Goal: Transaction & Acquisition: Obtain resource

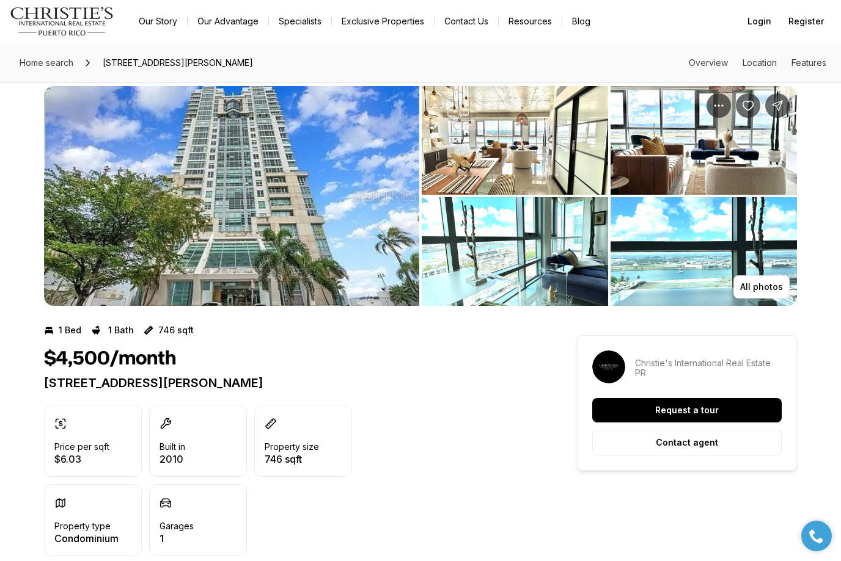
scroll to position [16, 0]
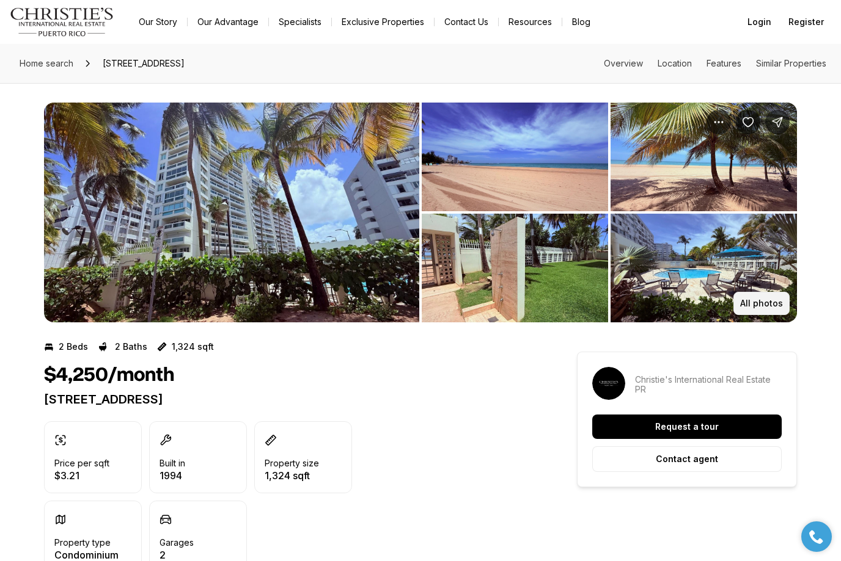
click at [767, 306] on p "All photos" at bounding box center [761, 304] width 43 height 10
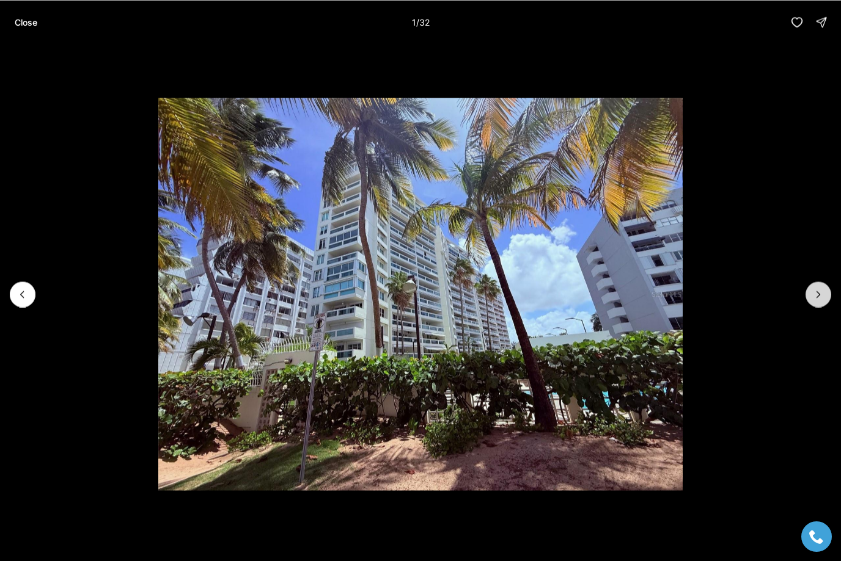
click at [822, 298] on icon "Next slide" at bounding box center [818, 294] width 12 height 12
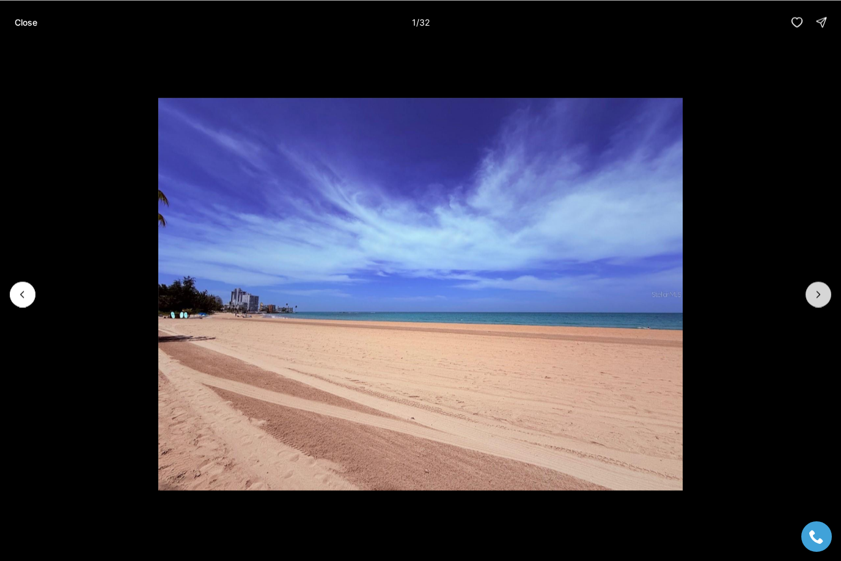
click at [822, 298] on icon "Next slide" at bounding box center [818, 294] width 12 height 12
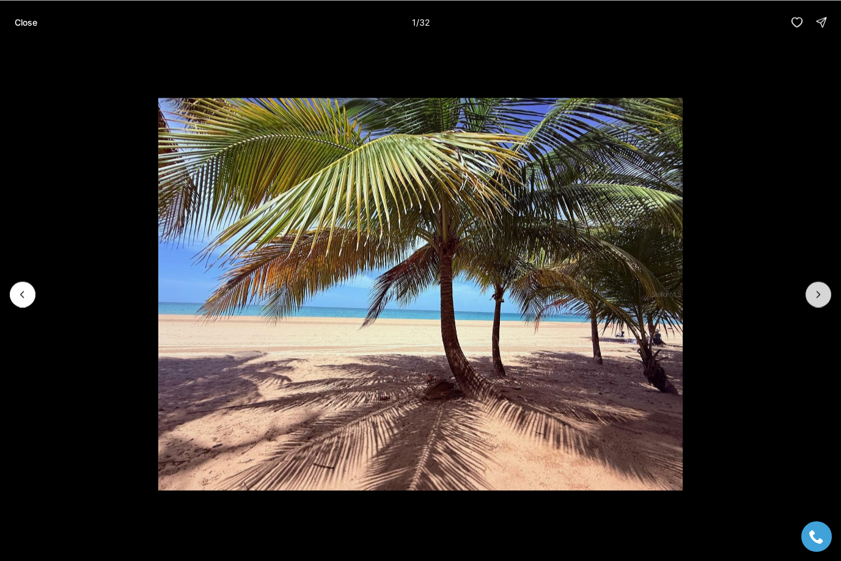
click at [822, 298] on icon "Next slide" at bounding box center [818, 294] width 12 height 12
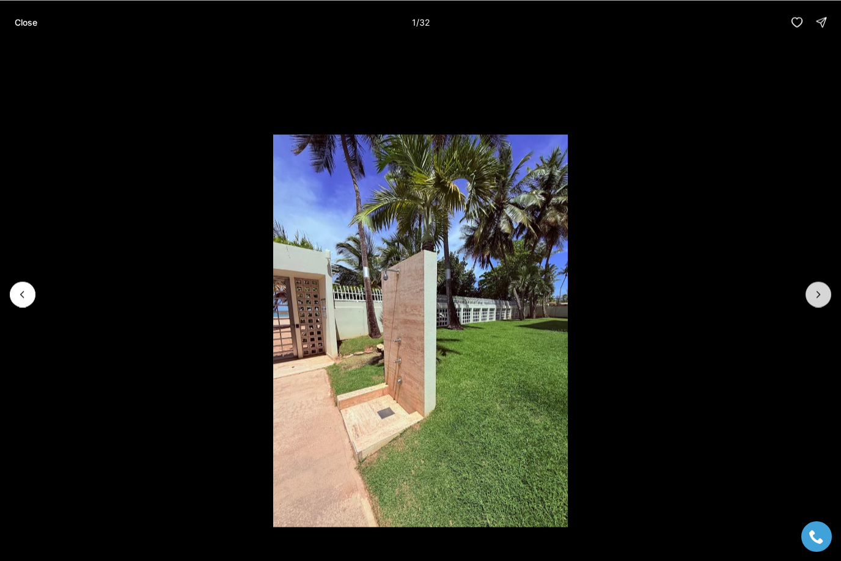
click at [822, 298] on icon "Next slide" at bounding box center [818, 294] width 12 height 12
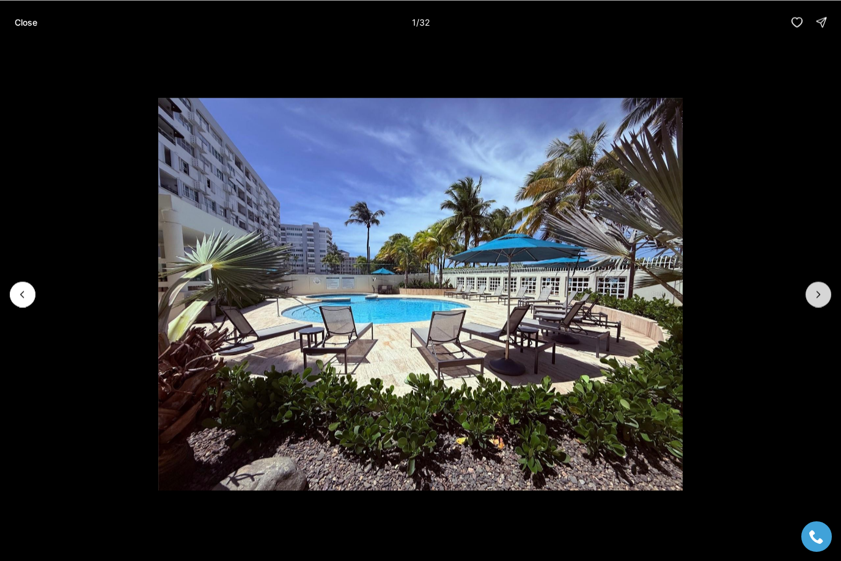
click at [822, 298] on icon "Next slide" at bounding box center [818, 294] width 12 height 12
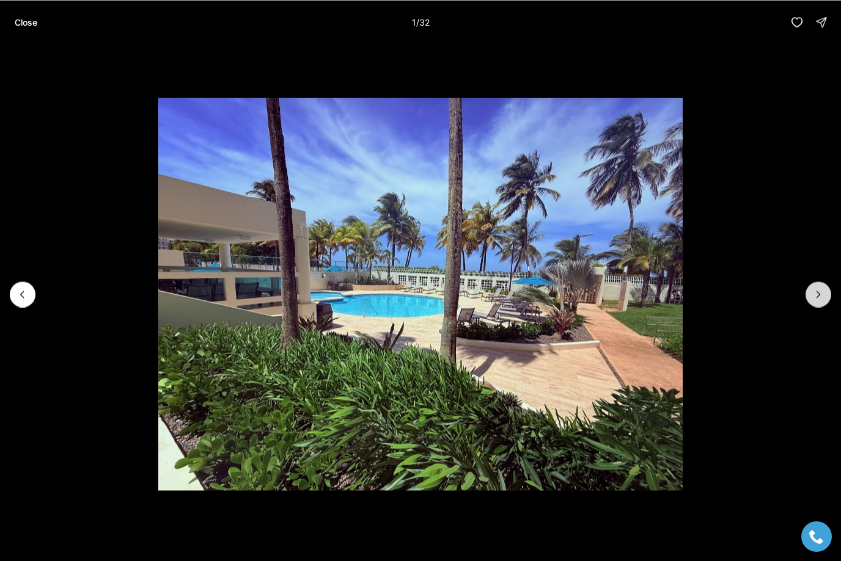
click at [822, 298] on icon "Next slide" at bounding box center [818, 294] width 12 height 12
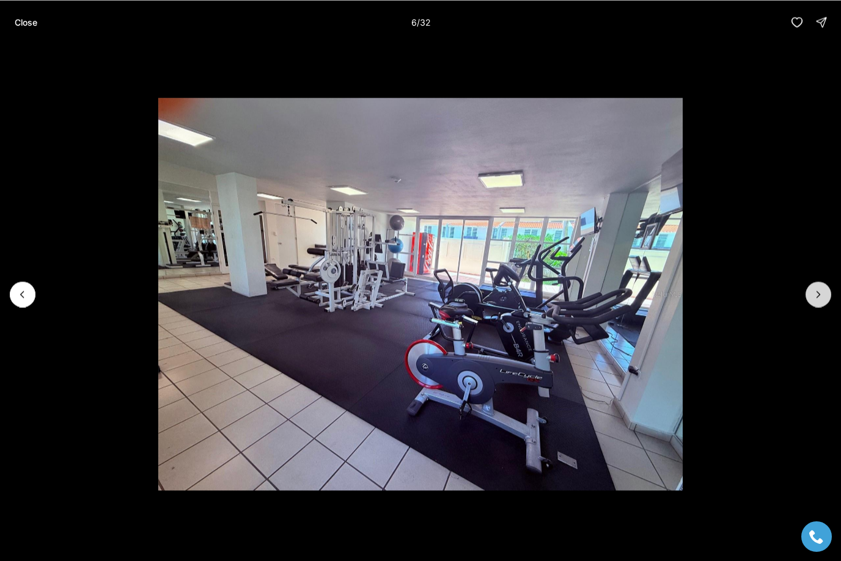
click at [822, 298] on icon "Next slide" at bounding box center [818, 294] width 12 height 12
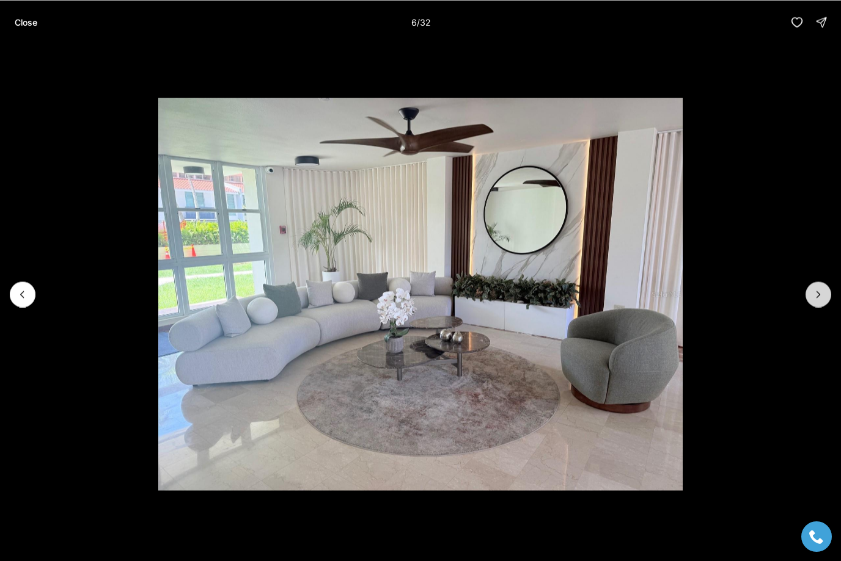
click at [822, 298] on icon "Next slide" at bounding box center [818, 294] width 12 height 12
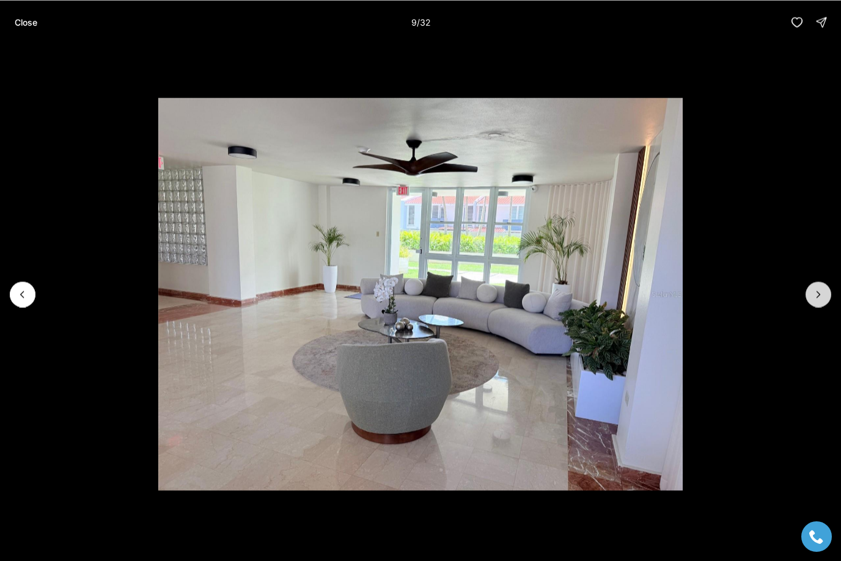
click at [822, 298] on icon "Next slide" at bounding box center [818, 294] width 12 height 12
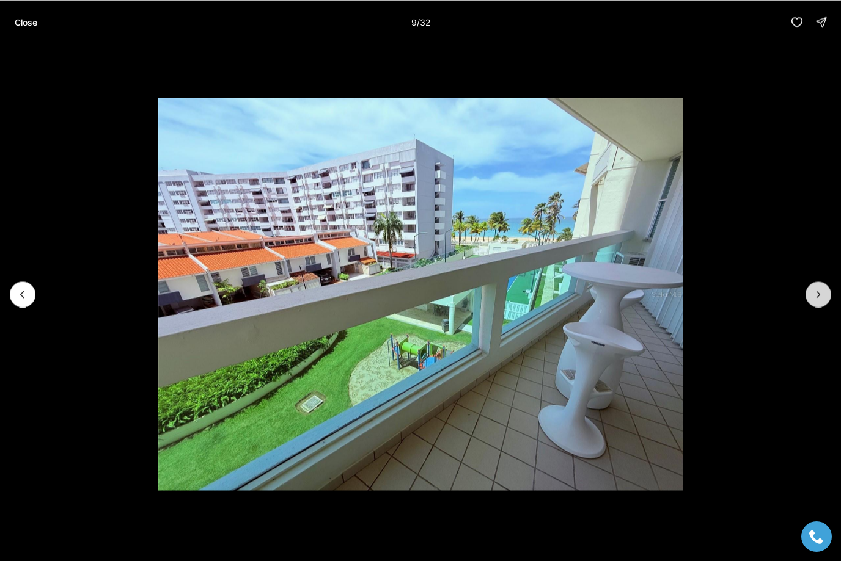
click at [822, 298] on icon "Next slide" at bounding box center [818, 294] width 12 height 12
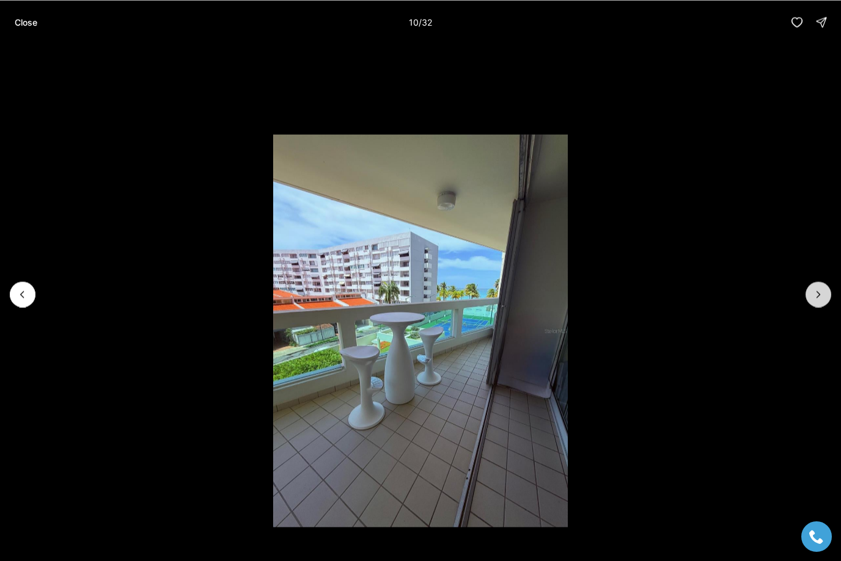
click at [822, 298] on icon "Next slide" at bounding box center [818, 294] width 12 height 12
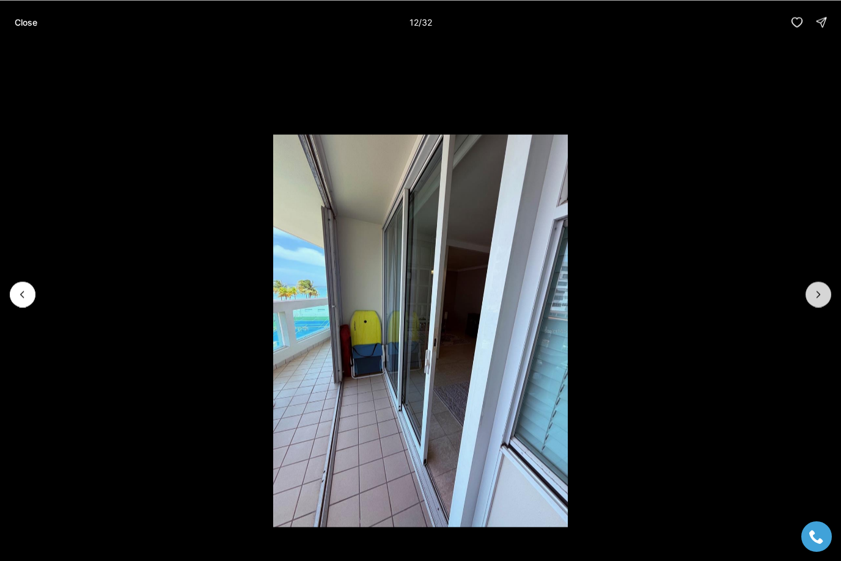
click at [822, 298] on icon "Next slide" at bounding box center [818, 294] width 12 height 12
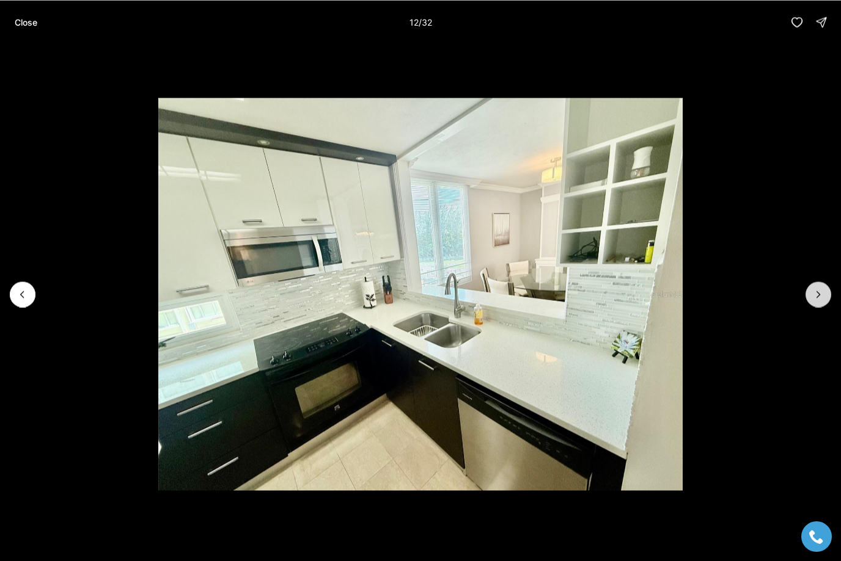
click at [822, 298] on icon "Next slide" at bounding box center [818, 294] width 12 height 12
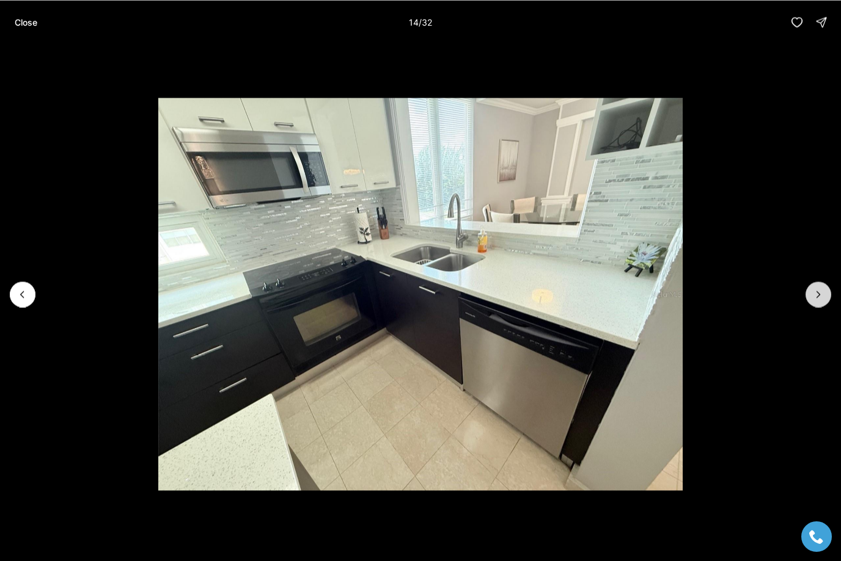
click at [822, 298] on icon "Next slide" at bounding box center [818, 294] width 12 height 12
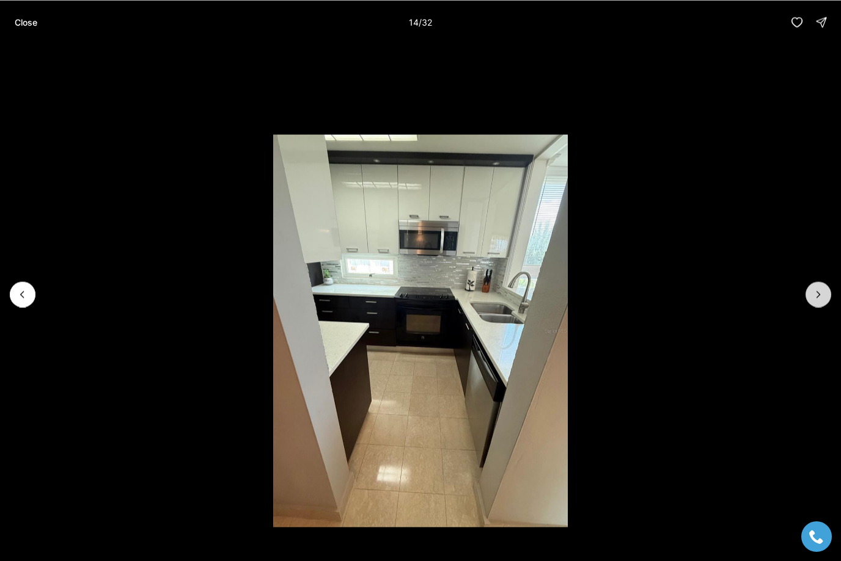
click at [822, 298] on icon "Next slide" at bounding box center [818, 294] width 12 height 12
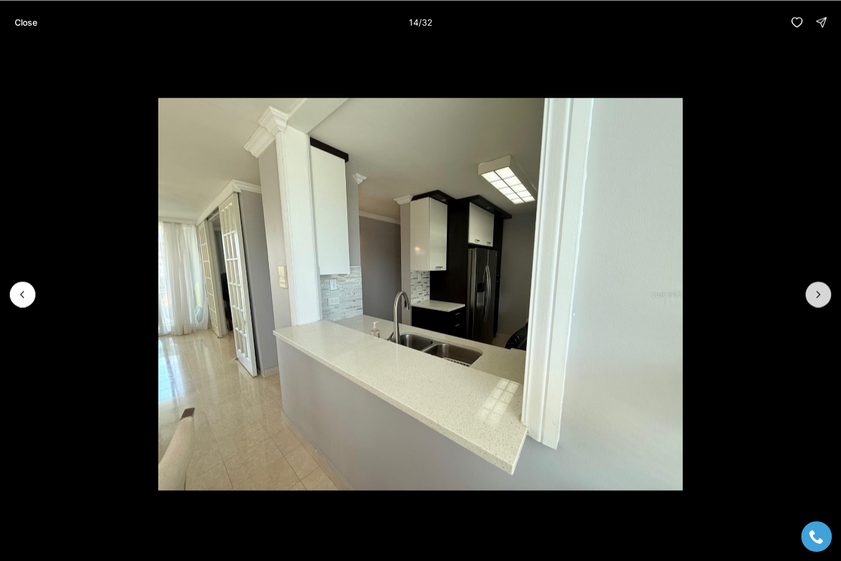
click at [822, 298] on icon "Next slide" at bounding box center [818, 294] width 12 height 12
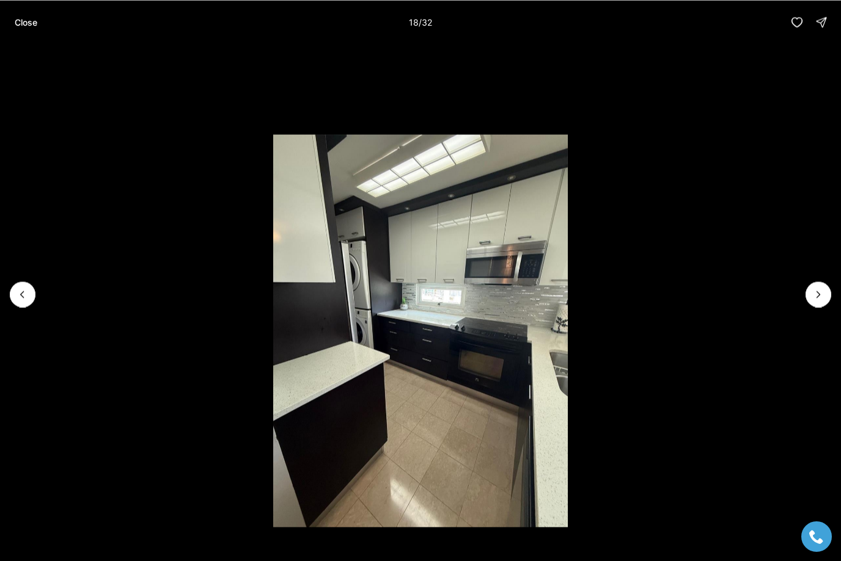
click at [23, 26] on p "Close" at bounding box center [26, 22] width 23 height 10
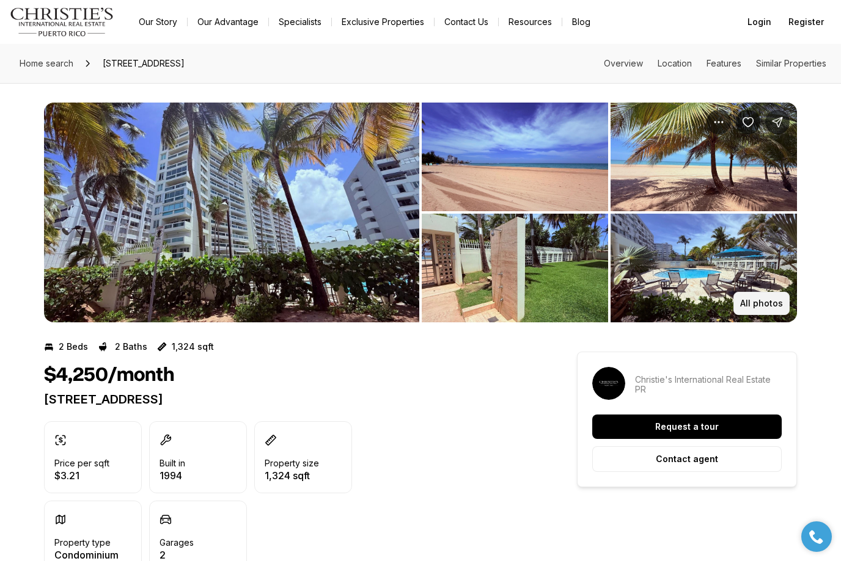
click at [768, 305] on p "All photos" at bounding box center [761, 304] width 43 height 10
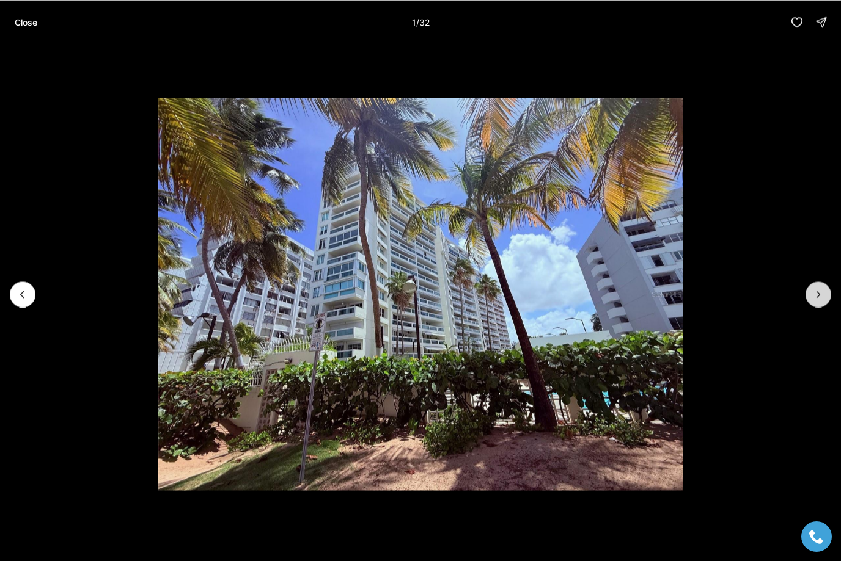
click at [820, 291] on icon "Next slide" at bounding box center [818, 294] width 12 height 12
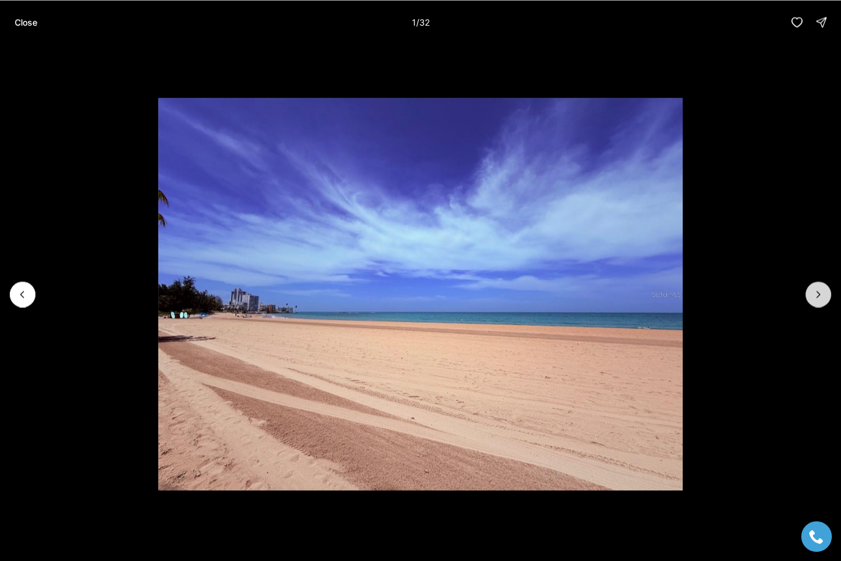
click at [820, 291] on icon "Next slide" at bounding box center [818, 294] width 12 height 12
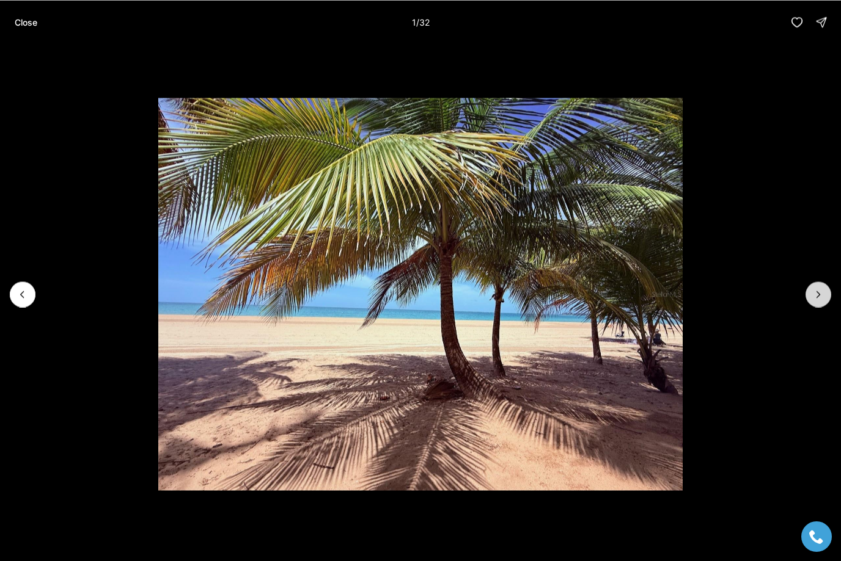
click at [820, 291] on icon "Next slide" at bounding box center [818, 294] width 12 height 12
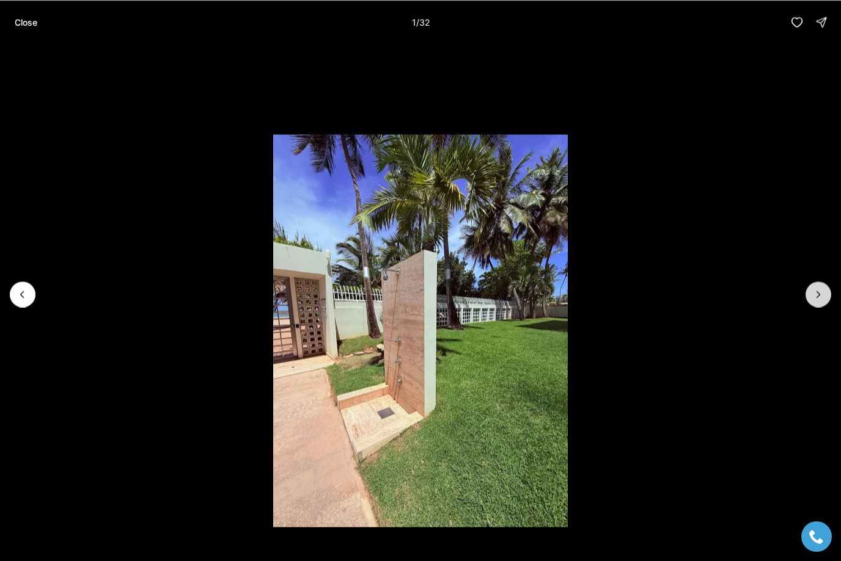
click at [820, 291] on icon "Next slide" at bounding box center [818, 294] width 12 height 12
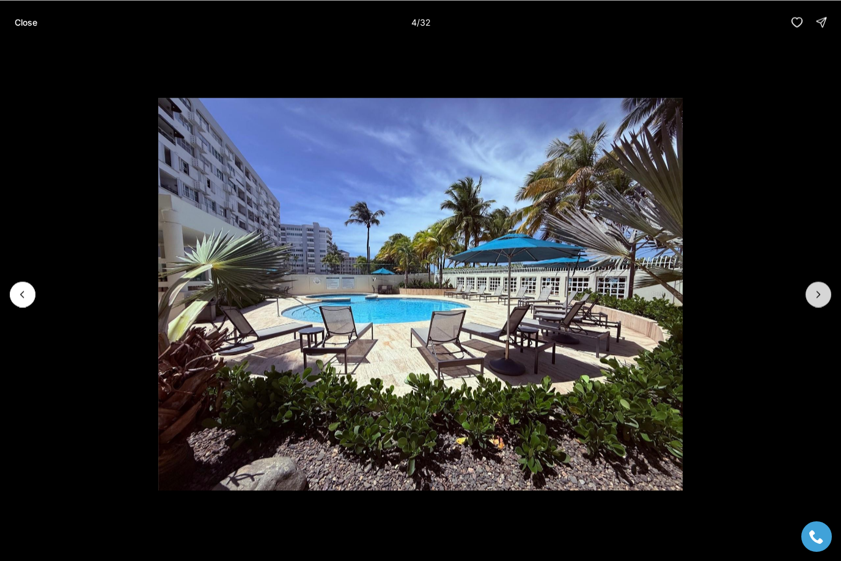
click at [820, 291] on icon "Next slide" at bounding box center [818, 294] width 12 height 12
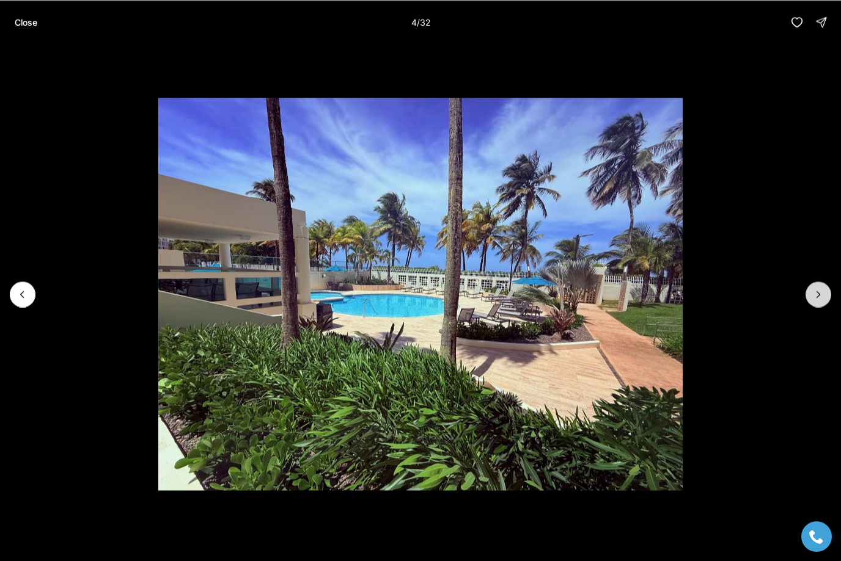
click at [820, 291] on icon "Next slide" at bounding box center [818, 294] width 12 height 12
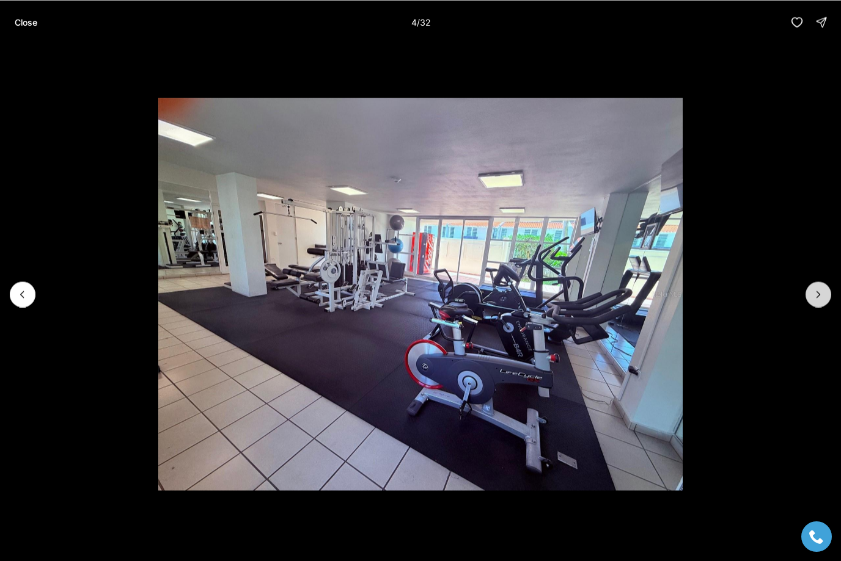
click at [820, 291] on icon "Next slide" at bounding box center [818, 294] width 12 height 12
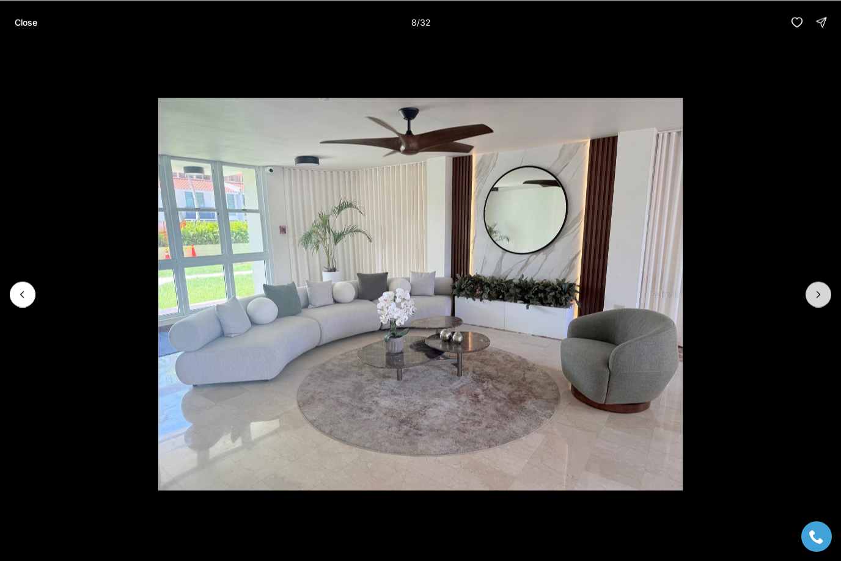
click at [820, 291] on icon "Next slide" at bounding box center [818, 294] width 12 height 12
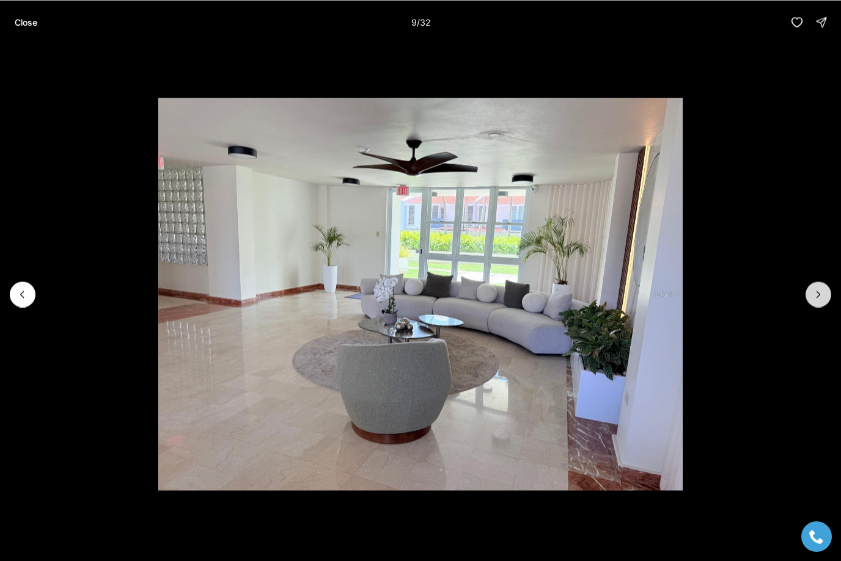
click at [820, 291] on icon "Next slide" at bounding box center [818, 294] width 12 height 12
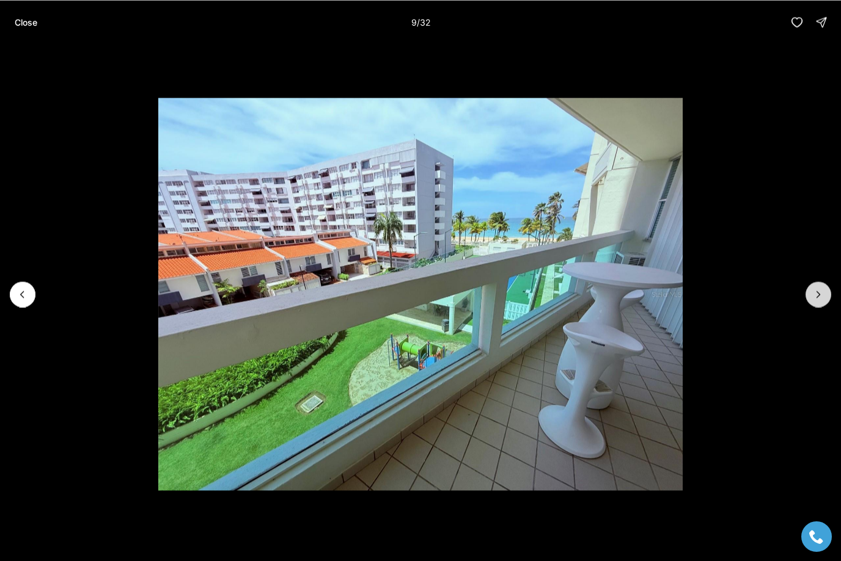
click at [820, 291] on icon "Next slide" at bounding box center [818, 294] width 12 height 12
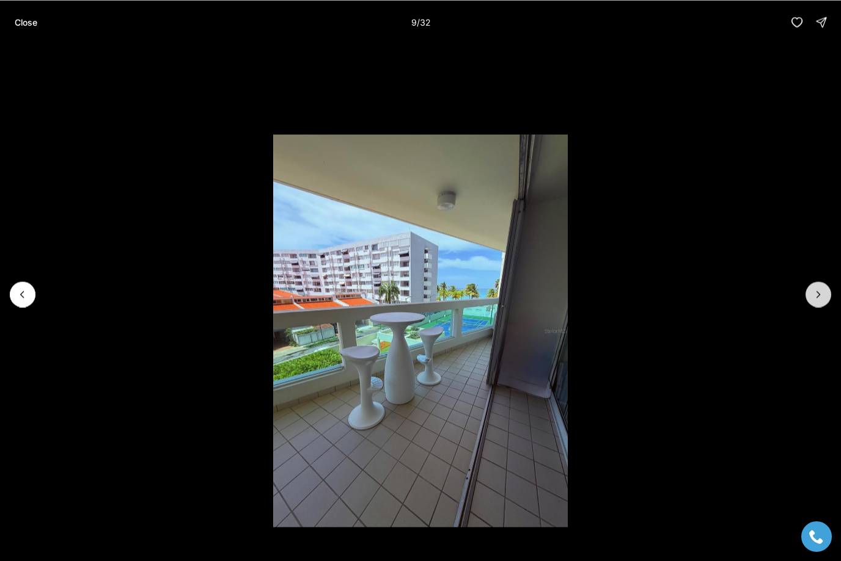
click at [820, 291] on icon "Next slide" at bounding box center [818, 294] width 12 height 12
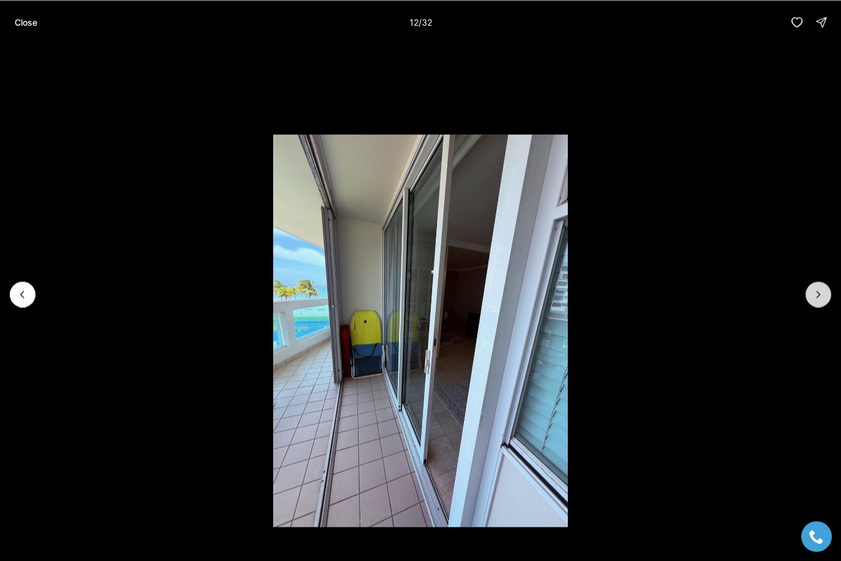
click at [820, 291] on icon "Next slide" at bounding box center [818, 294] width 12 height 12
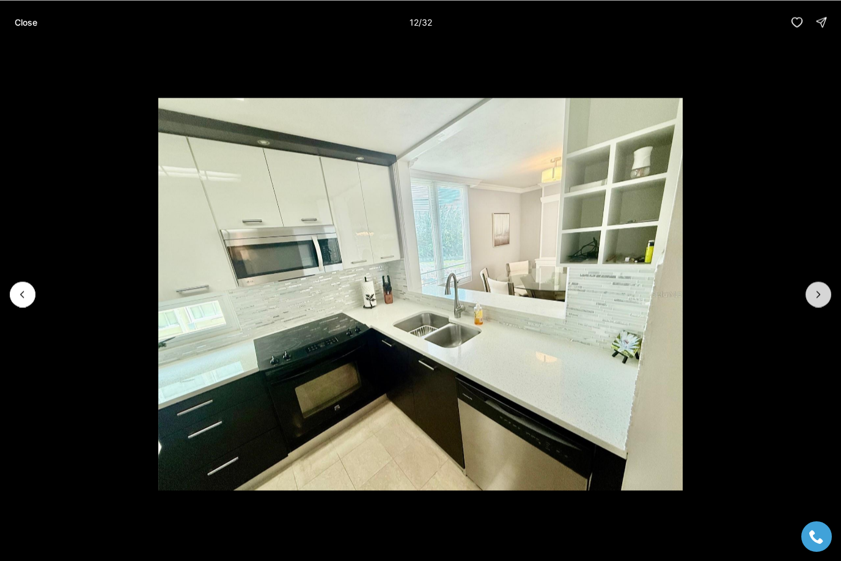
click at [820, 291] on icon "Next slide" at bounding box center [818, 294] width 12 height 12
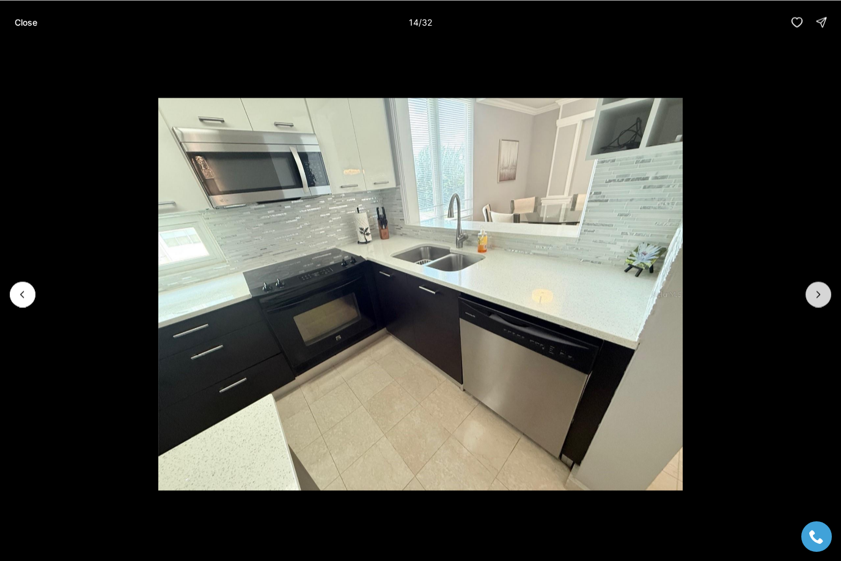
click at [820, 291] on icon "Next slide" at bounding box center [818, 294] width 12 height 12
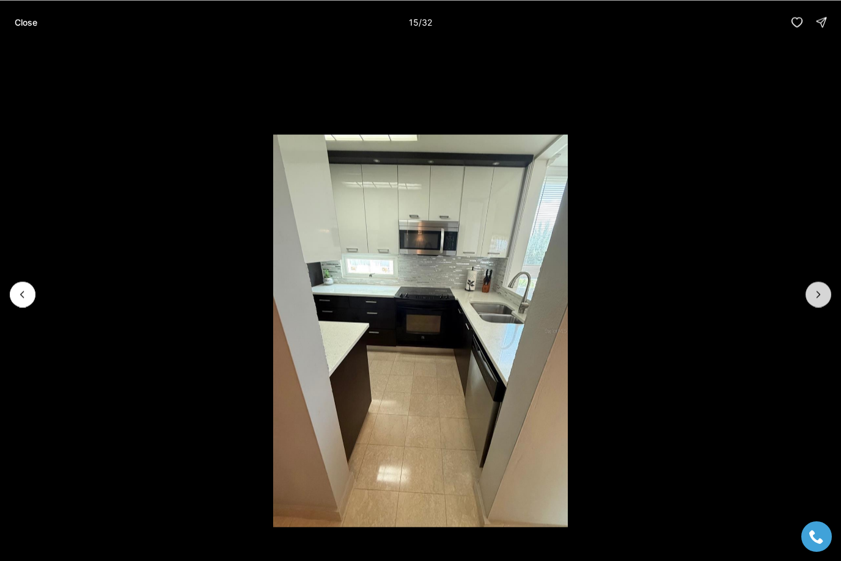
click at [820, 291] on icon "Next slide" at bounding box center [818, 294] width 12 height 12
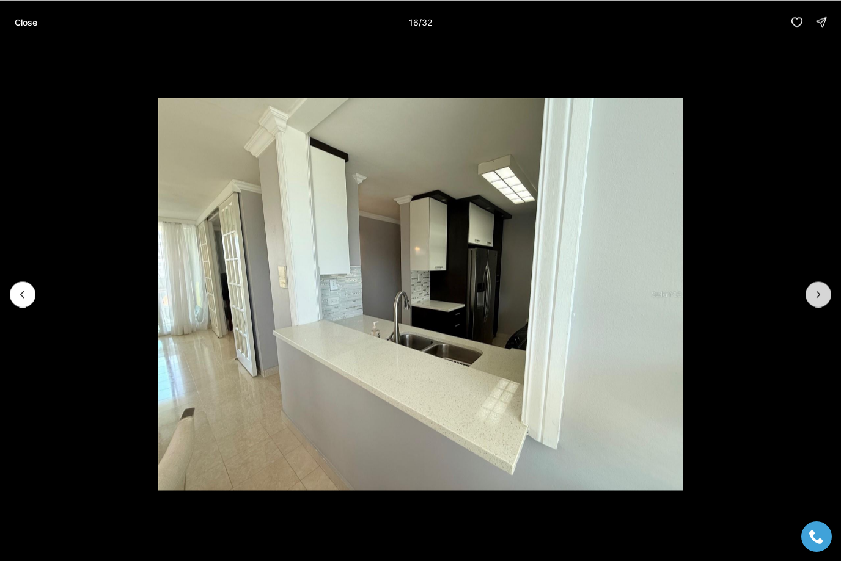
click at [820, 292] on icon "Next slide" at bounding box center [818, 294] width 12 height 12
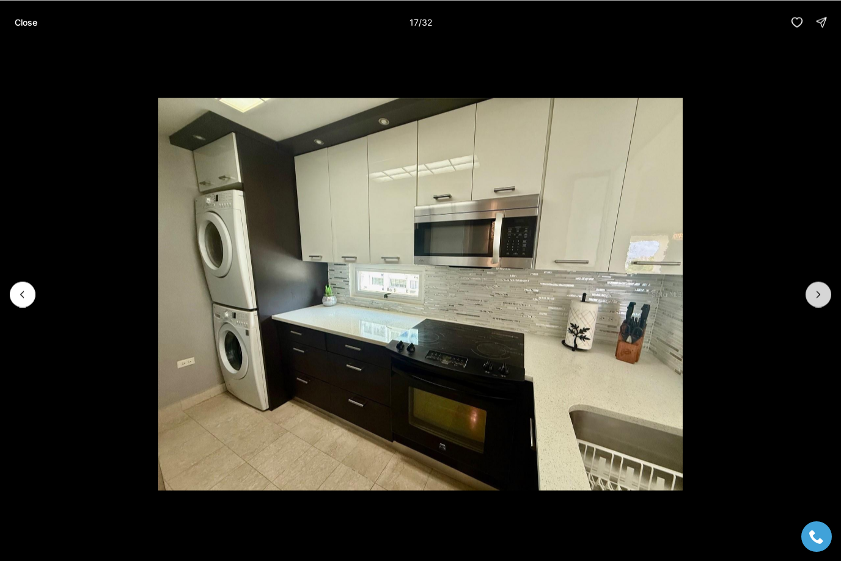
click at [820, 292] on icon "Next slide" at bounding box center [818, 294] width 12 height 12
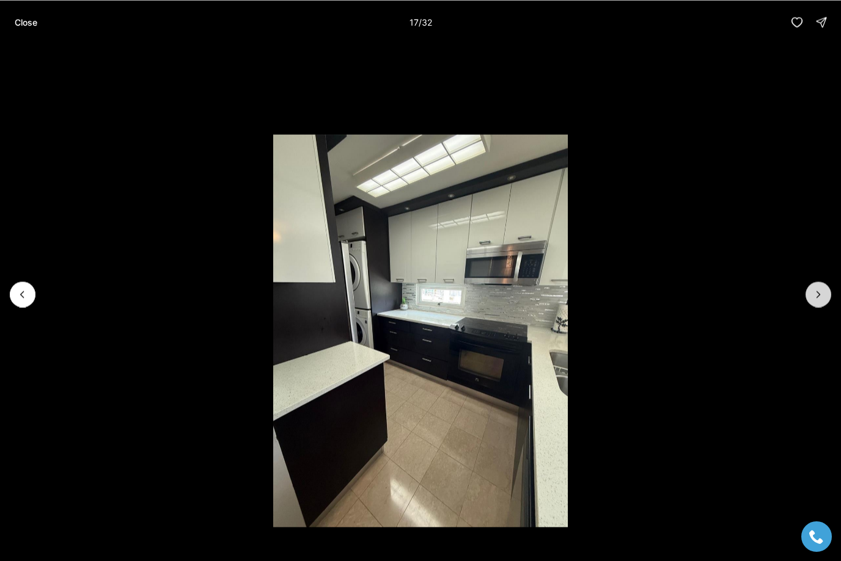
click at [820, 292] on icon "Next slide" at bounding box center [818, 294] width 12 height 12
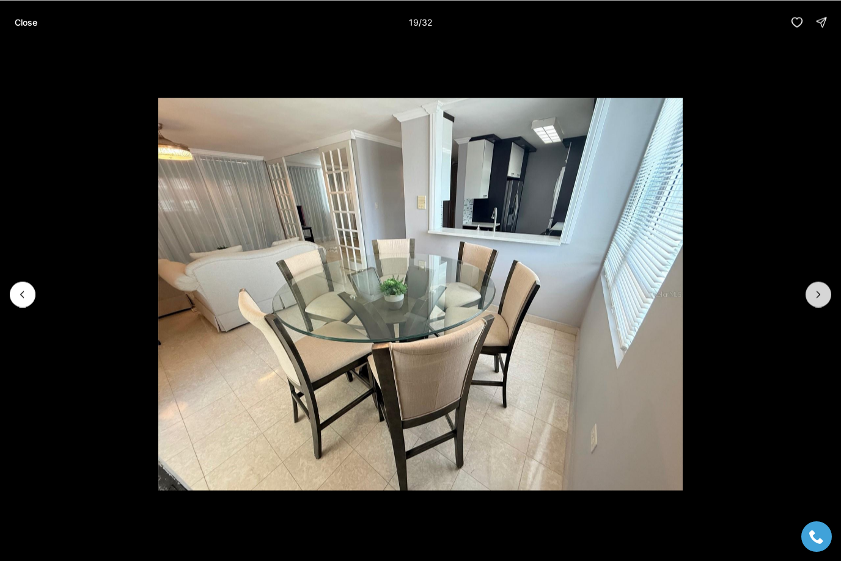
click at [820, 292] on icon "Next slide" at bounding box center [818, 294] width 12 height 12
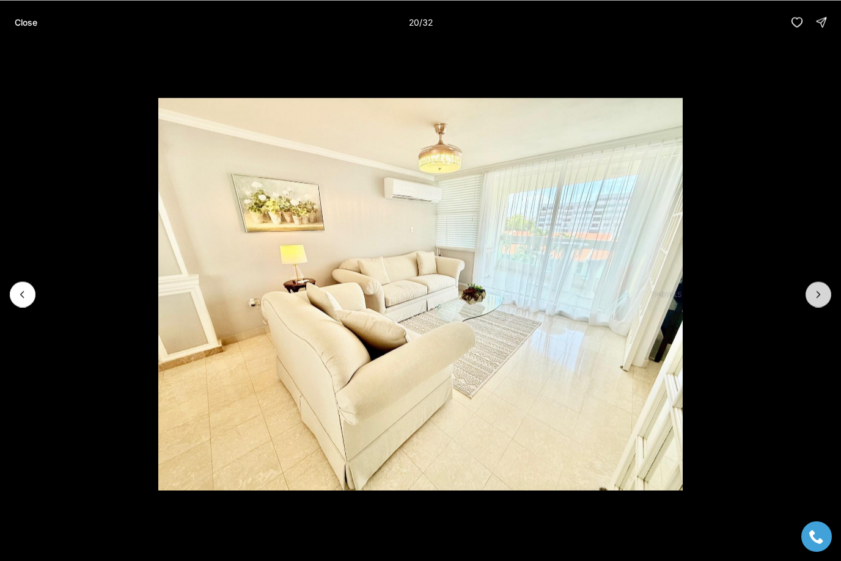
click at [820, 292] on icon "Next slide" at bounding box center [818, 294] width 12 height 12
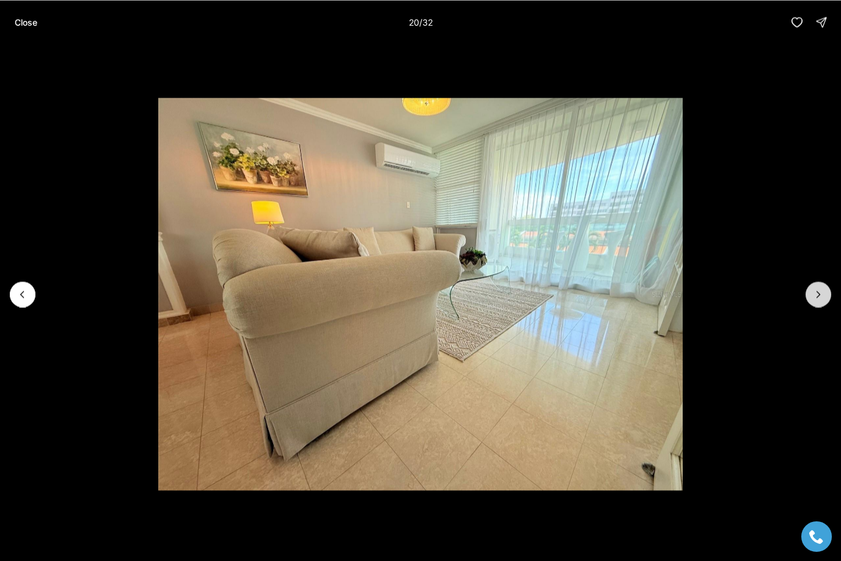
click at [820, 292] on icon "Next slide" at bounding box center [818, 294] width 12 height 12
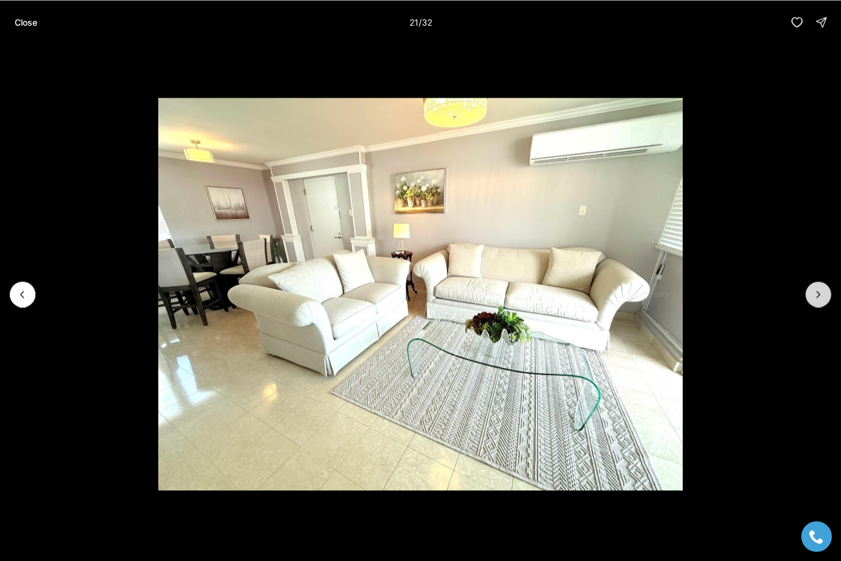
click at [820, 292] on icon "Next slide" at bounding box center [818, 294] width 12 height 12
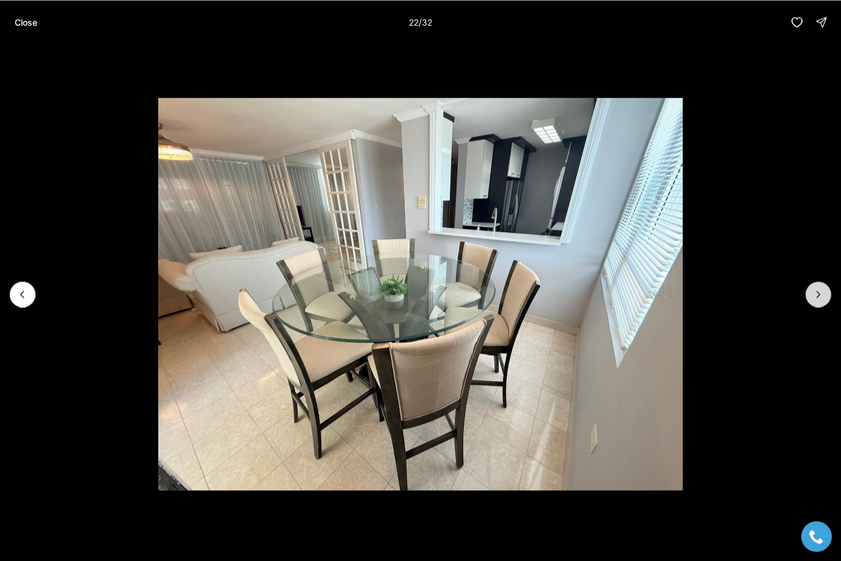
click at [820, 292] on icon "Next slide" at bounding box center [818, 294] width 12 height 12
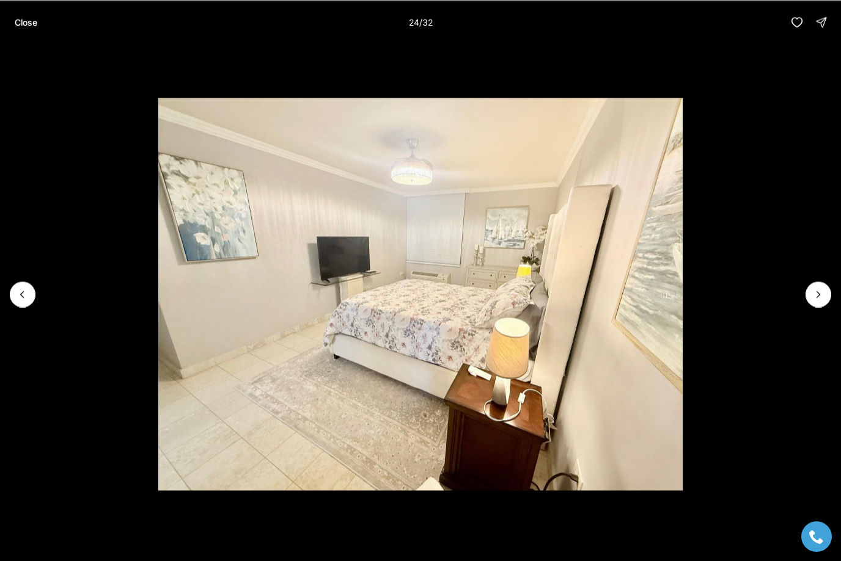
click at [27, 20] on p "Close" at bounding box center [26, 22] width 23 height 10
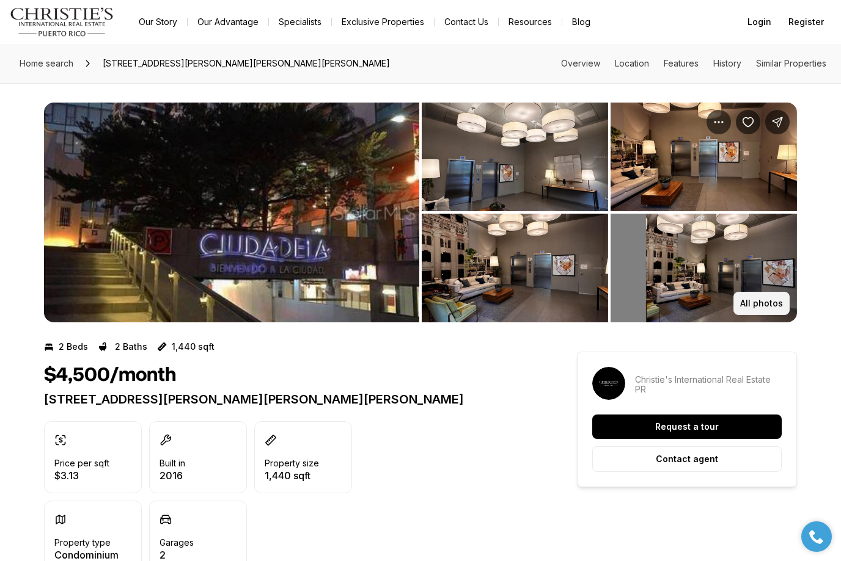
click at [775, 298] on button "All photos" at bounding box center [761, 303] width 56 height 23
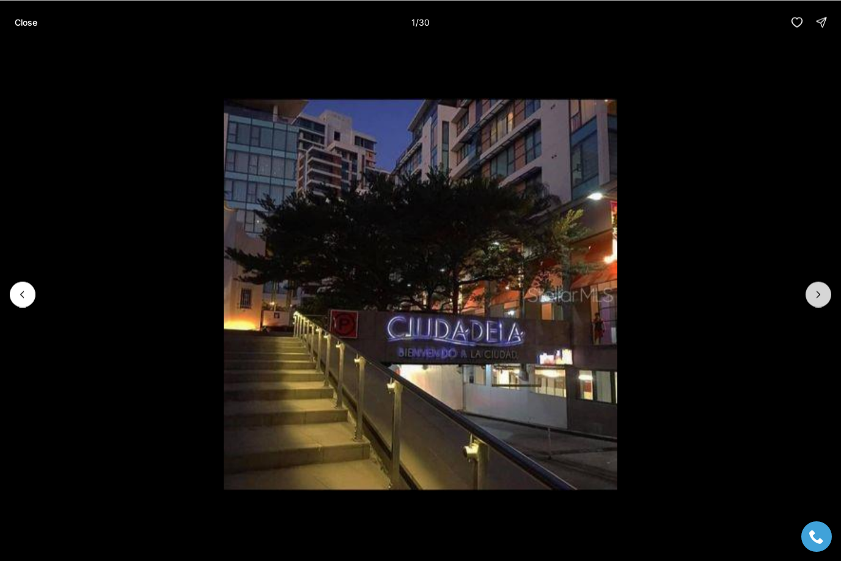
click at [817, 293] on icon "Next slide" at bounding box center [818, 294] width 12 height 12
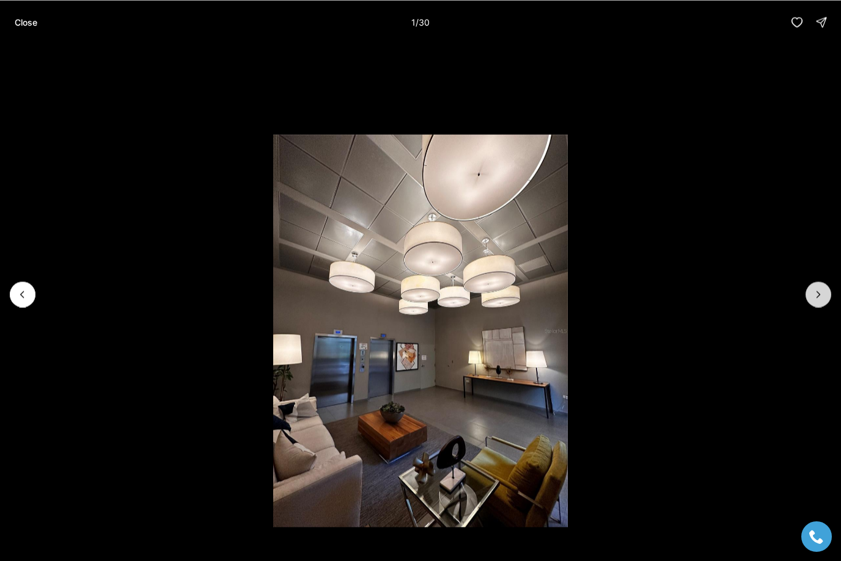
click at [817, 293] on icon "Next slide" at bounding box center [818, 294] width 12 height 12
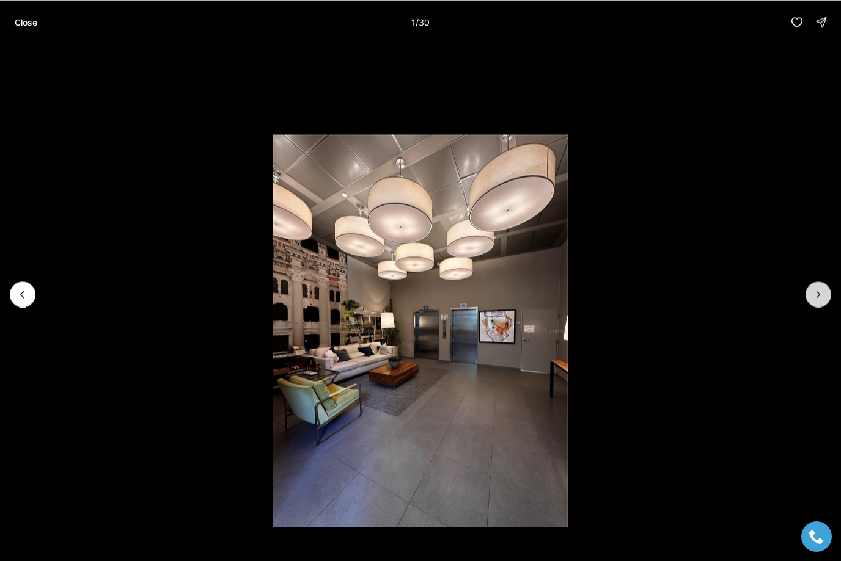
click at [817, 293] on icon "Next slide" at bounding box center [818, 294] width 12 height 12
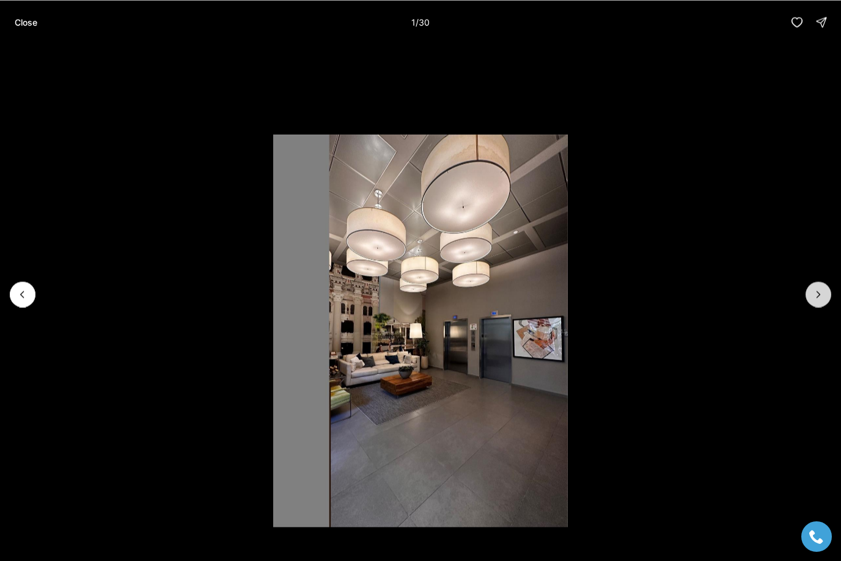
click at [817, 293] on icon "Next slide" at bounding box center [818, 294] width 12 height 12
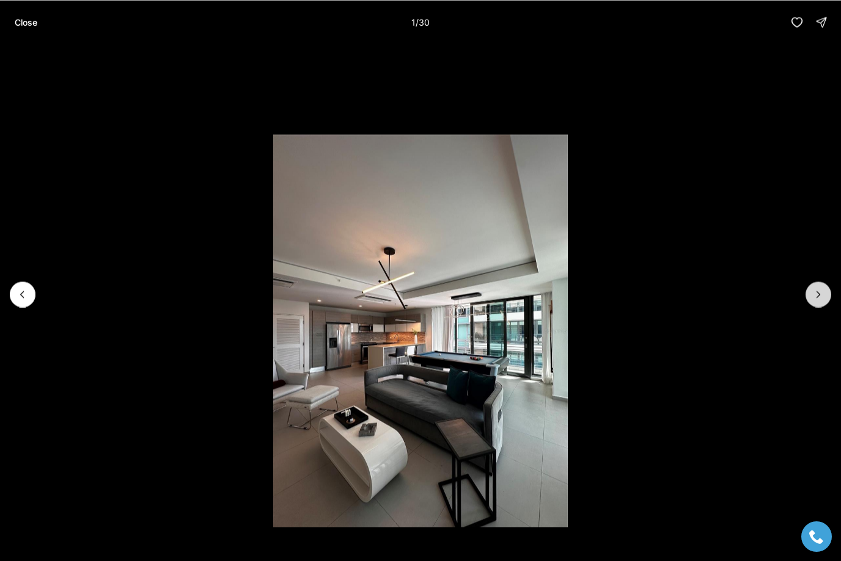
click at [817, 293] on icon "Next slide" at bounding box center [818, 294] width 12 height 12
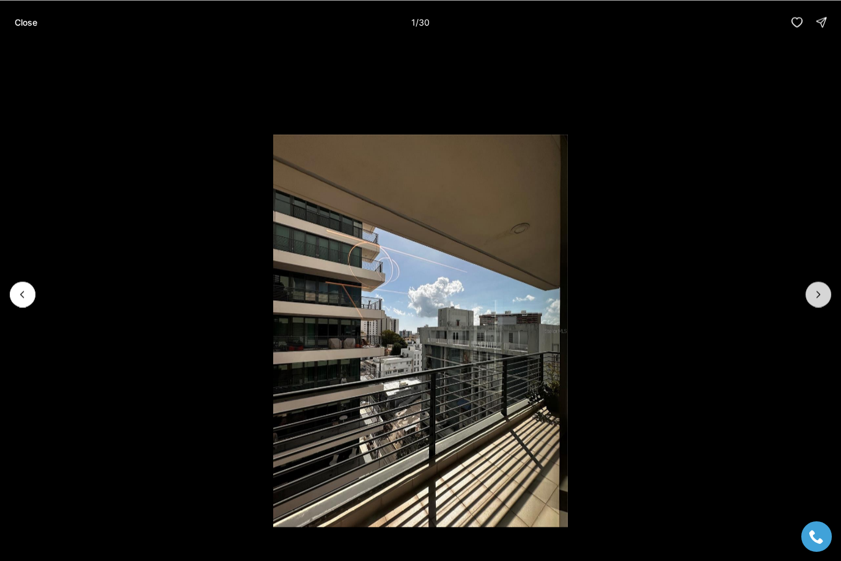
click at [817, 293] on icon "Next slide" at bounding box center [818, 294] width 12 height 12
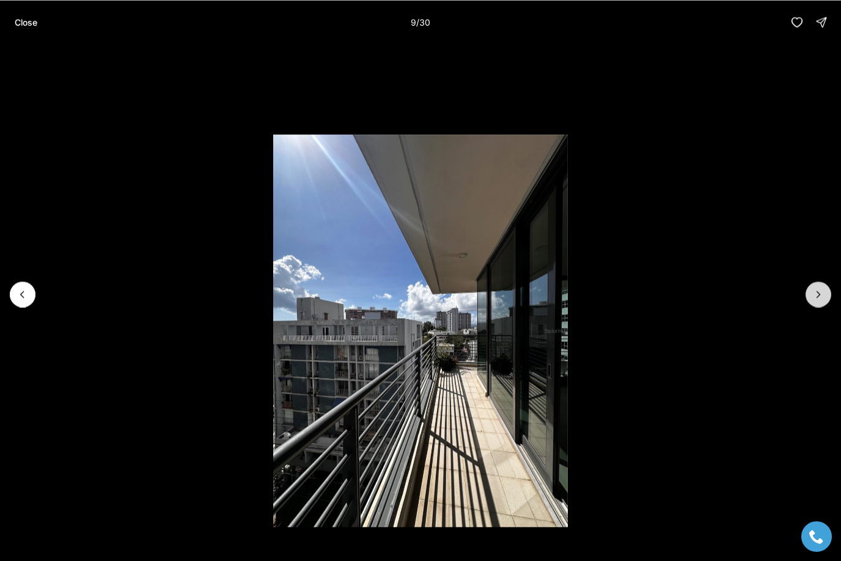
click at [817, 293] on icon "Next slide" at bounding box center [818, 294] width 12 height 12
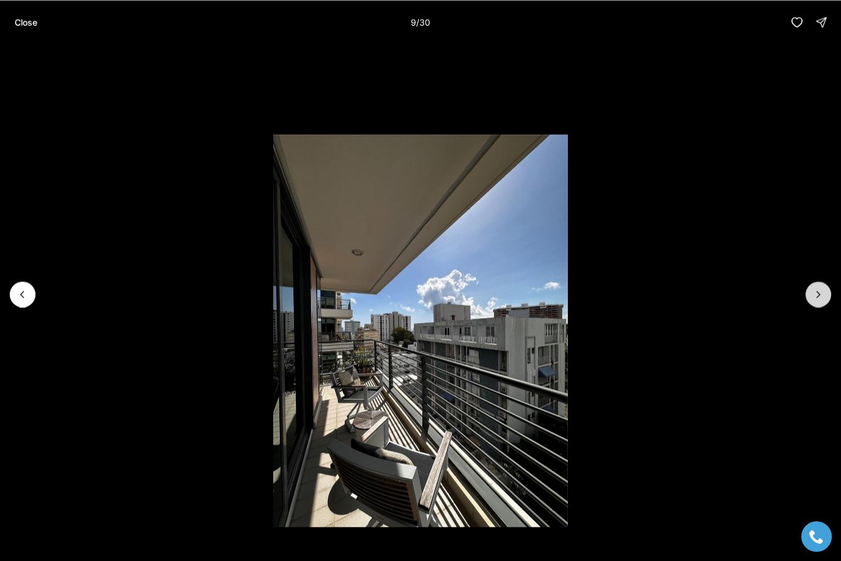
click at [817, 293] on icon "Next slide" at bounding box center [818, 294] width 12 height 12
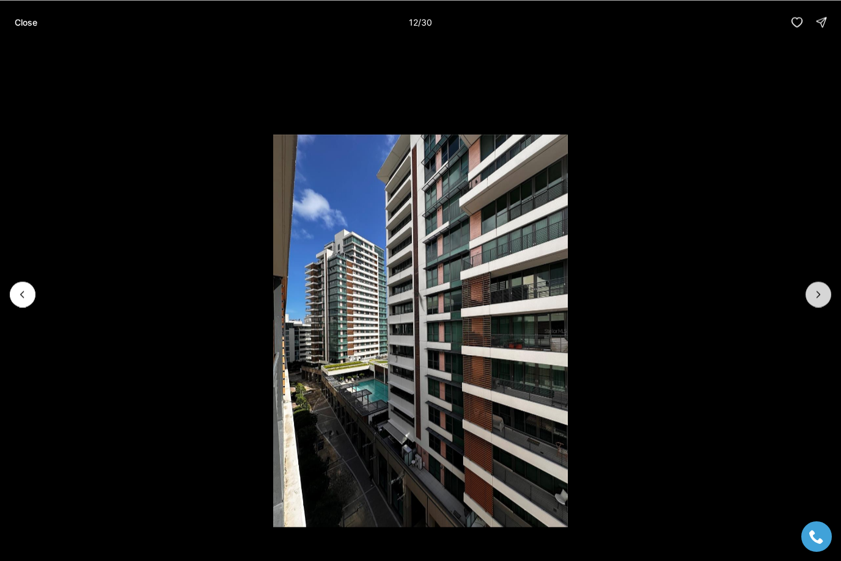
click at [817, 293] on icon "Next slide" at bounding box center [818, 294] width 12 height 12
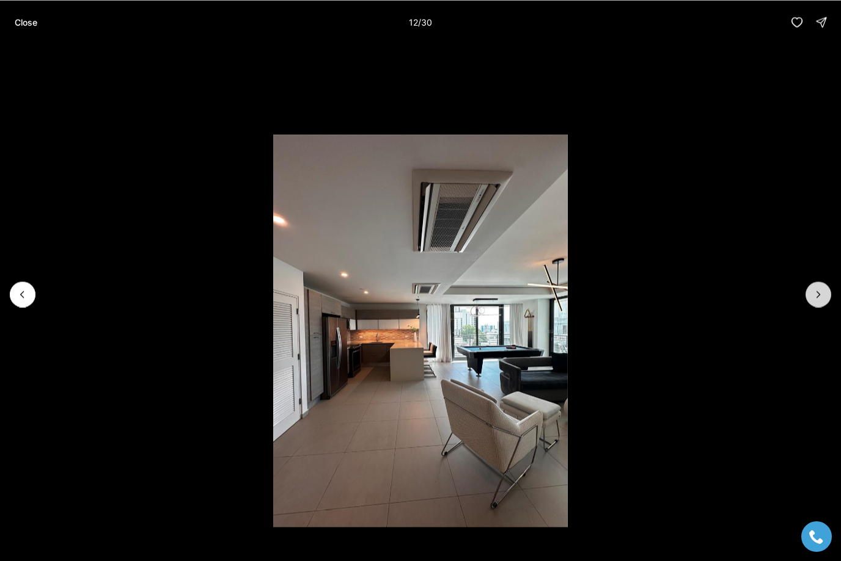
click at [817, 293] on icon "Next slide" at bounding box center [818, 294] width 12 height 12
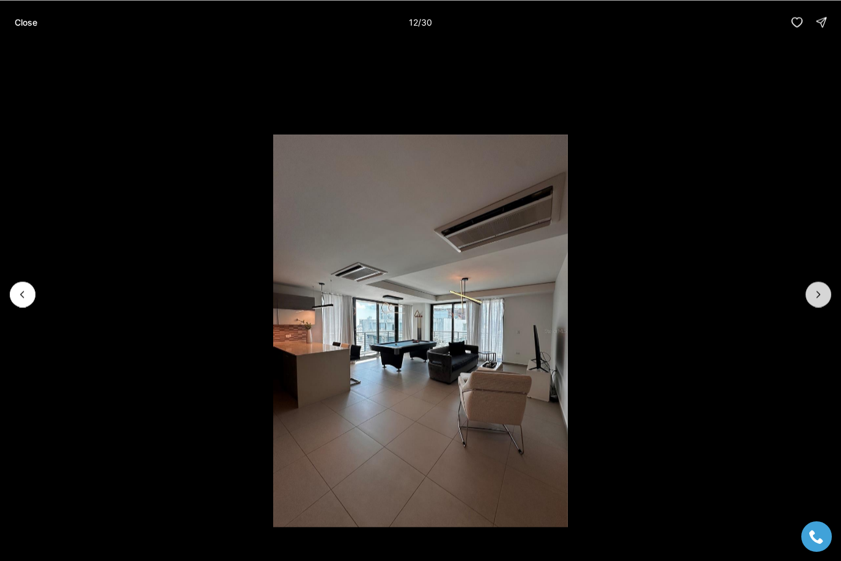
click at [817, 293] on icon "Next slide" at bounding box center [818, 294] width 12 height 12
click at [30, 22] on p "Close" at bounding box center [26, 22] width 23 height 10
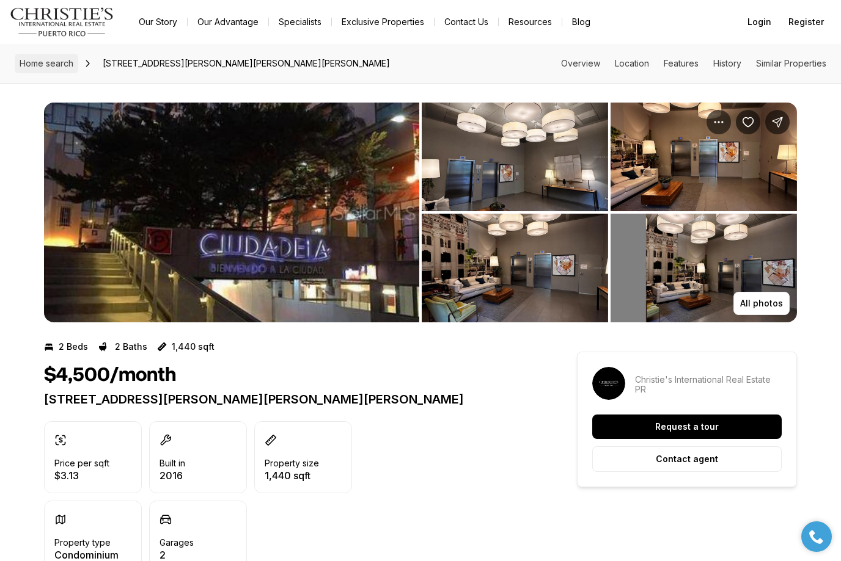
click at [70, 66] on span "Home search" at bounding box center [47, 63] width 54 height 10
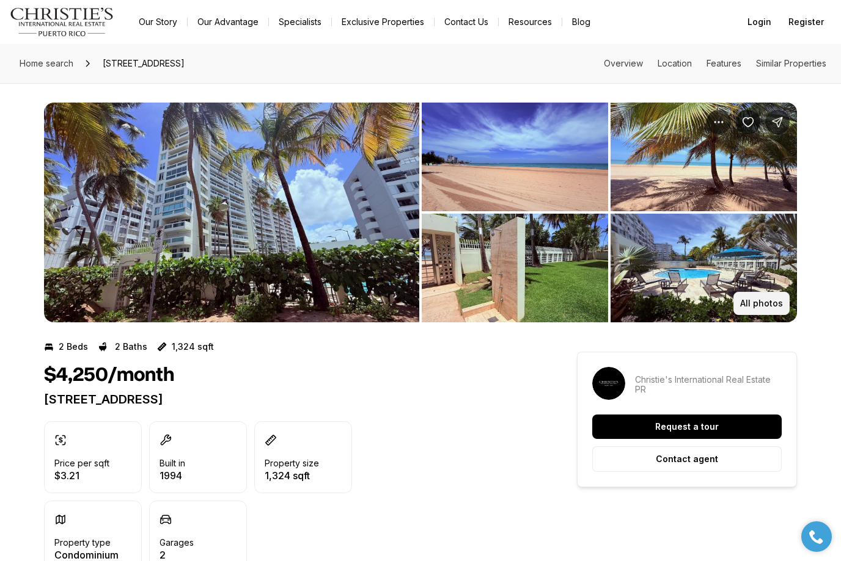
click at [759, 307] on p "All photos" at bounding box center [761, 304] width 43 height 10
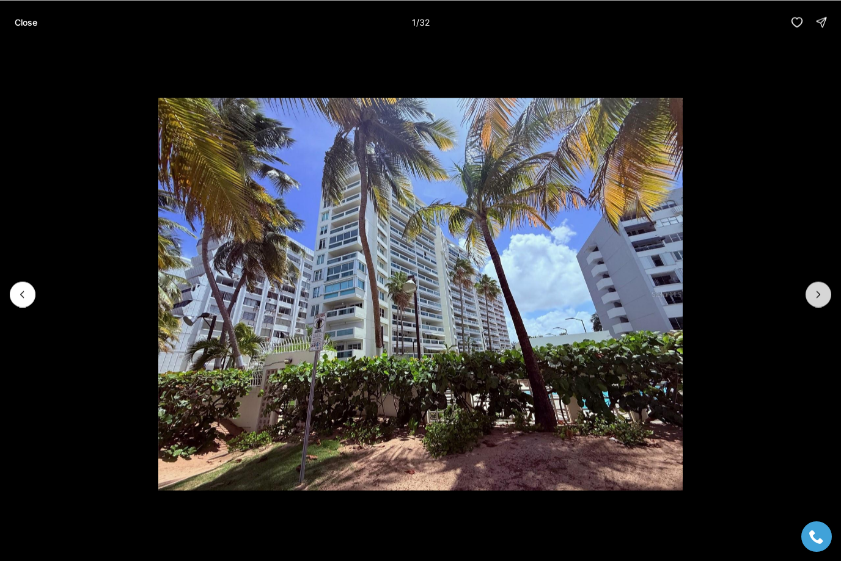
click at [812, 299] on icon "Next slide" at bounding box center [818, 294] width 12 height 12
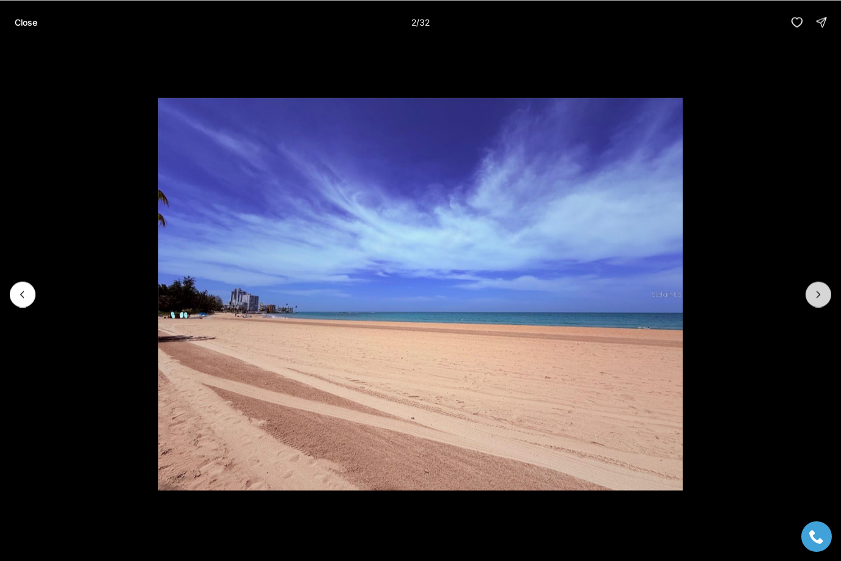
click at [812, 299] on icon "Next slide" at bounding box center [818, 294] width 12 height 12
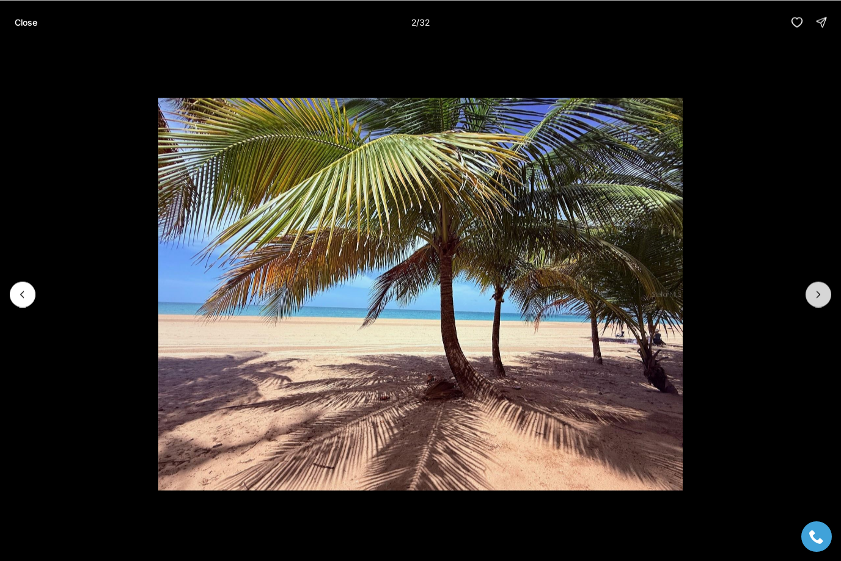
click at [812, 299] on icon "Next slide" at bounding box center [818, 294] width 12 height 12
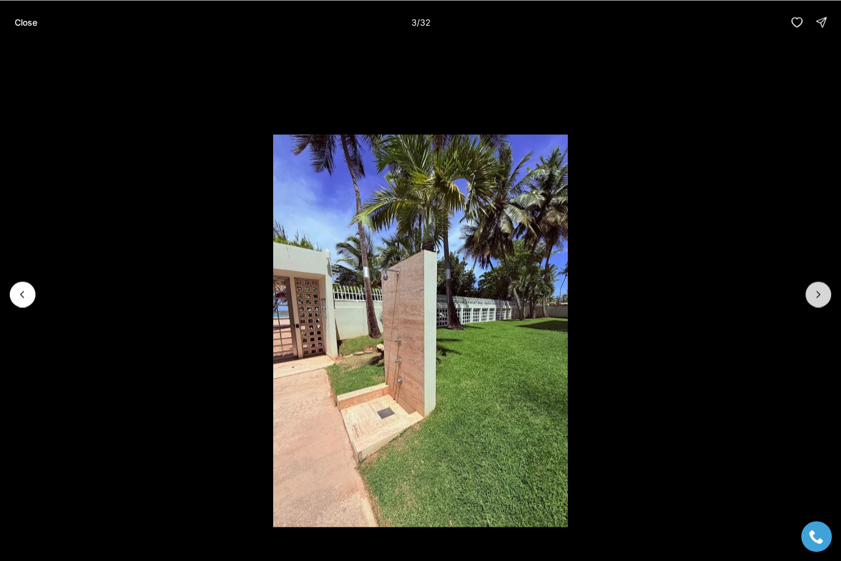
click at [812, 299] on icon "Next slide" at bounding box center [818, 294] width 12 height 12
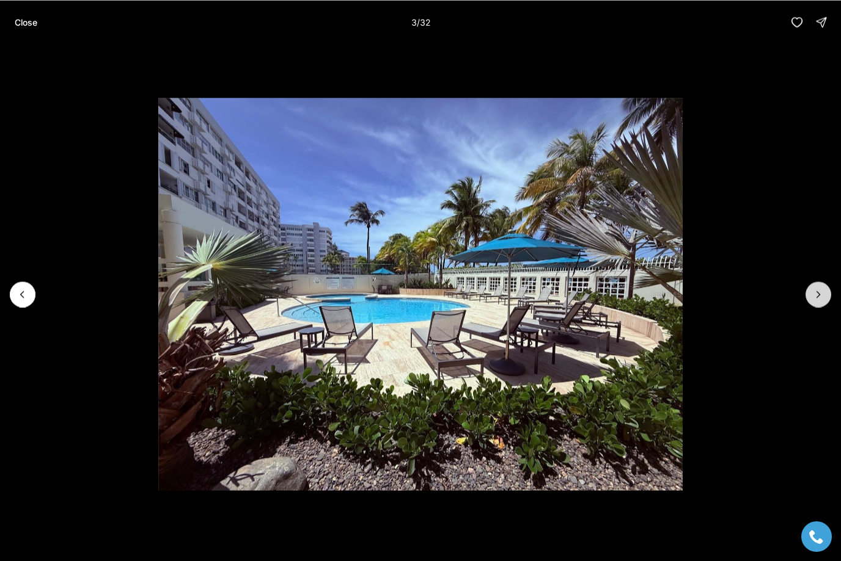
click at [812, 299] on icon "Next slide" at bounding box center [818, 294] width 12 height 12
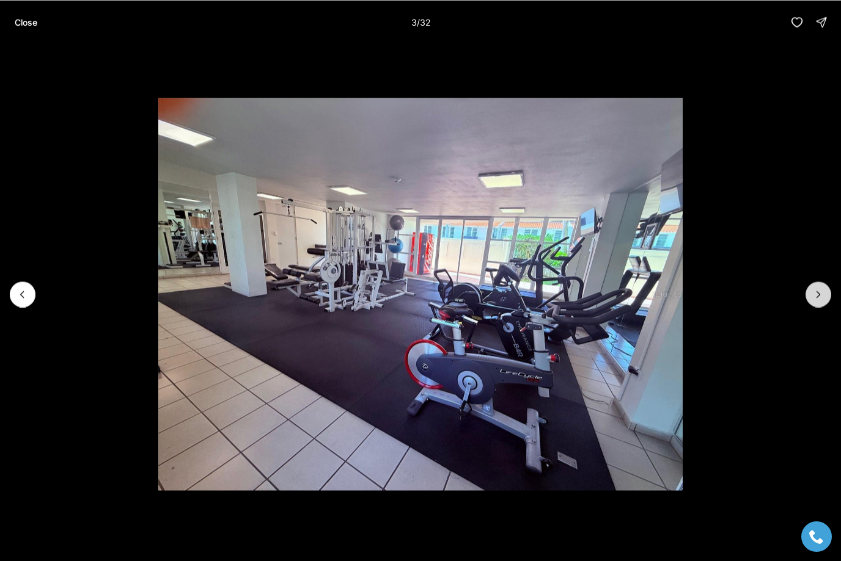
click at [812, 299] on icon "Next slide" at bounding box center [818, 294] width 12 height 12
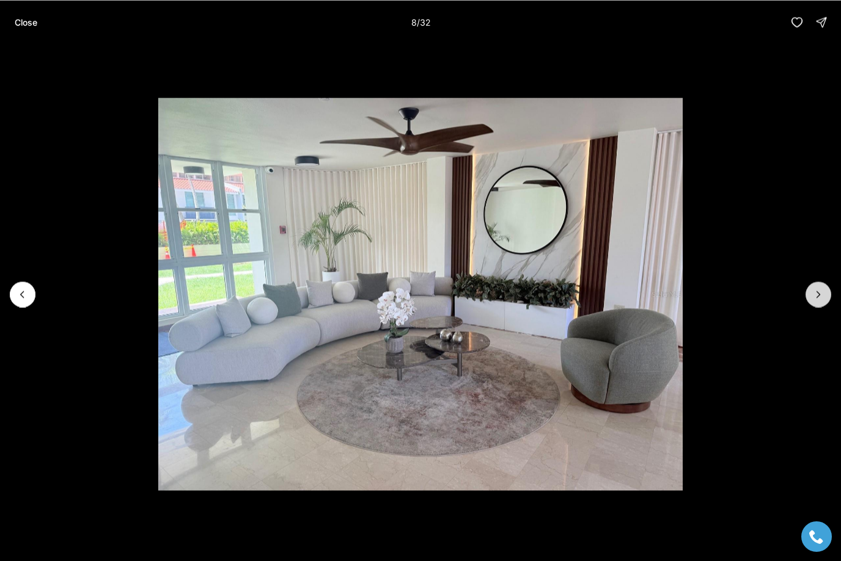
click at [812, 299] on icon "Next slide" at bounding box center [818, 294] width 12 height 12
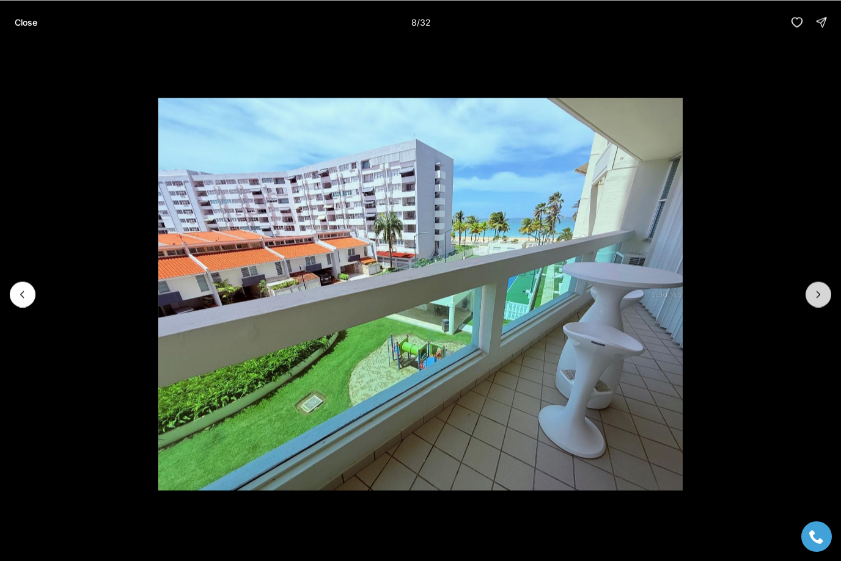
click at [812, 299] on icon "Next slide" at bounding box center [818, 294] width 12 height 12
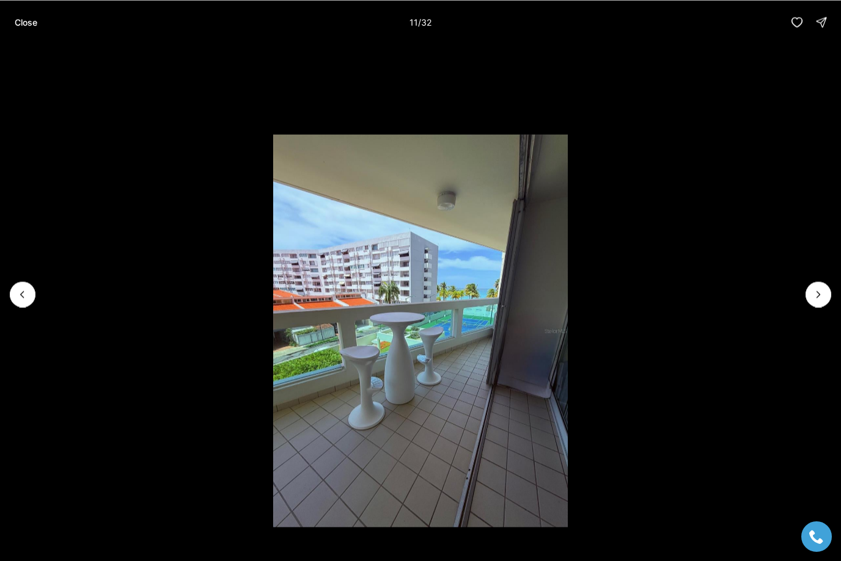
click at [31, 23] on p "Close" at bounding box center [26, 22] width 23 height 10
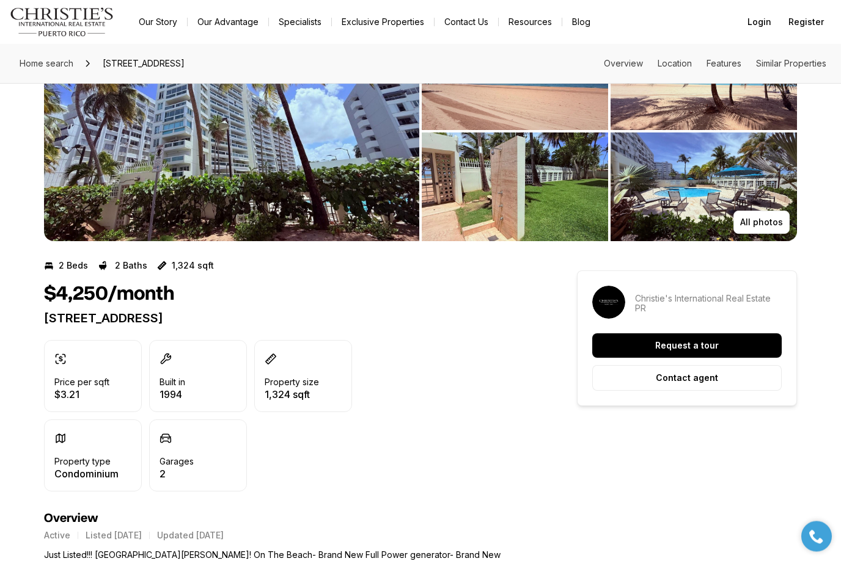
scroll to position [90, 0]
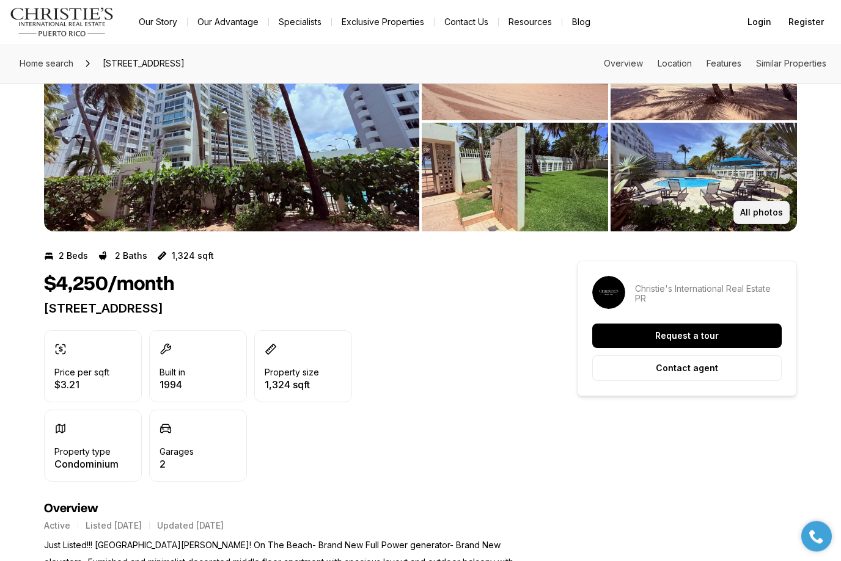
click at [785, 214] on button "All photos" at bounding box center [761, 213] width 56 height 23
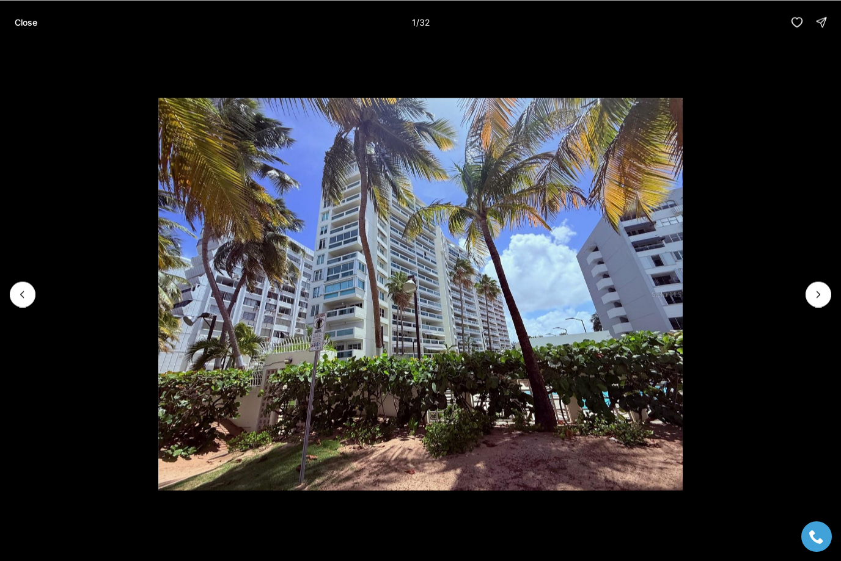
click at [12, 307] on div at bounding box center [23, 295] width 26 height 26
click at [31, 307] on div at bounding box center [23, 295] width 26 height 26
click at [25, 24] on p "Close" at bounding box center [26, 22] width 23 height 10
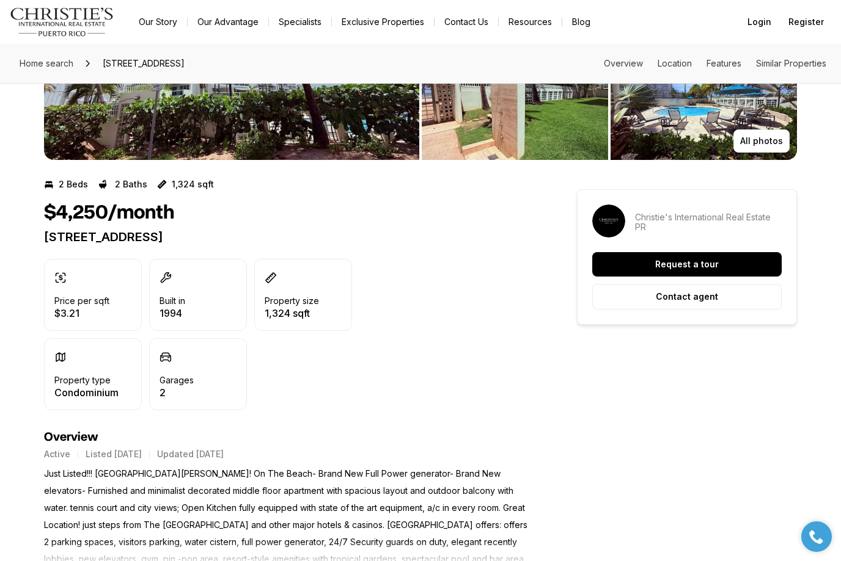
scroll to position [0, 0]
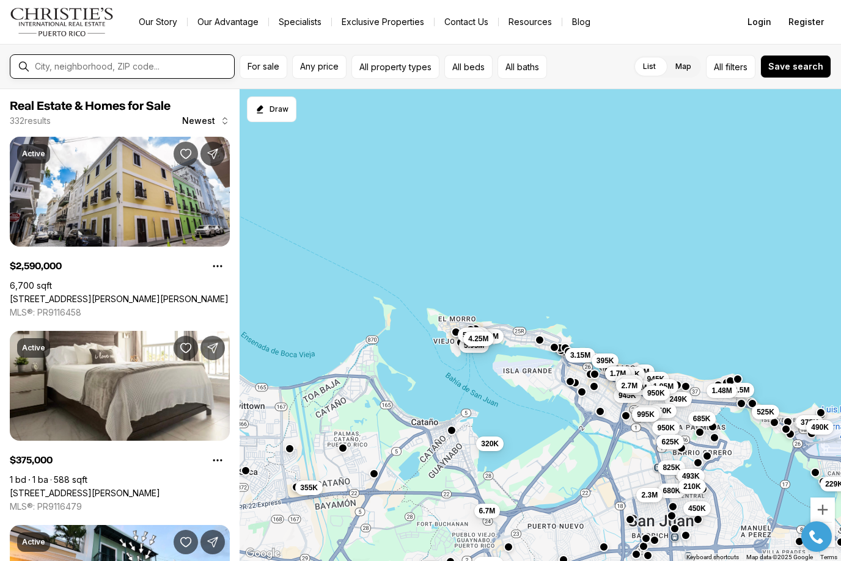
click at [168, 70] on input "text" at bounding box center [132, 67] width 194 height 10
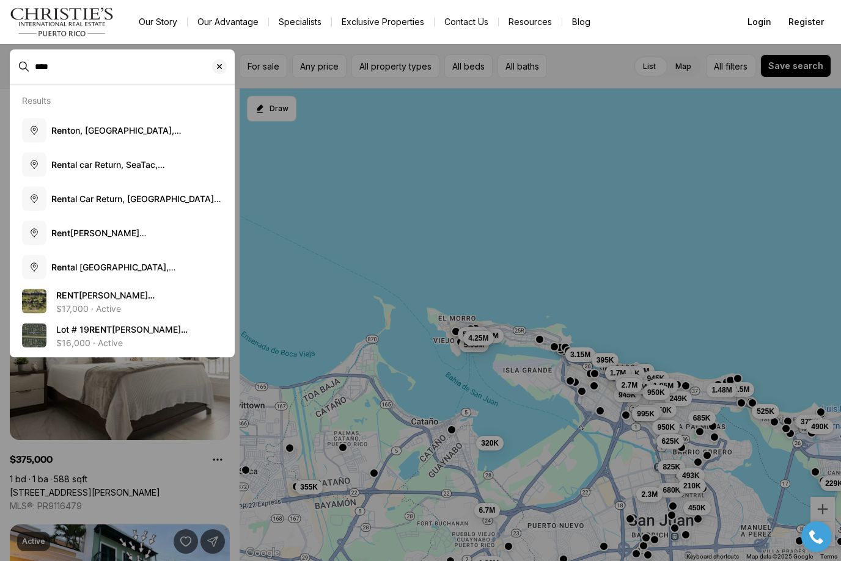
type input "****"
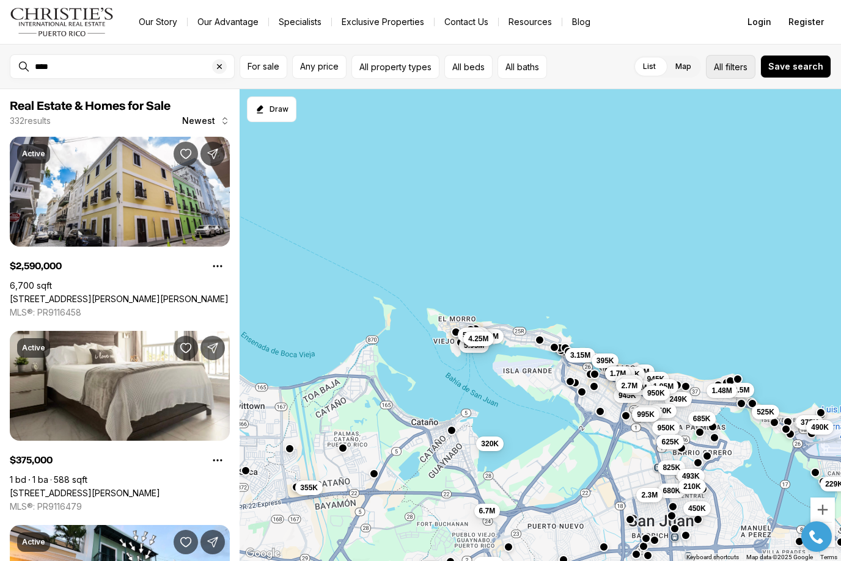
click at [729, 67] on span "filters" at bounding box center [736, 66] width 22 height 13
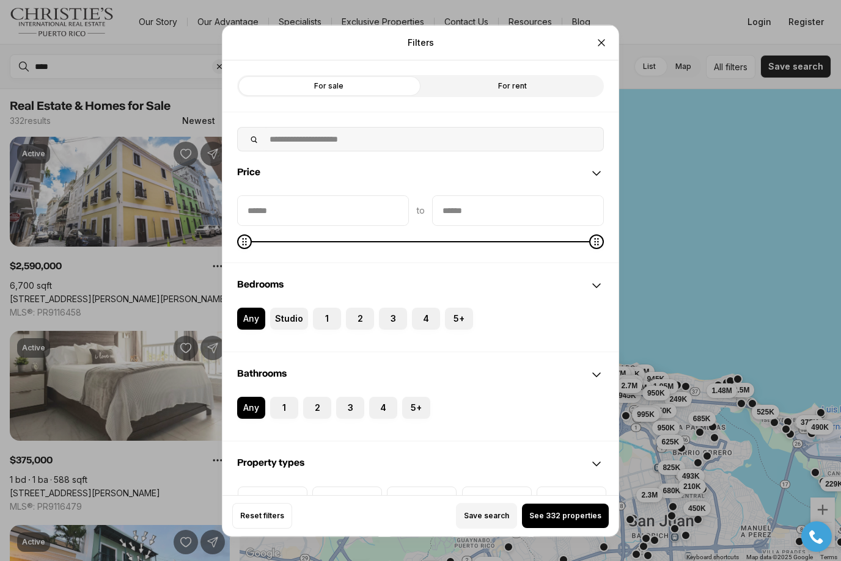
click at [509, 75] on label "For rent" at bounding box center [511, 86] width 183 height 22
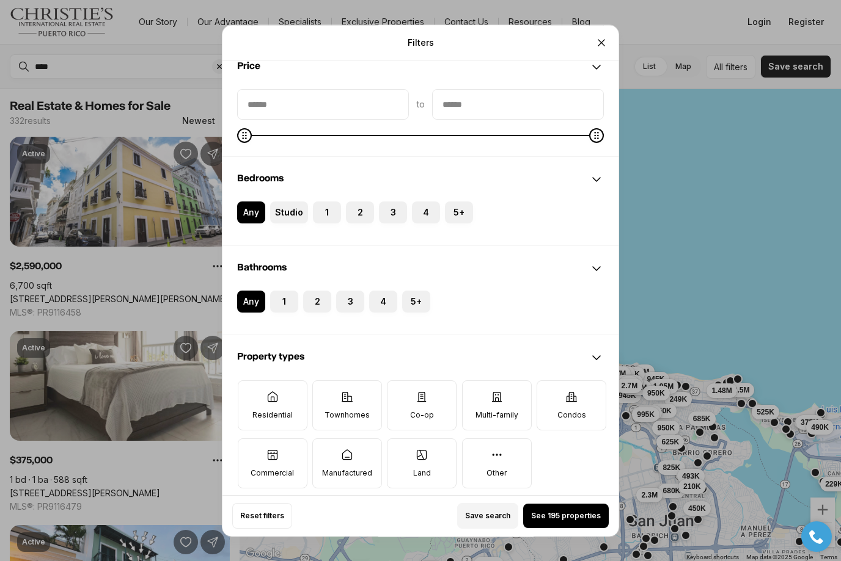
click at [326, 202] on label "1" at bounding box center [327, 213] width 28 height 22
click at [325, 202] on button "1" at bounding box center [319, 208] width 12 height 12
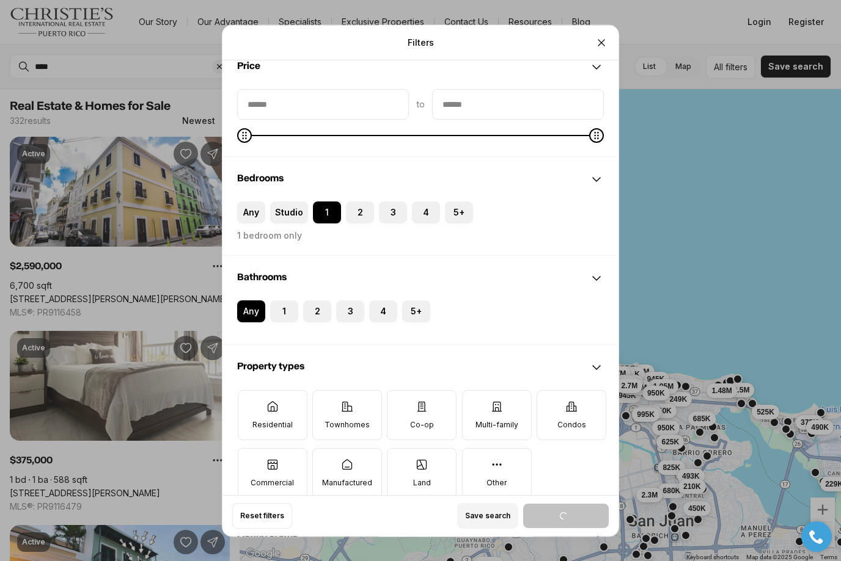
click at [283, 202] on label "Studio" at bounding box center [289, 213] width 38 height 22
click at [282, 202] on button "Studio" at bounding box center [276, 208] width 12 height 12
click at [359, 202] on label "2" at bounding box center [359, 213] width 28 height 22
click at [357, 202] on button "2" at bounding box center [351, 208] width 12 height 12
click at [608, 30] on button "Close" at bounding box center [601, 42] width 24 height 24
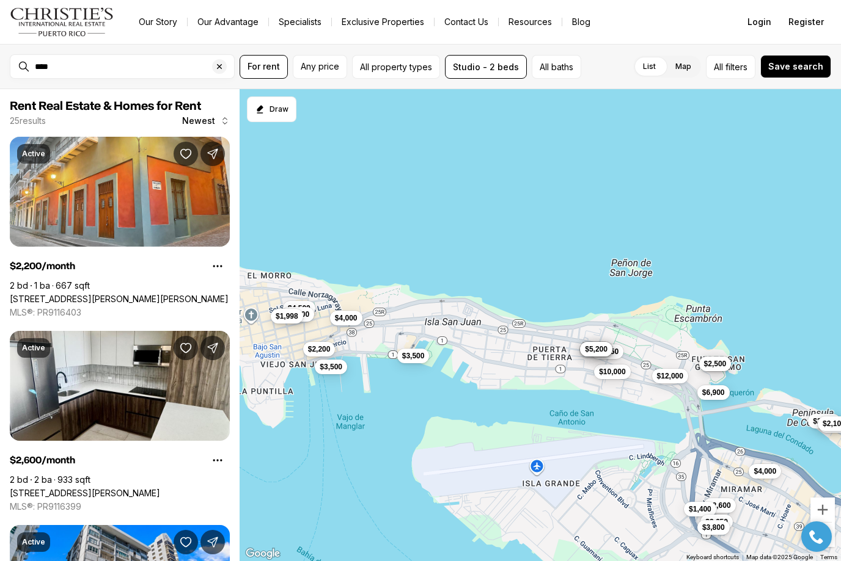
click at [295, 320] on span "$1,998" at bounding box center [287, 317] width 23 height 10
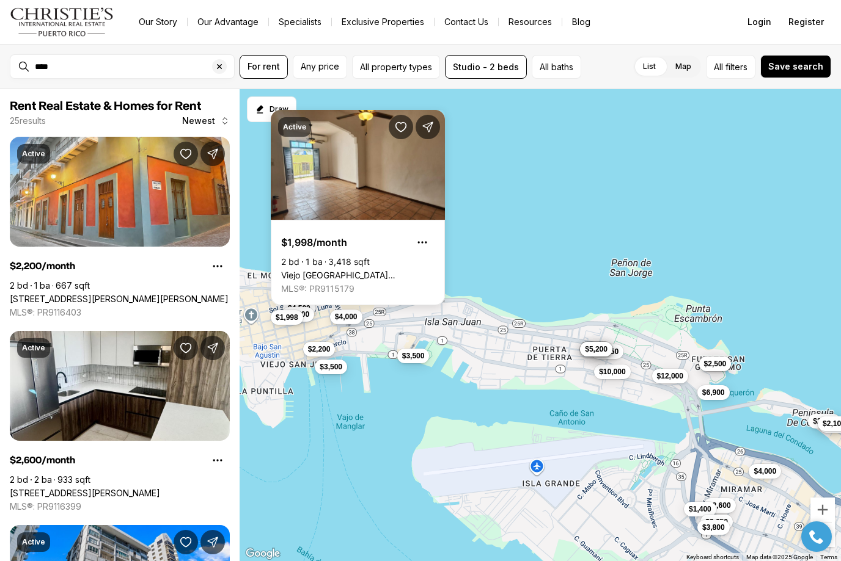
click at [347, 320] on span "$4,000" at bounding box center [346, 317] width 23 height 10
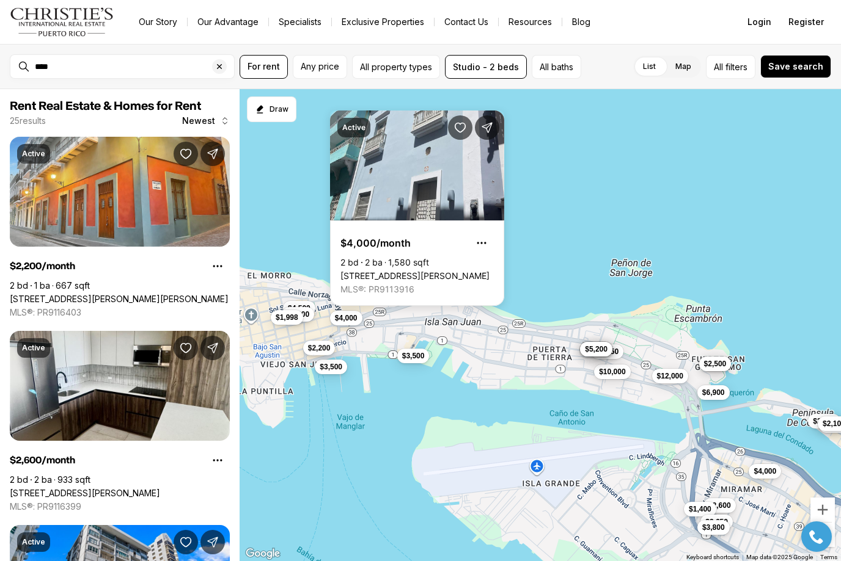
click at [330, 348] on span "$2,200" at bounding box center [319, 348] width 23 height 10
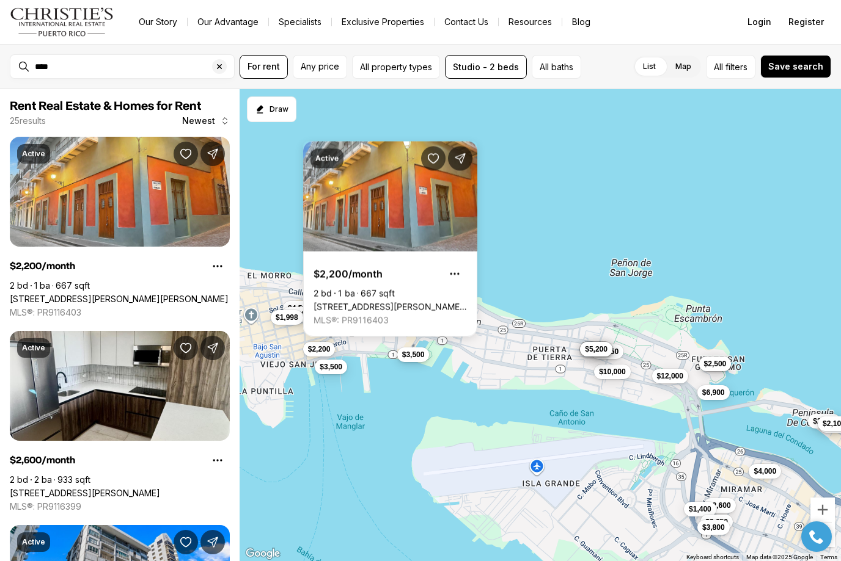
click at [414, 354] on span "$3,500" at bounding box center [413, 355] width 23 height 10
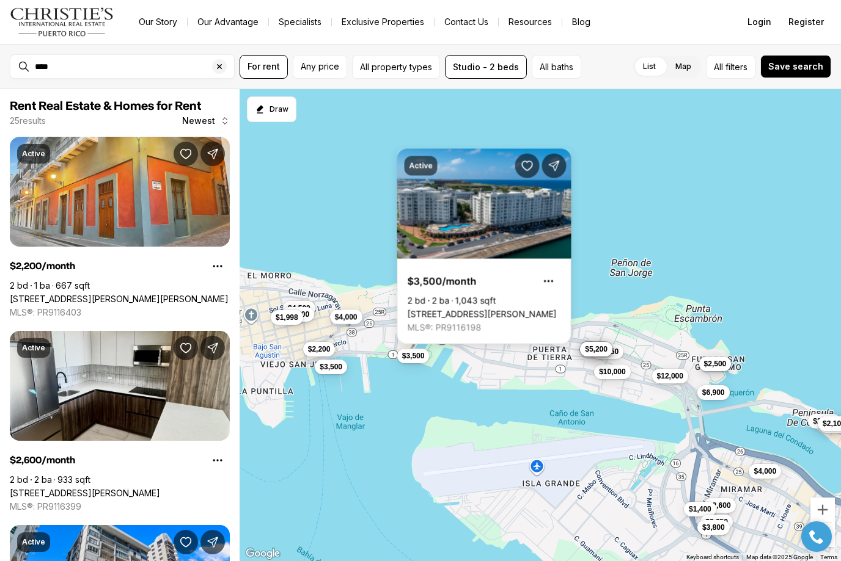
click at [343, 320] on span "$4,000" at bounding box center [346, 317] width 23 height 10
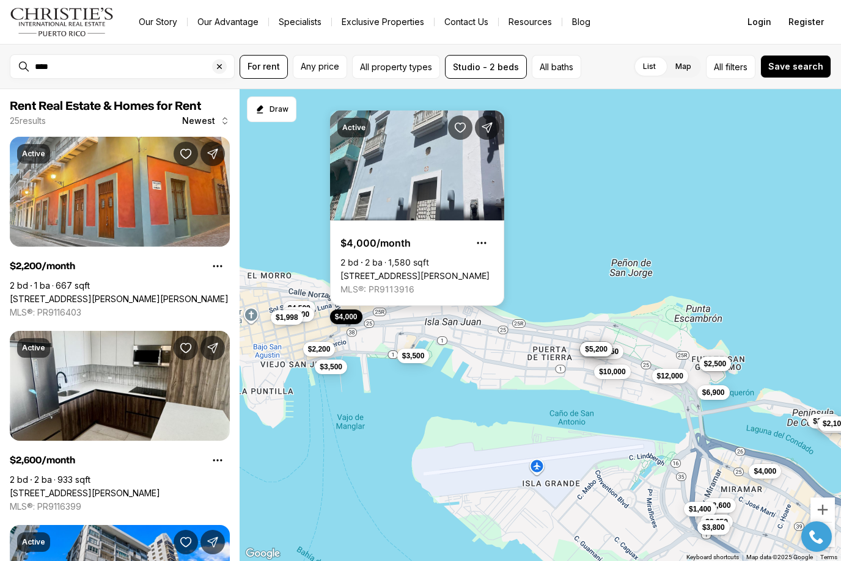
click at [436, 271] on link "159 O'DONELL, SAN JUAN PR, 00901" at bounding box center [414, 276] width 149 height 11
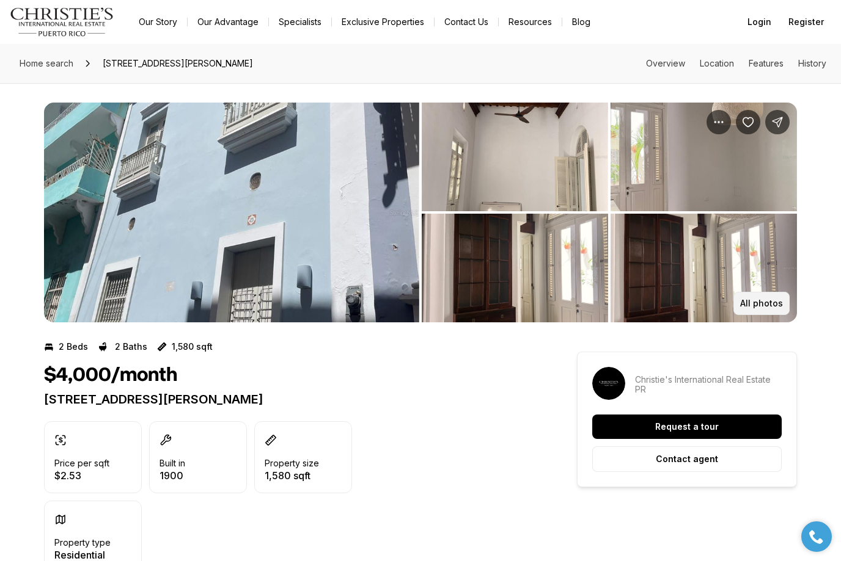
click at [773, 300] on p "All photos" at bounding box center [761, 304] width 43 height 10
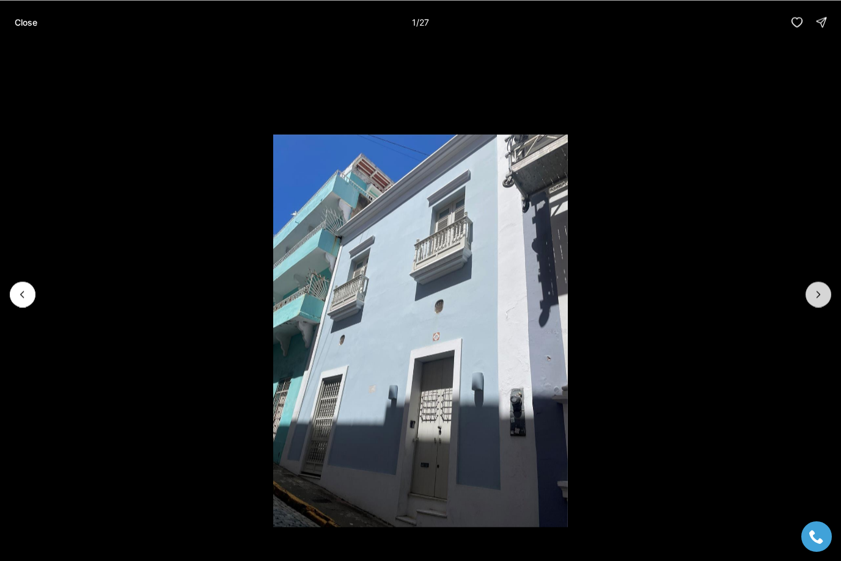
click at [818, 294] on icon "Next slide" at bounding box center [818, 294] width 12 height 12
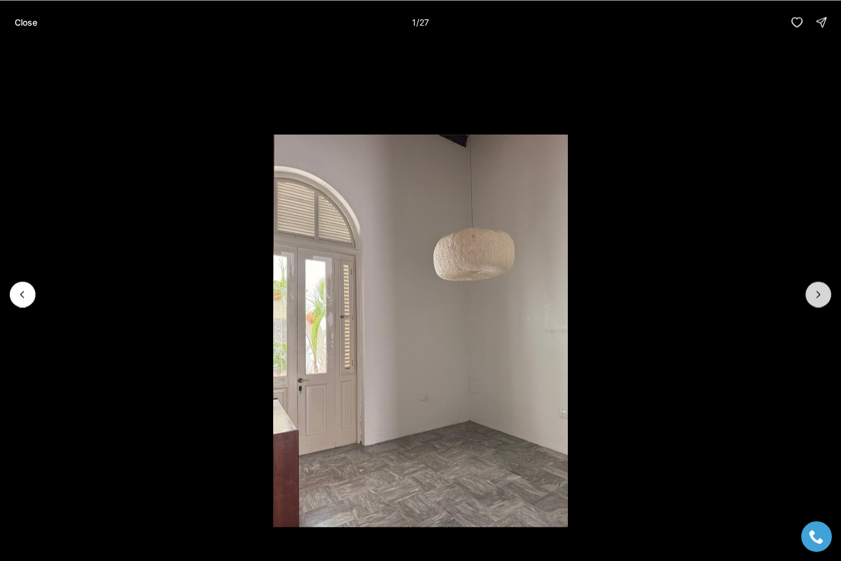
click at [818, 294] on icon "Next slide" at bounding box center [818, 294] width 12 height 12
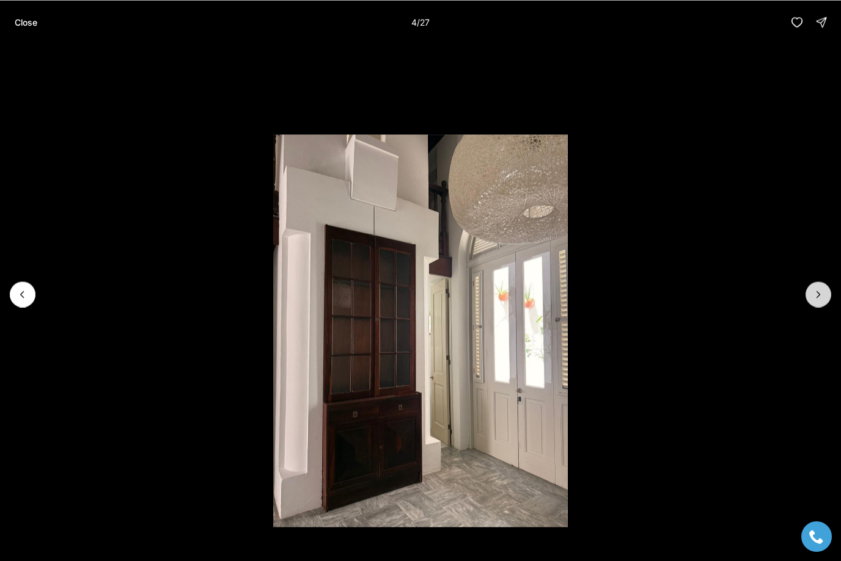
click at [818, 294] on icon "Next slide" at bounding box center [818, 294] width 12 height 12
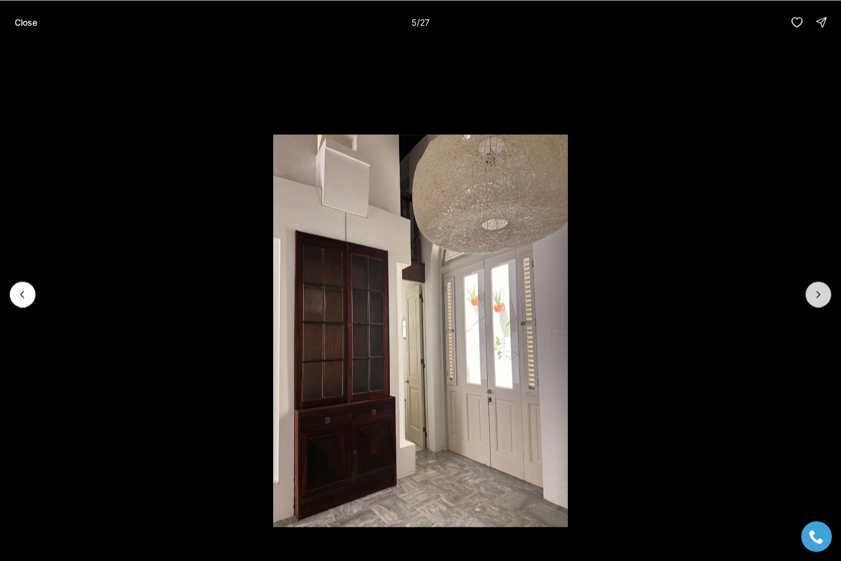
click at [818, 294] on icon "Next slide" at bounding box center [818, 294] width 12 height 12
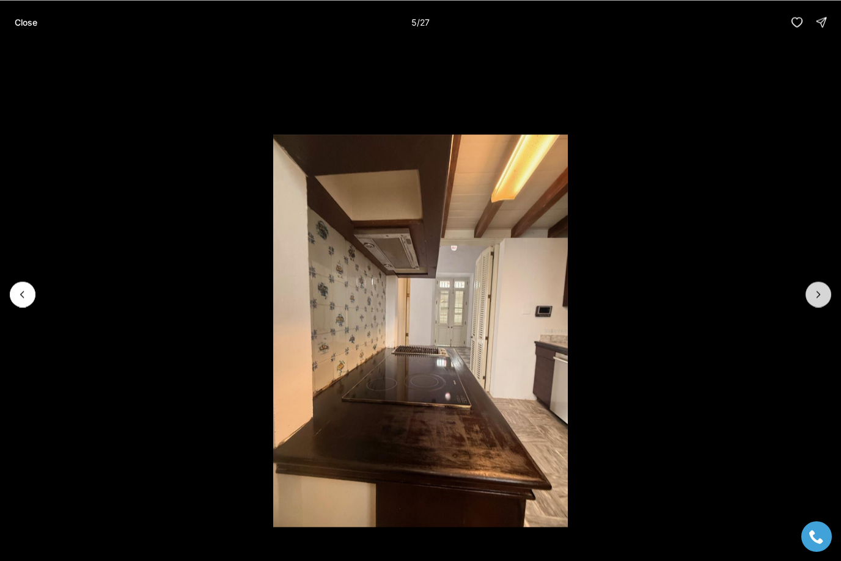
click at [818, 294] on icon "Next slide" at bounding box center [818, 294] width 12 height 12
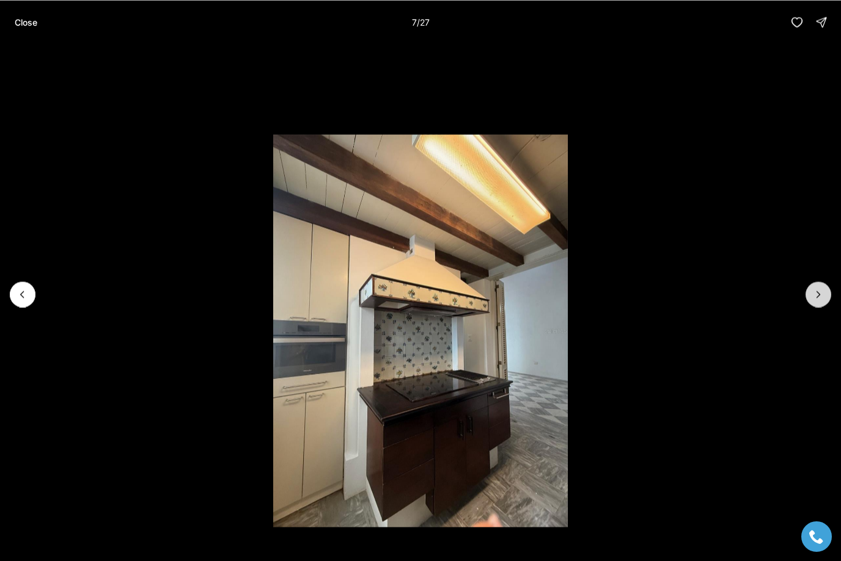
click at [818, 294] on icon "Next slide" at bounding box center [818, 294] width 12 height 12
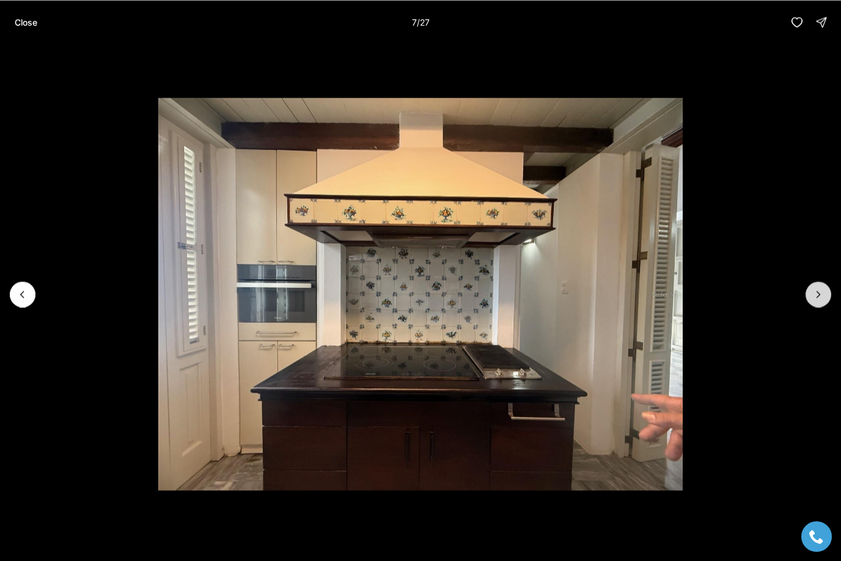
click at [818, 294] on icon "Next slide" at bounding box center [818, 294] width 12 height 12
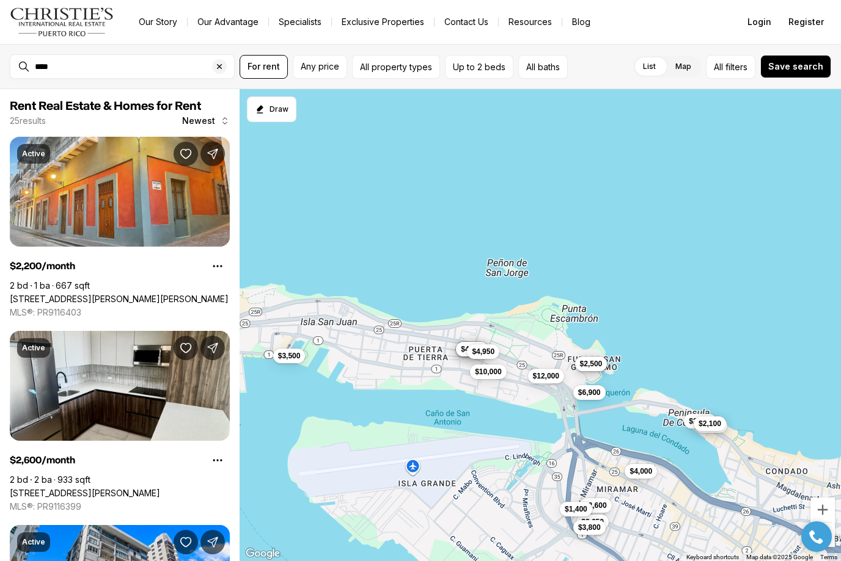
drag, startPoint x: 593, startPoint y: 329, endPoint x: 467, endPoint y: 329, distance: 125.8
click at [467, 329] on div "$2,200 $2,600 $2,500 $4,500 $3,900 $3,500 $2,500 $2,500 $4,000 $3,500 $5,200 $5…" at bounding box center [539, 325] width 601 height 473
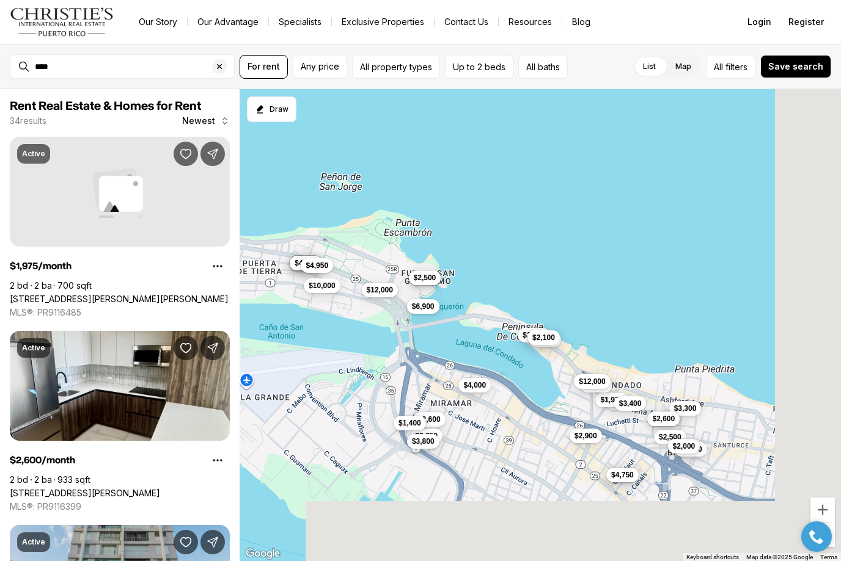
drag, startPoint x: 641, startPoint y: 372, endPoint x: 452, endPoint y: 281, distance: 209.6
click at [452, 281] on div "$2,600 $2,500 $3,900 $3,500 $2,500 $2,500 $4,000 $3,500 $5,200 $5,500 $4,500 $2…" at bounding box center [539, 325] width 601 height 473
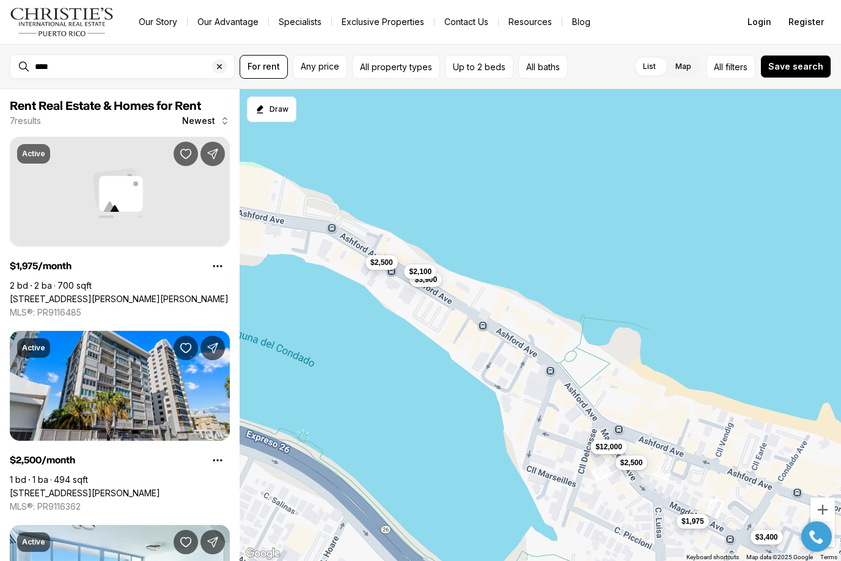
click at [389, 267] on span "$2,500" at bounding box center [381, 263] width 23 height 10
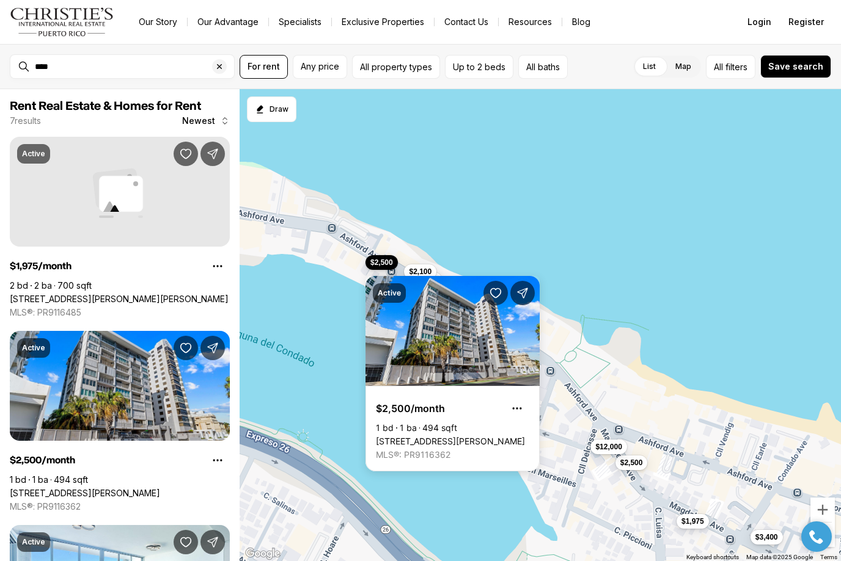
click at [485, 229] on div "$2,500 $3,900 $2,100 $1,975 $2,500 $12,000 $3,400" at bounding box center [539, 325] width 601 height 473
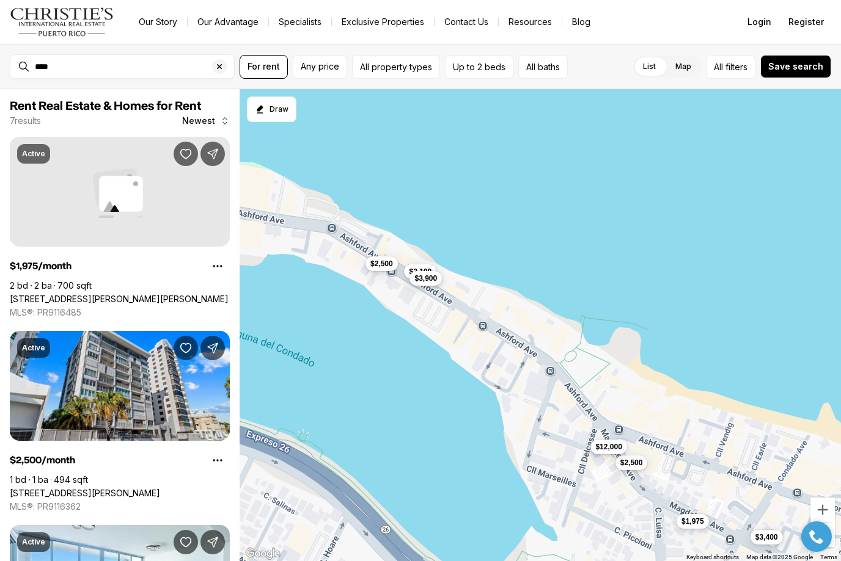
click at [431, 281] on span "$3,900" at bounding box center [425, 279] width 23 height 10
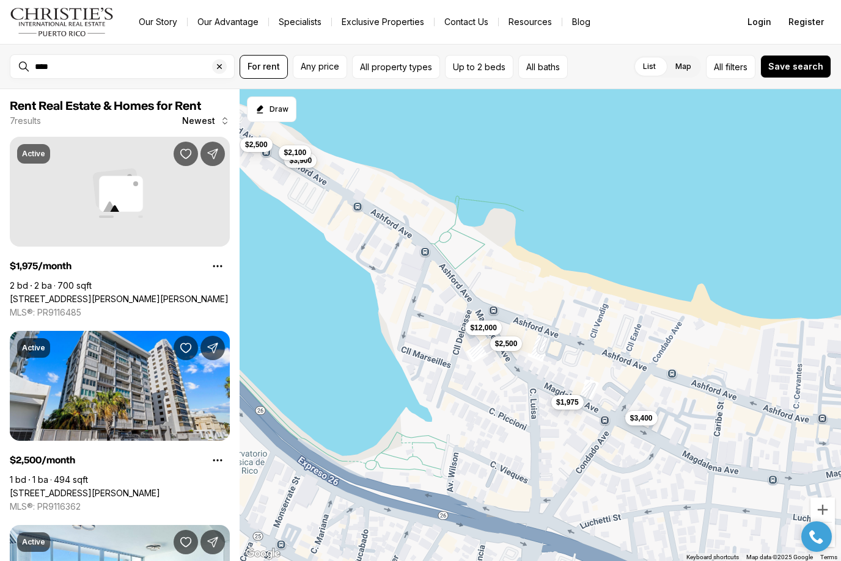
drag, startPoint x: 674, startPoint y: 379, endPoint x: 549, endPoint y: 264, distance: 170.8
click at [549, 264] on div "$2,500 $3,900 $2,100 $1,975 $2,500 $12,000 $3,400" at bounding box center [539, 325] width 601 height 473
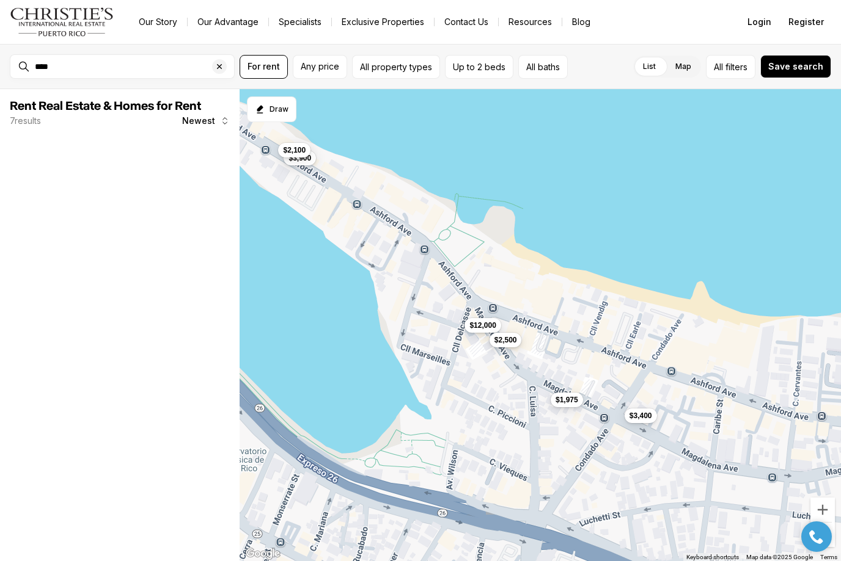
click at [515, 346] on button "$2,500" at bounding box center [505, 340] width 32 height 15
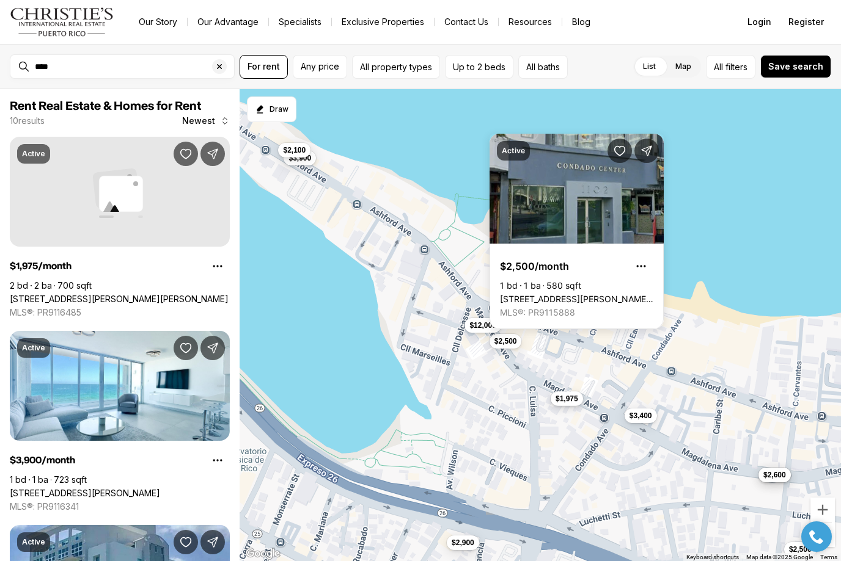
click at [574, 400] on span "$1,975" at bounding box center [566, 399] width 23 height 10
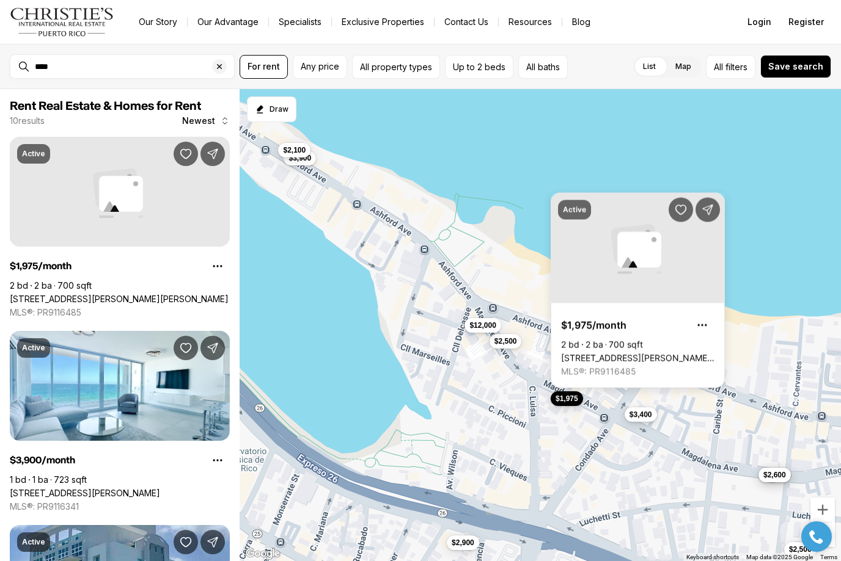
click at [644, 415] on span "$3,400" at bounding box center [640, 415] width 23 height 10
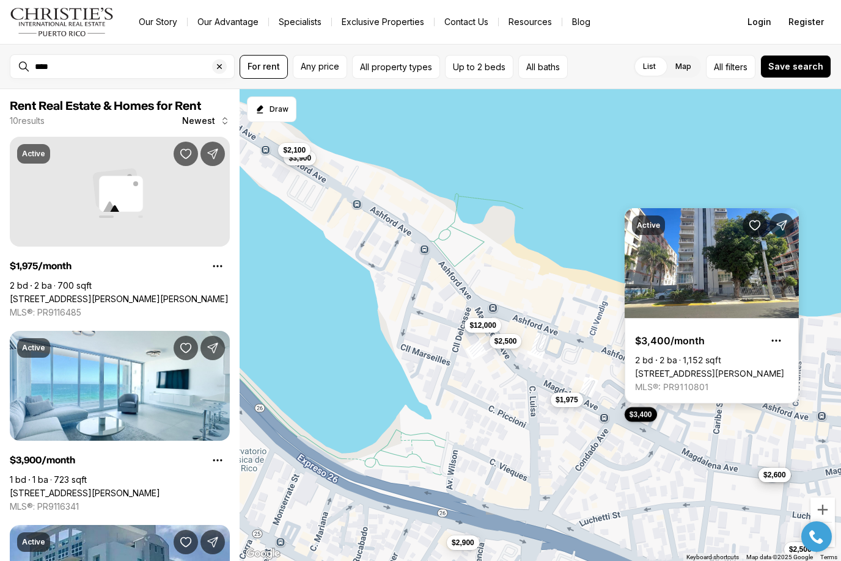
click at [698, 368] on link "[STREET_ADDRESS][PERSON_NAME]" at bounding box center [709, 373] width 149 height 11
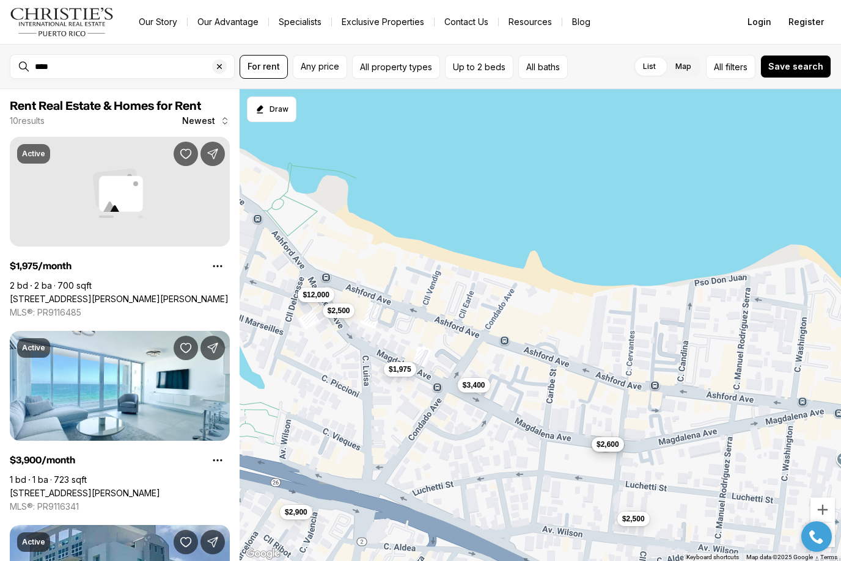
drag, startPoint x: 614, startPoint y: 370, endPoint x: 447, endPoint y: 335, distance: 170.4
click at [447, 335] on div "$1,975 $3,900 $2,900 $2,500 $2,500 $2,100 $2,500 $12,000 $2,600 $3,400" at bounding box center [539, 325] width 601 height 473
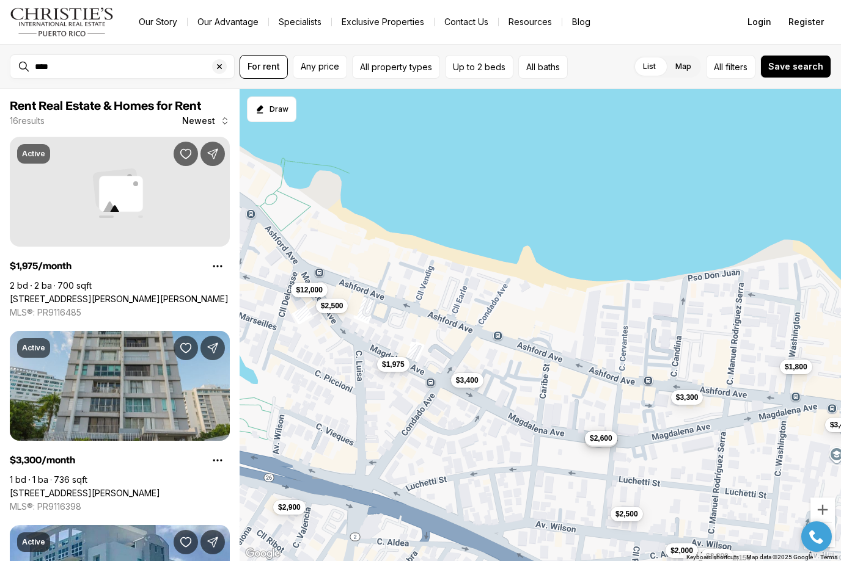
click at [612, 441] on span "$2,600" at bounding box center [601, 439] width 23 height 10
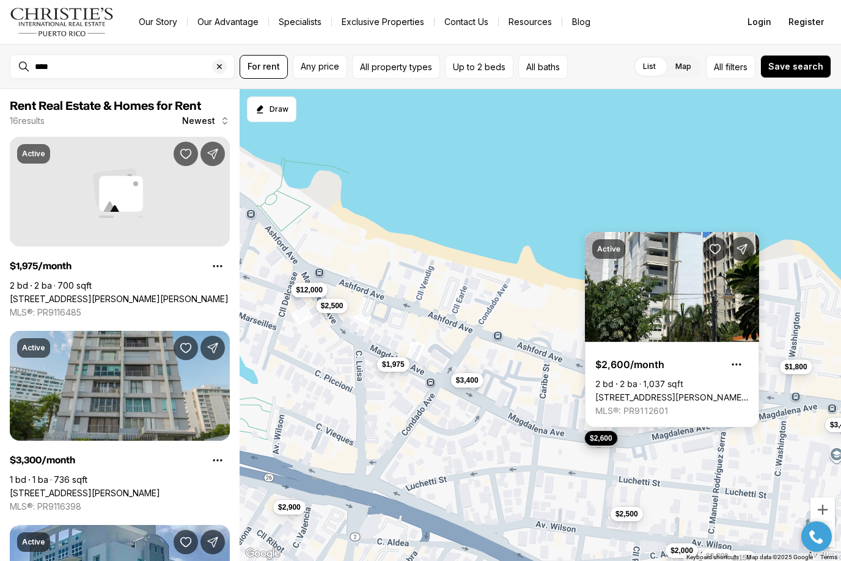
click at [664, 438] on div "$1,975 $2,900 $2,500 $2,500 $2,500 $12,000 $2,600 $3,400 $3,300 $2,150 $3,300 $…" at bounding box center [539, 325] width 601 height 473
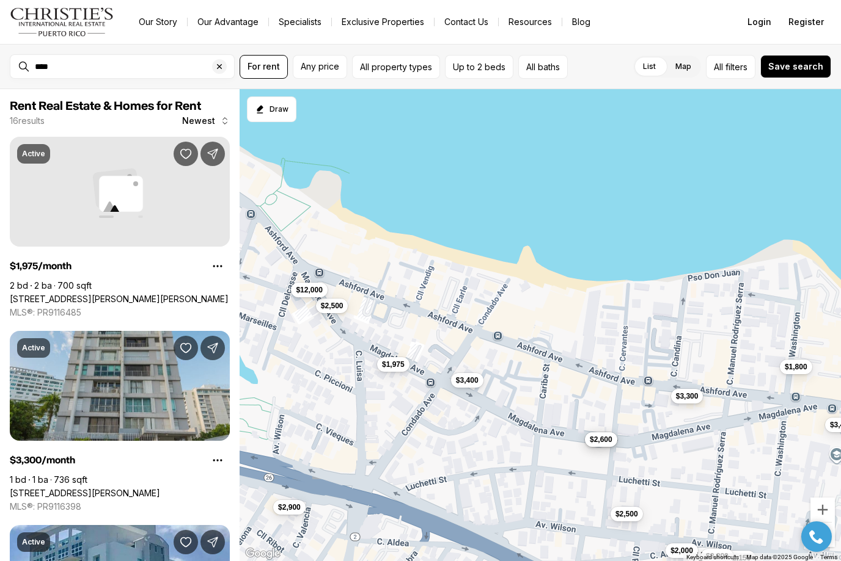
click at [691, 396] on span "$3,300" at bounding box center [687, 397] width 23 height 10
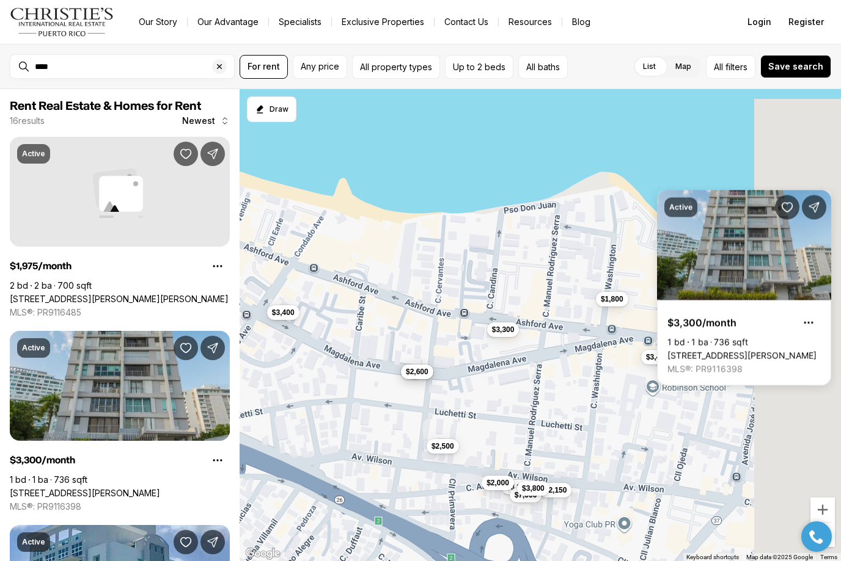
drag, startPoint x: 735, startPoint y: 433, endPoint x: 547, endPoint y: 362, distance: 200.8
click at [547, 362] on div "$1,975 $2,900 $2,500 $2,500 $2,500 $12,000 $2,600 $3,400 $3,300 $2,150 $3,300 $…" at bounding box center [539, 325] width 601 height 473
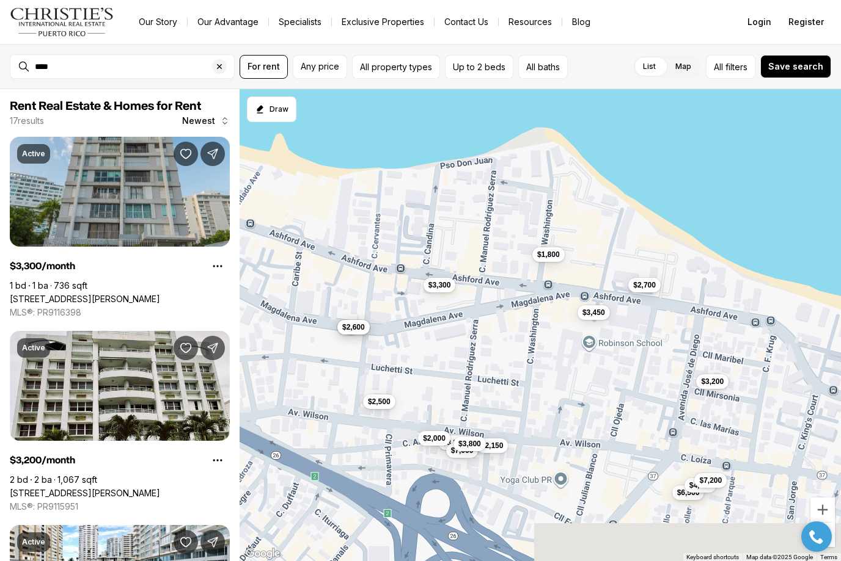
drag, startPoint x: 627, startPoint y: 392, endPoint x: 562, endPoint y: 348, distance: 78.3
click at [562, 348] on div "$2,500 $2,500 $2,600 $3,400 $3,300 $2,150 $3,300 $1,800 $7,000 $3,450 $2,000 $3…" at bounding box center [539, 325] width 601 height 473
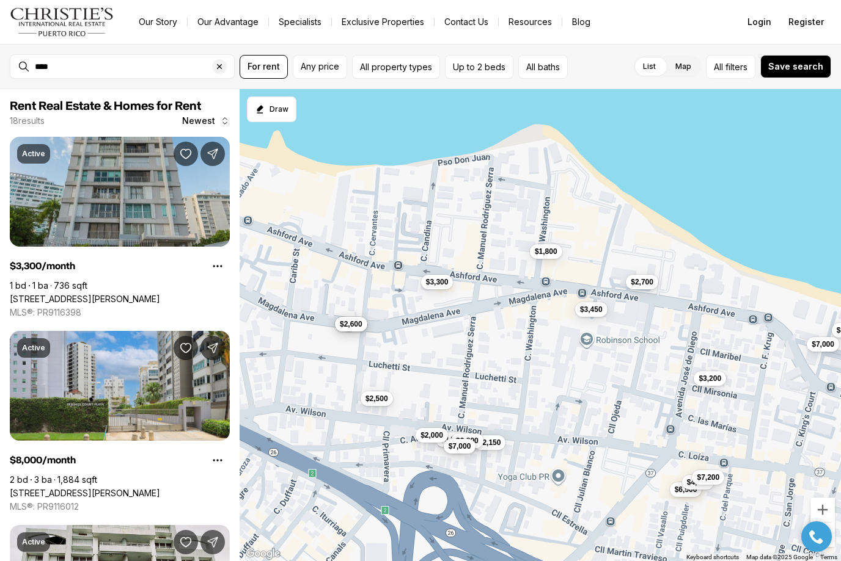
click at [461, 449] on span "$7,000" at bounding box center [459, 447] width 23 height 10
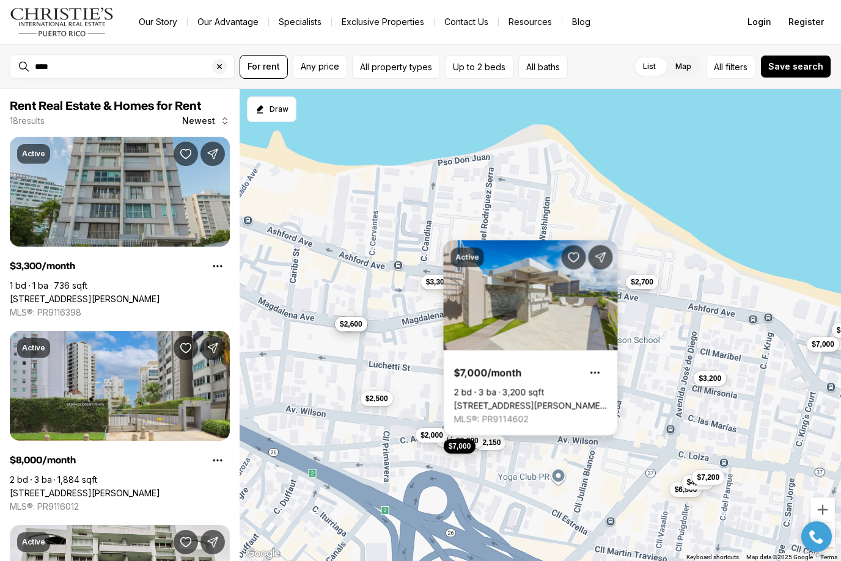
click at [497, 441] on body "Go to: Homepage Our Story Our Advantage Specialists Exclusive Properties Contac…" at bounding box center [420, 280] width 841 height 561
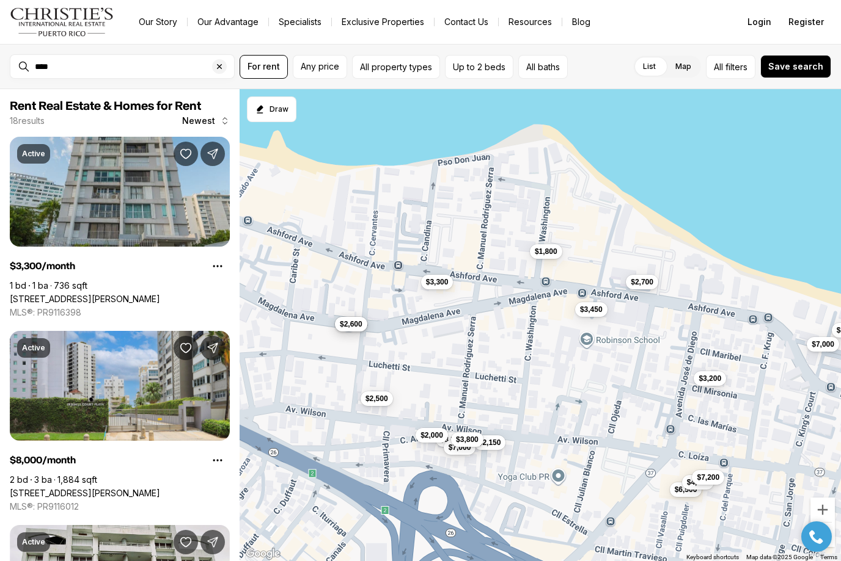
click at [467, 439] on span "$3,800" at bounding box center [467, 440] width 23 height 10
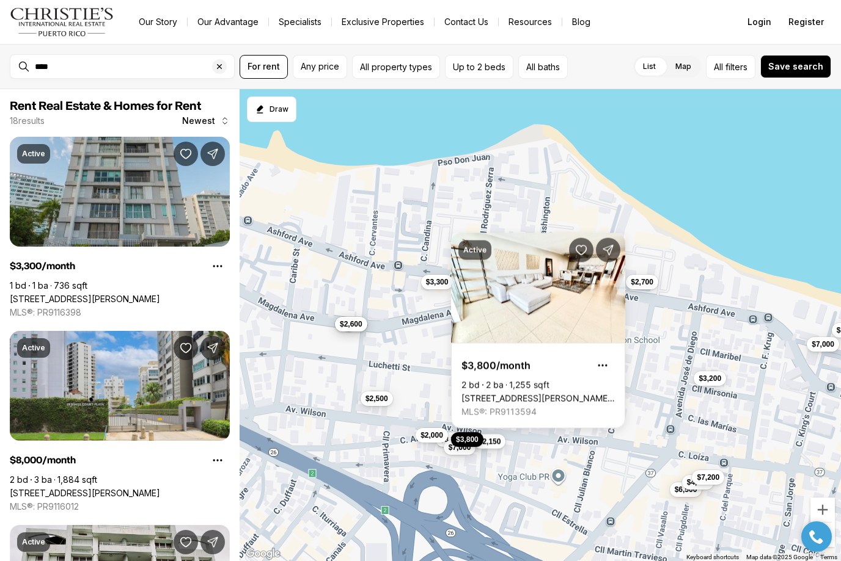
click at [495, 444] on span "$2,150" at bounding box center [489, 442] width 23 height 10
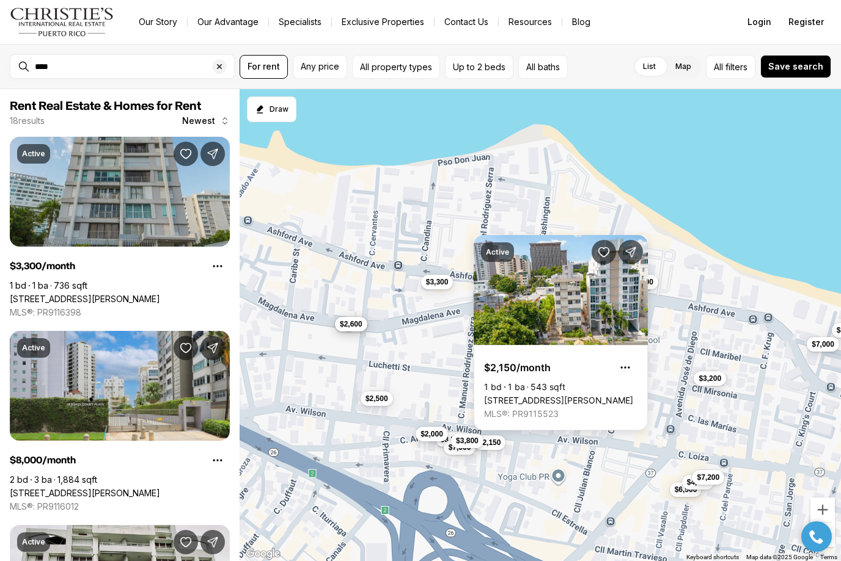
click at [425, 438] on span "$2,000" at bounding box center [431, 434] width 23 height 10
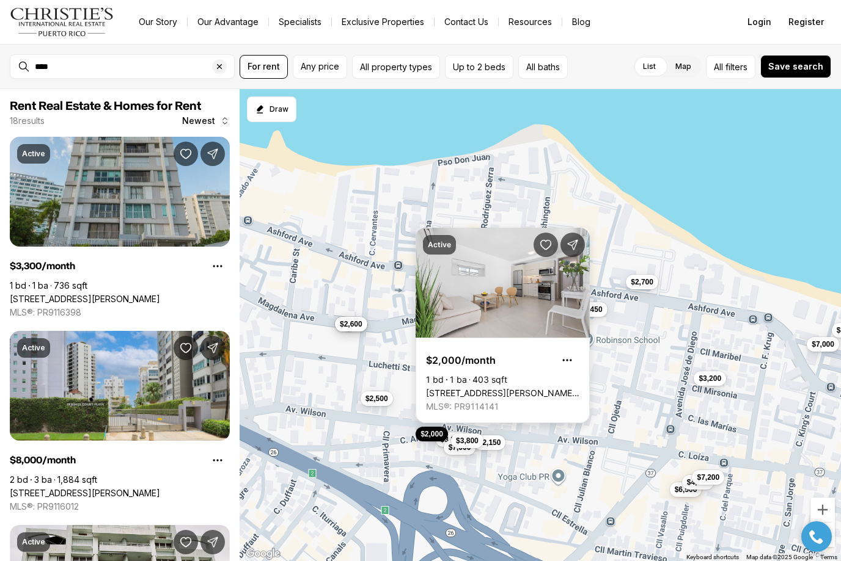
click at [533, 388] on link "1366 WILSON #4, SAN JUAN PR, 00907" at bounding box center [502, 393] width 153 height 11
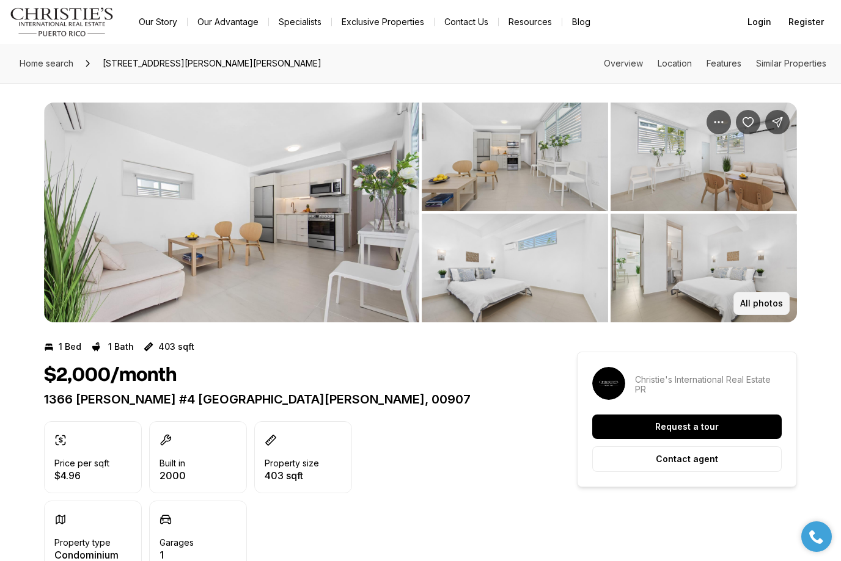
click at [756, 304] on p "All photos" at bounding box center [761, 304] width 43 height 10
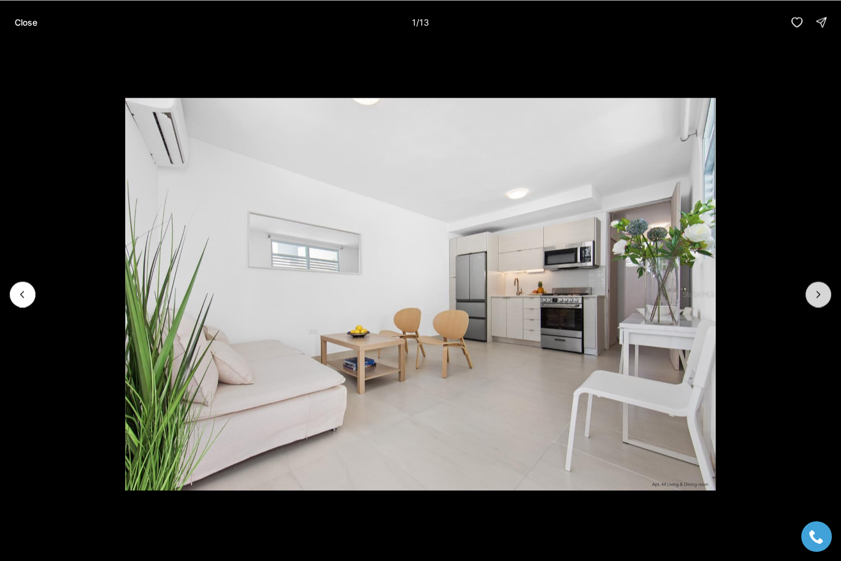
click at [821, 294] on icon "Next slide" at bounding box center [818, 294] width 12 height 12
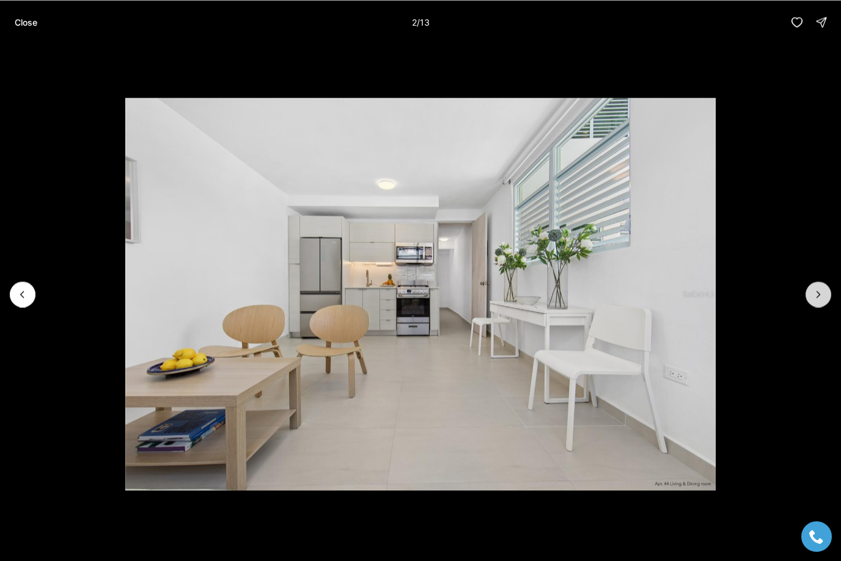
click at [821, 294] on icon "Next slide" at bounding box center [818, 294] width 12 height 12
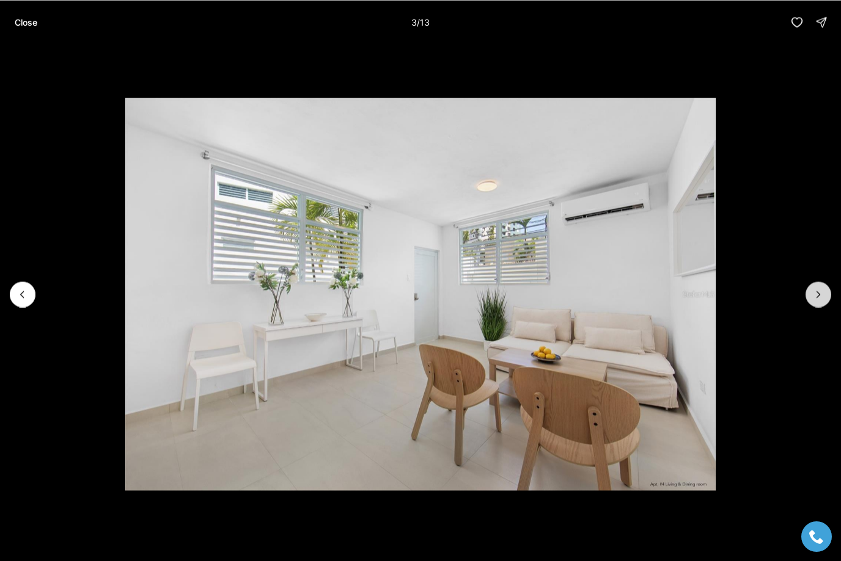
click at [821, 294] on icon "Next slide" at bounding box center [818, 294] width 12 height 12
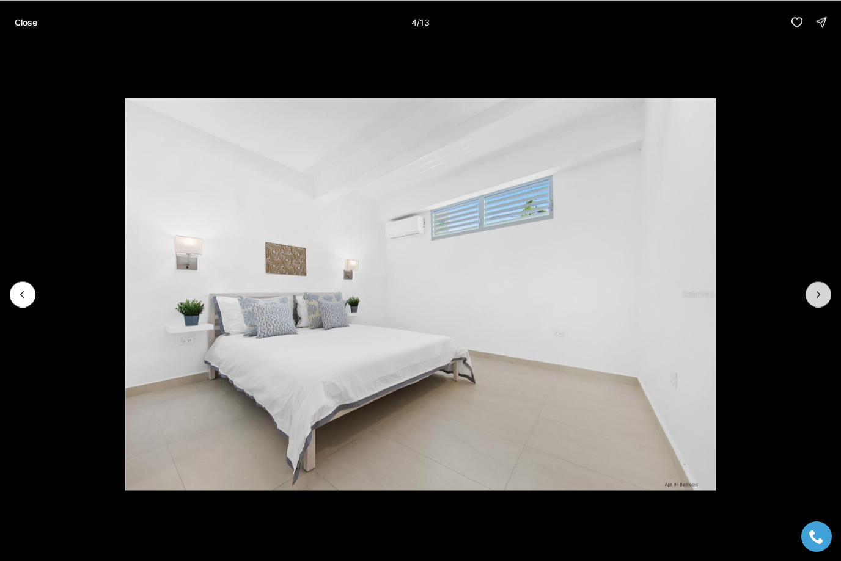
click at [821, 294] on icon "Next slide" at bounding box center [818, 294] width 12 height 12
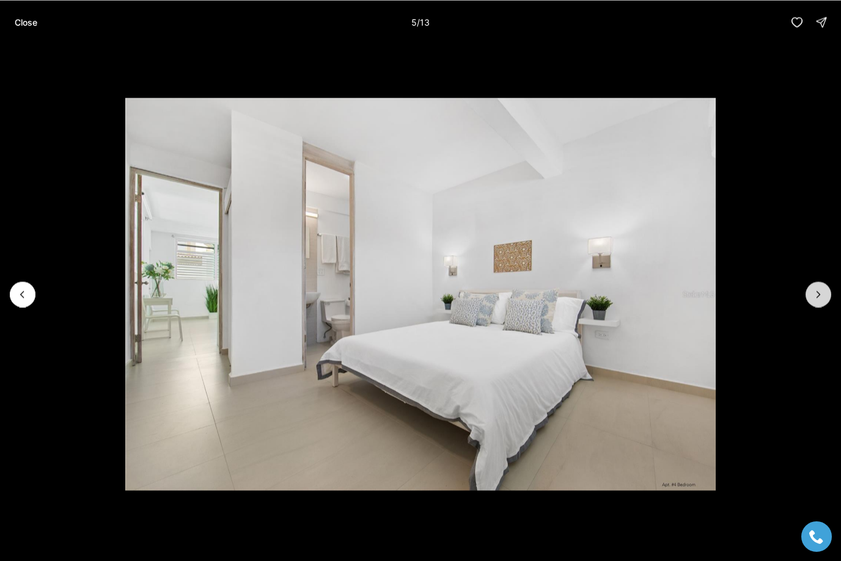
click at [821, 294] on icon "Next slide" at bounding box center [818, 294] width 12 height 12
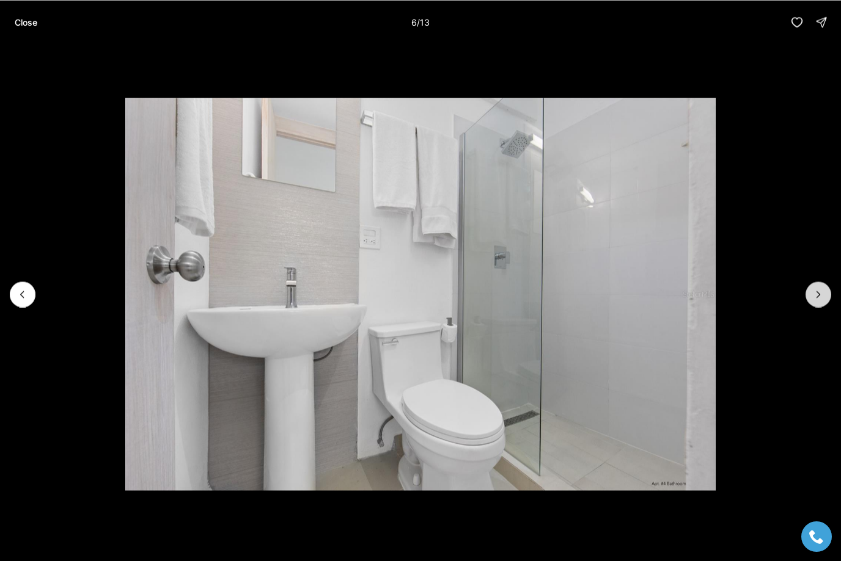
click at [821, 294] on icon "Next slide" at bounding box center [818, 294] width 12 height 12
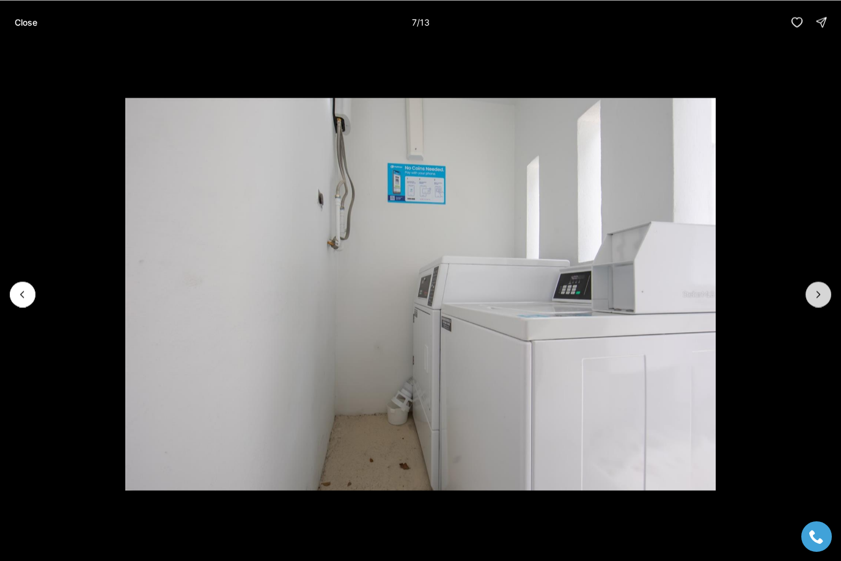
click at [821, 294] on icon "Next slide" at bounding box center [818, 294] width 12 height 12
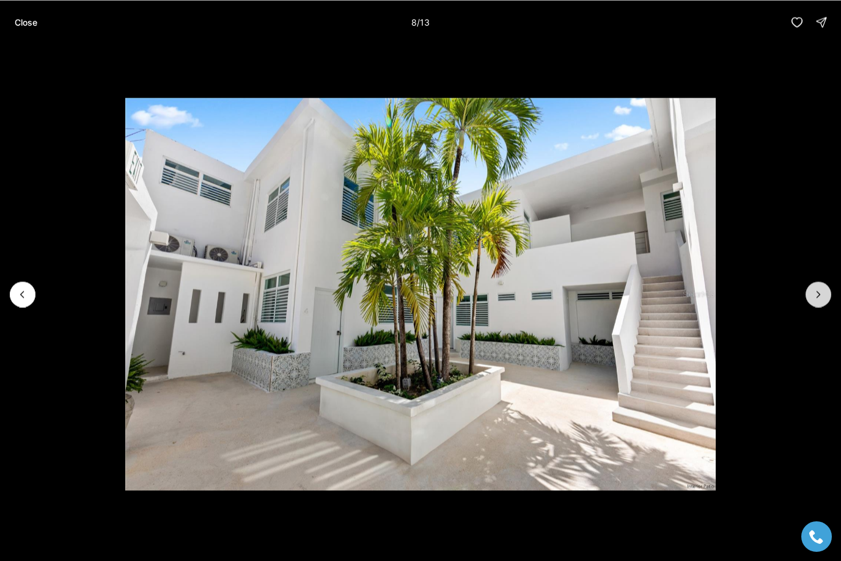
click at [821, 294] on icon "Next slide" at bounding box center [818, 294] width 12 height 12
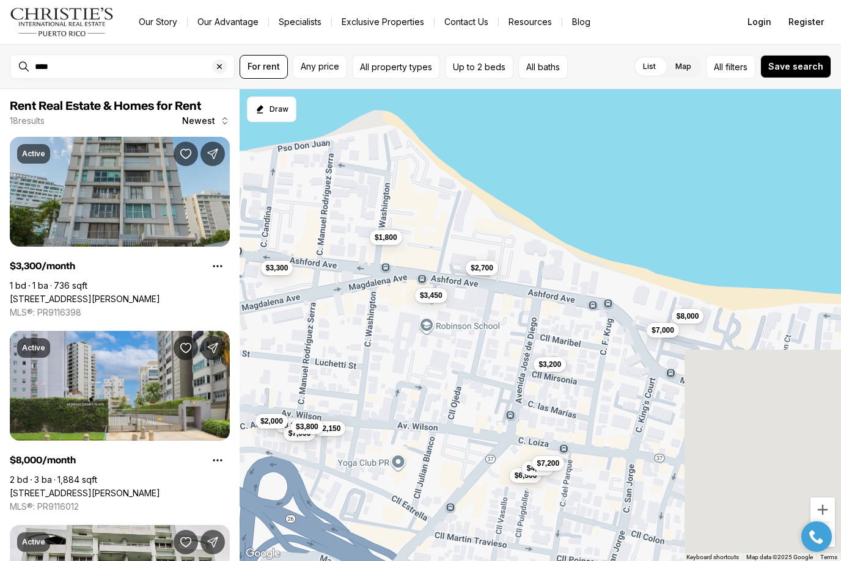
drag, startPoint x: 654, startPoint y: 291, endPoint x: 458, endPoint y: 261, distance: 199.0
click at [458, 261] on div "$3,300 $8,000 $3,200 $2,700 $7,000 $2,150 $2,500 $3,300 $1,800 $2,500 $7,000 $3…" at bounding box center [539, 325] width 601 height 473
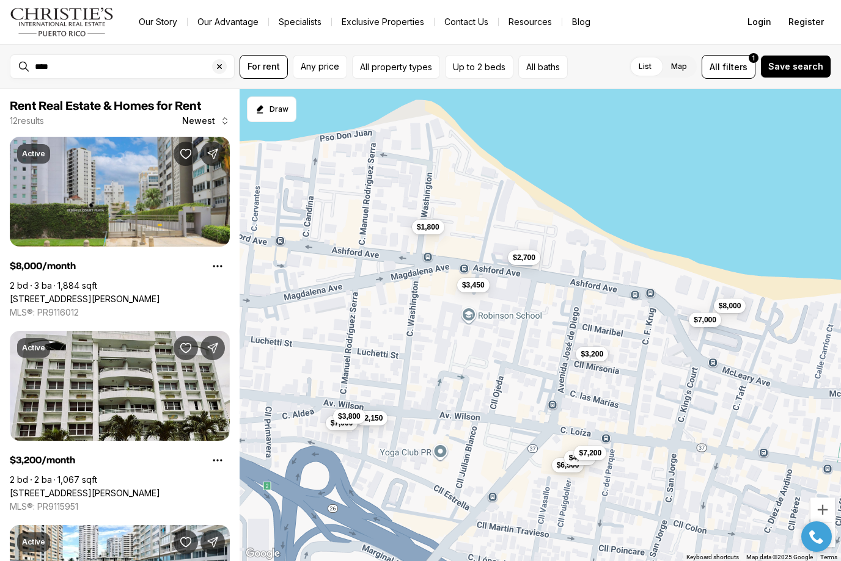
drag, startPoint x: 368, startPoint y: 161, endPoint x: 437, endPoint y: 164, distance: 69.1
click at [443, 165] on div "$8,000 $3,200 $2,700 $7,000 $2,150 $1,800 $7,000 $3,450 $6,500 $3,800 $4,400 $7…" at bounding box center [539, 325] width 601 height 473
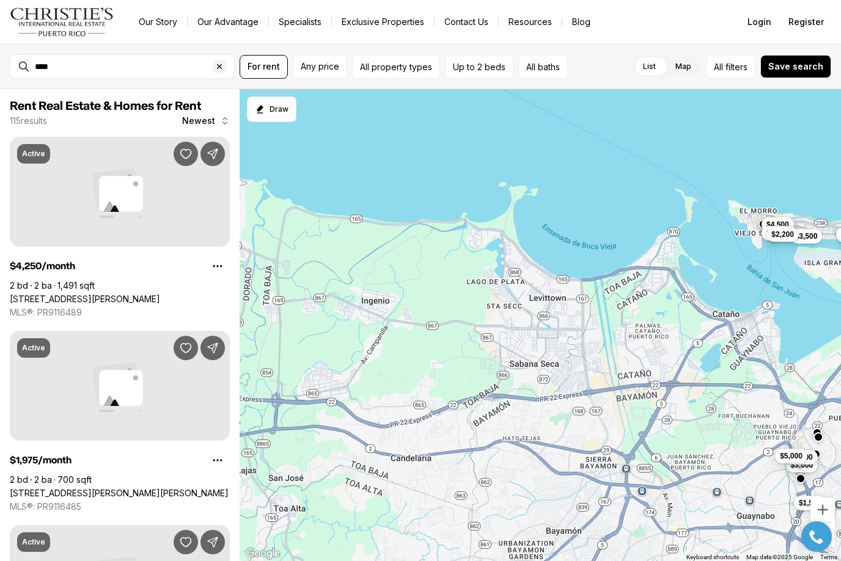
drag, startPoint x: 321, startPoint y: 321, endPoint x: 725, endPoint y: 260, distance: 409.1
click at [725, 271] on div "$2,150 $4,200 $2,350 $3,200 $1,900 $2,700 $850 $1,150 $1,000 $4,000 $2,700 $2,4…" at bounding box center [539, 325] width 601 height 473
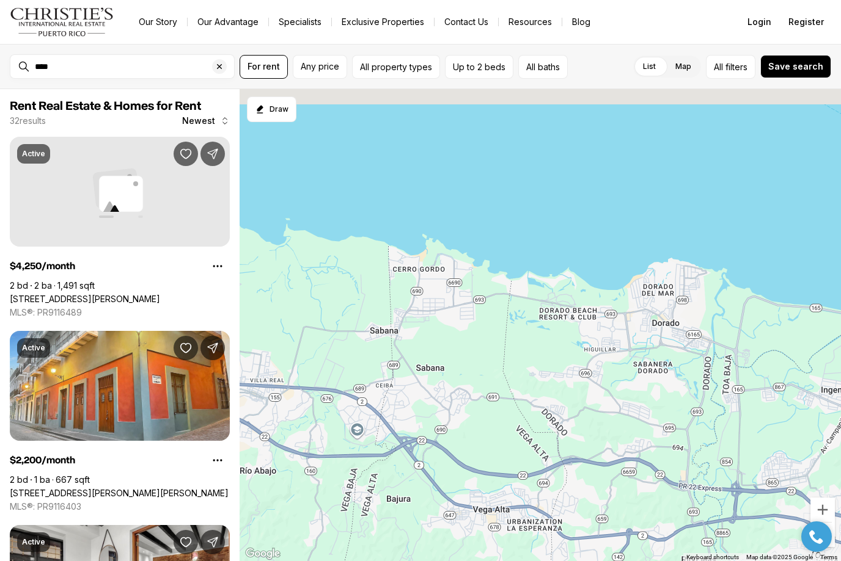
drag, startPoint x: 305, startPoint y: 276, endPoint x: 766, endPoint y: 362, distance: 469.3
click at [766, 362] on div "$4,500 $1,998 $3,000 $4,250 $3,500 $24 $2,200 $2,250 $5,200 $24 $17 $5,500 $4,5…" at bounding box center [539, 325] width 601 height 473
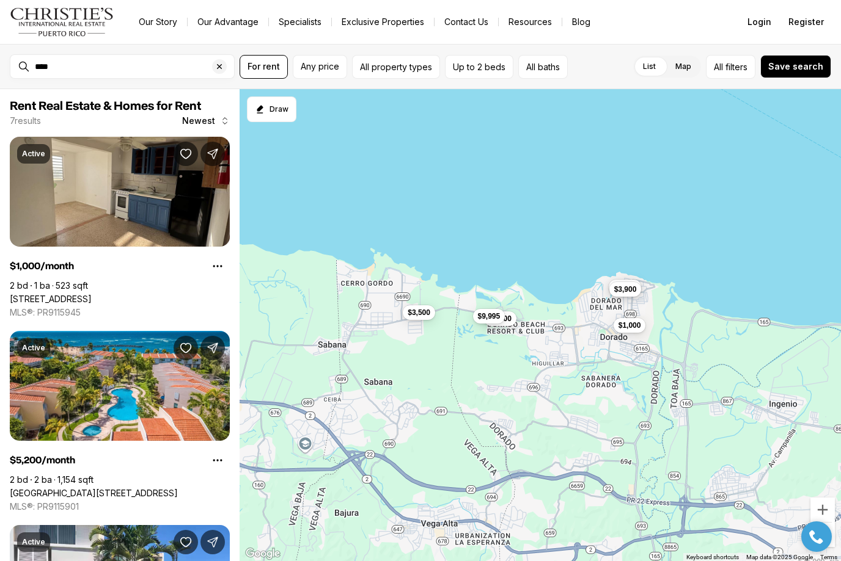
drag, startPoint x: 624, startPoint y: 315, endPoint x: 574, endPoint y: 334, distance: 53.6
click at [574, 334] on div "$75,000 $1,000 $5,200 $3,900 $3,500 $8,400 $9,995" at bounding box center [539, 325] width 601 height 473
click at [630, 288] on span "$3,900" at bounding box center [622, 288] width 23 height 10
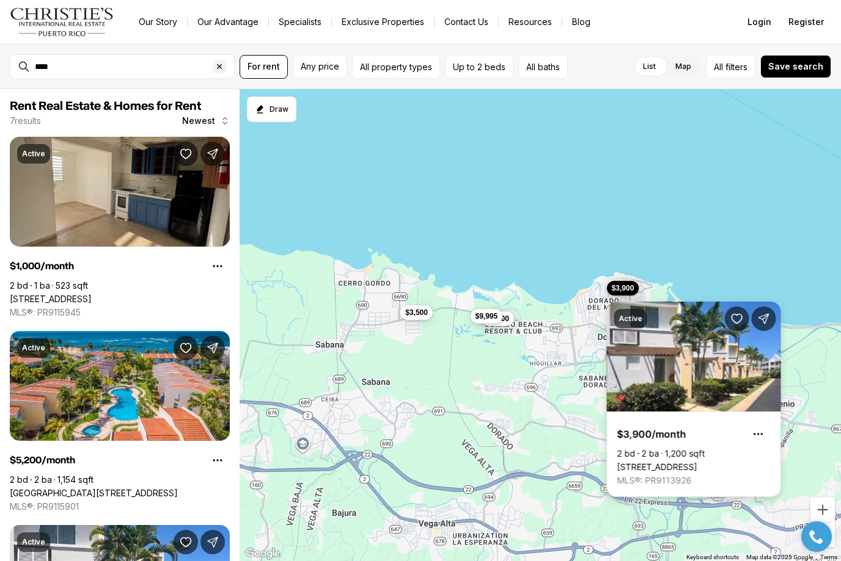
click at [697, 462] on link "101 OCEAN VILLAS, DORADO PR, 00646" at bounding box center [657, 467] width 80 height 11
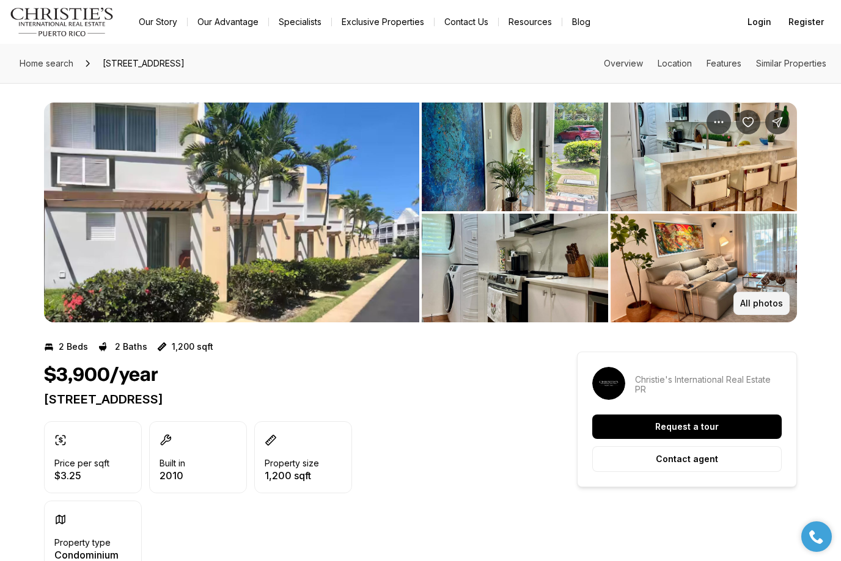
click at [772, 307] on p "All photos" at bounding box center [761, 304] width 43 height 10
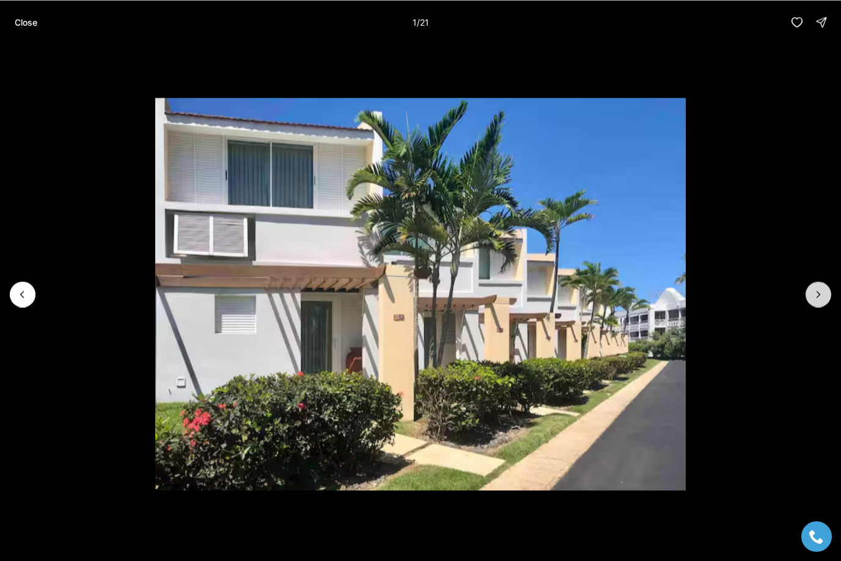
click at [822, 293] on icon "Next slide" at bounding box center [818, 294] width 12 height 12
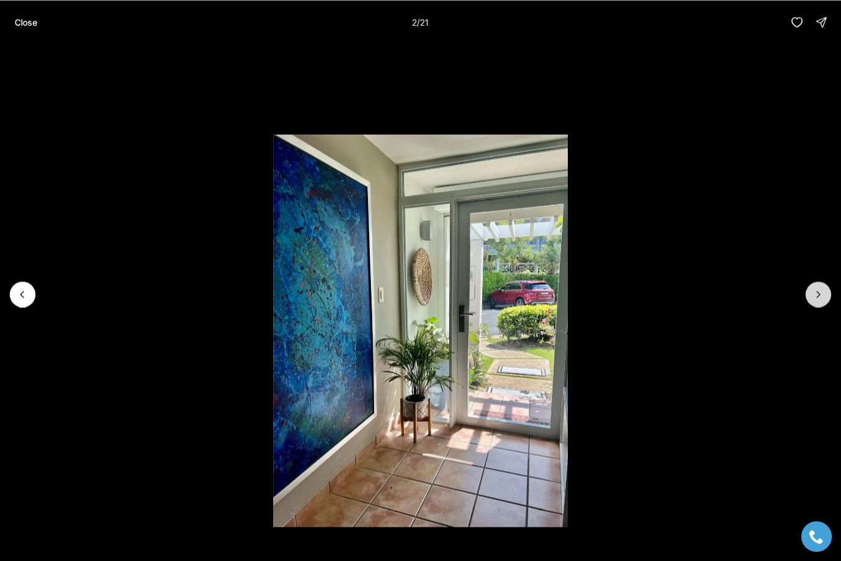
click at [822, 293] on icon "Next slide" at bounding box center [818, 294] width 12 height 12
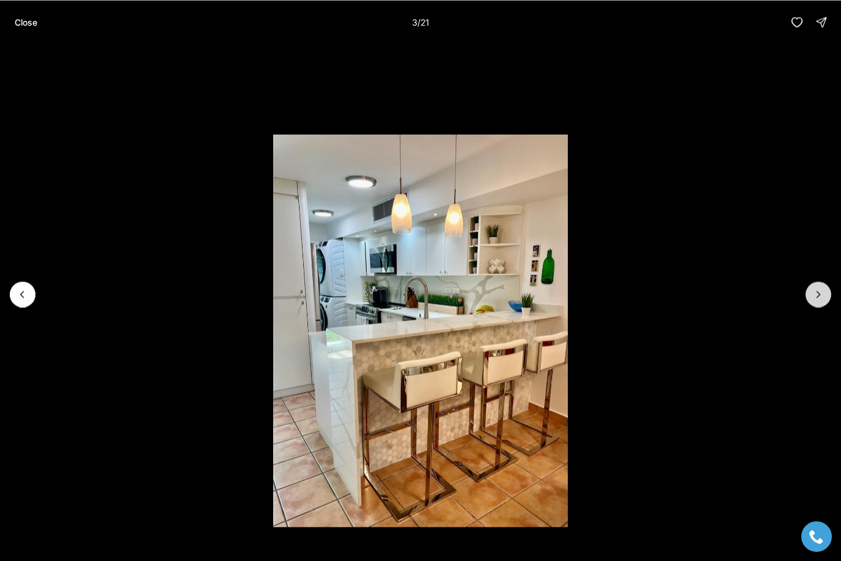
click at [822, 293] on icon "Next slide" at bounding box center [818, 294] width 12 height 12
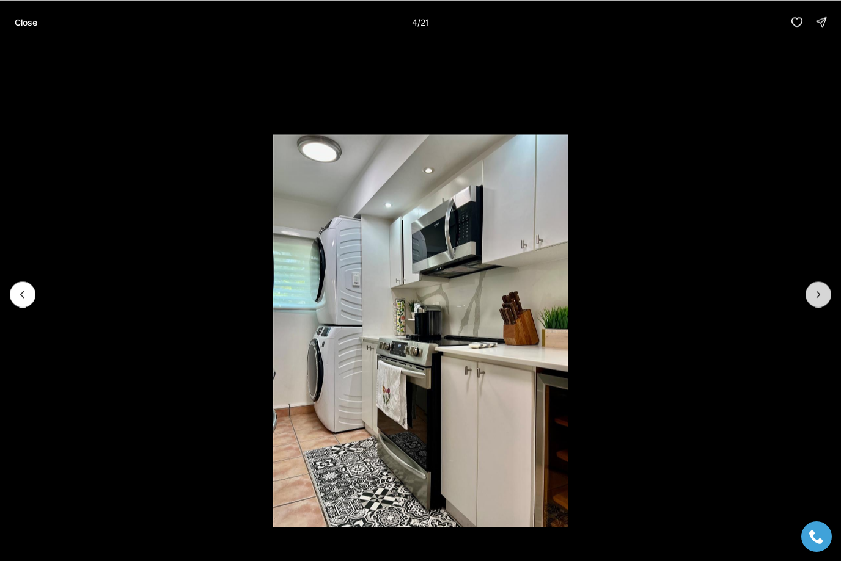
click at [822, 293] on icon "Next slide" at bounding box center [818, 294] width 12 height 12
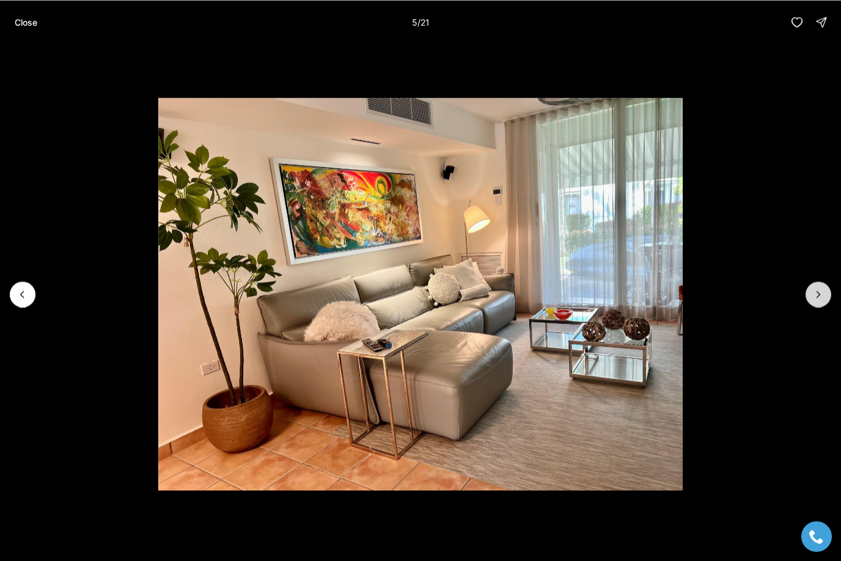
click at [822, 293] on icon "Next slide" at bounding box center [818, 294] width 12 height 12
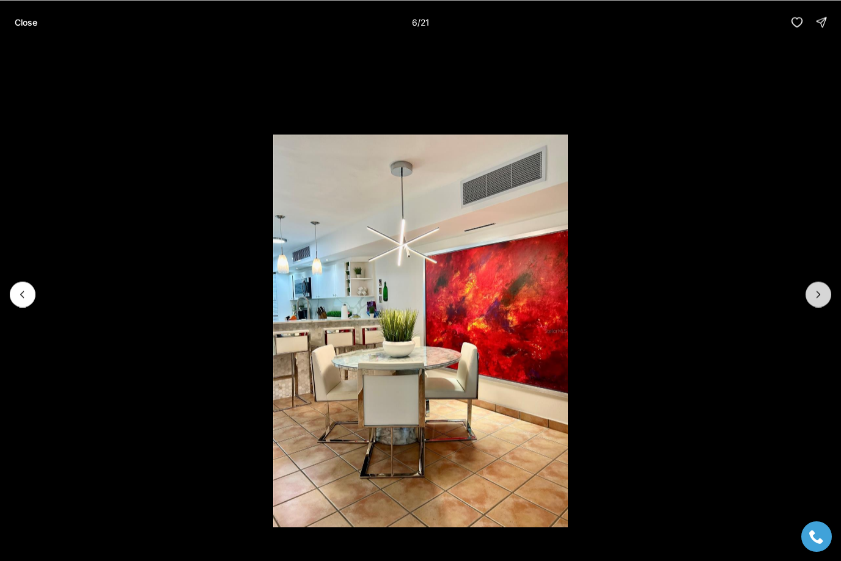
click at [822, 293] on icon "Next slide" at bounding box center [818, 294] width 12 height 12
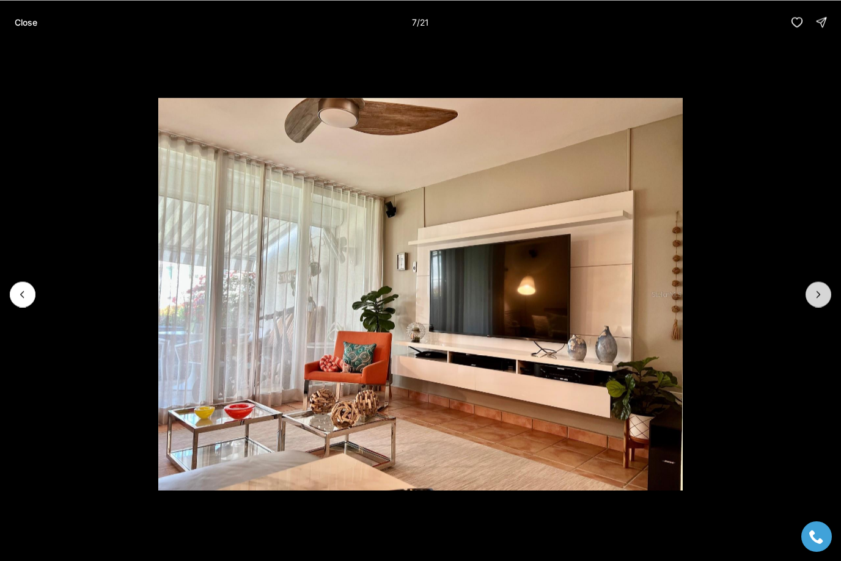
click at [822, 293] on icon "Next slide" at bounding box center [818, 294] width 12 height 12
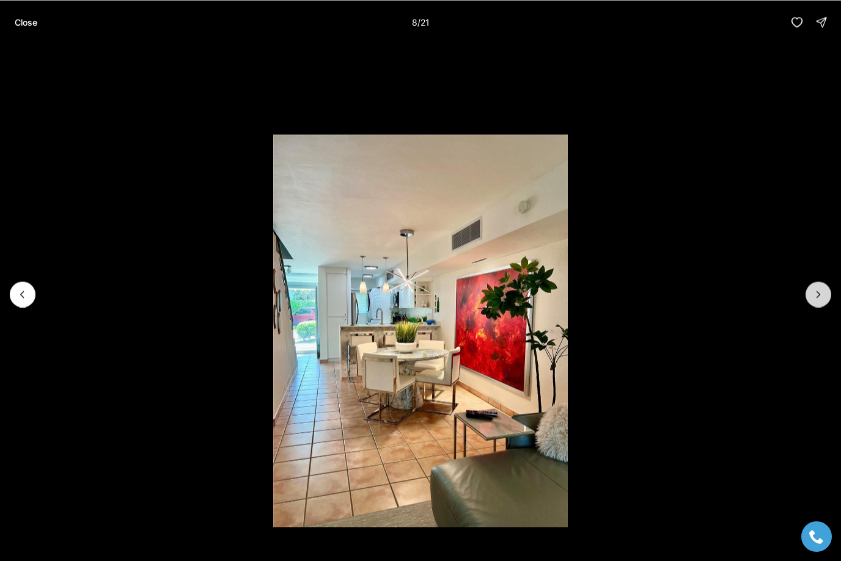
click at [822, 293] on icon "Next slide" at bounding box center [818, 294] width 12 height 12
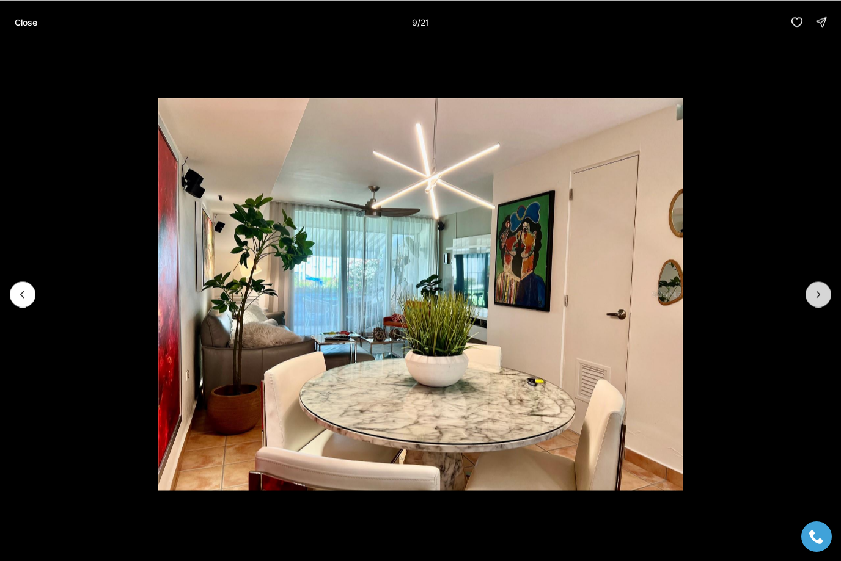
click at [822, 293] on icon "Next slide" at bounding box center [818, 294] width 12 height 12
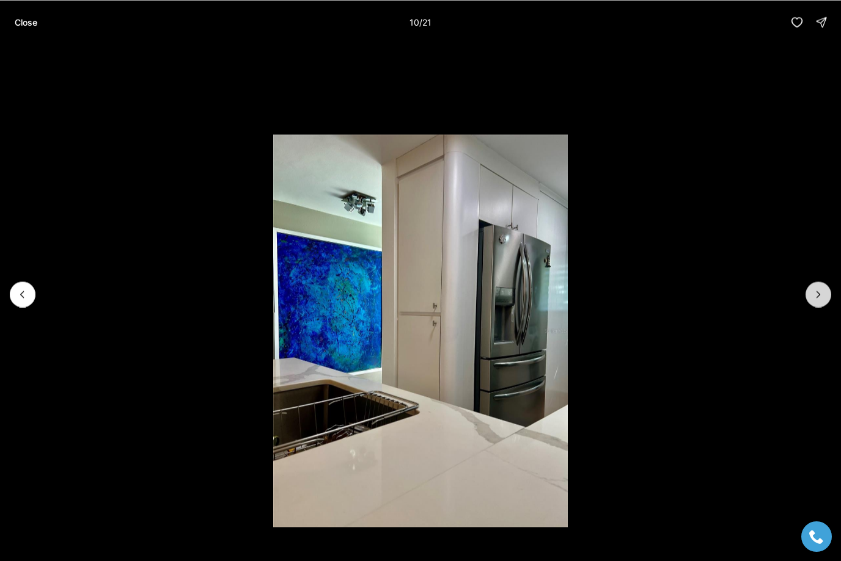
click at [822, 293] on icon "Next slide" at bounding box center [818, 294] width 12 height 12
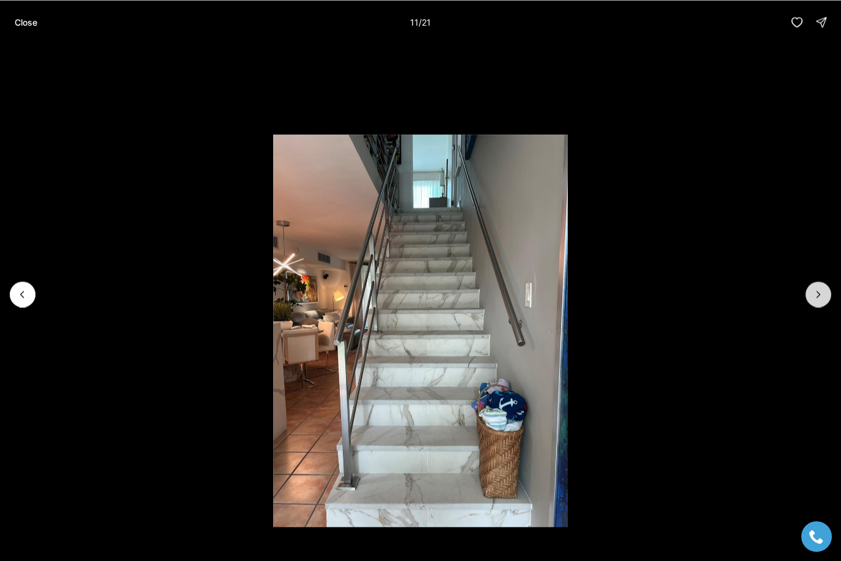
click at [822, 293] on icon "Next slide" at bounding box center [818, 294] width 12 height 12
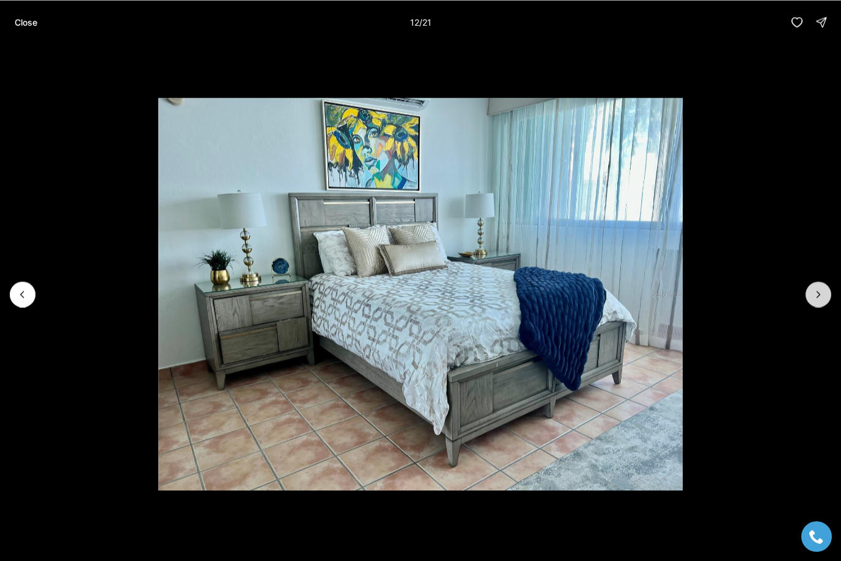
click at [822, 293] on icon "Next slide" at bounding box center [818, 294] width 12 height 12
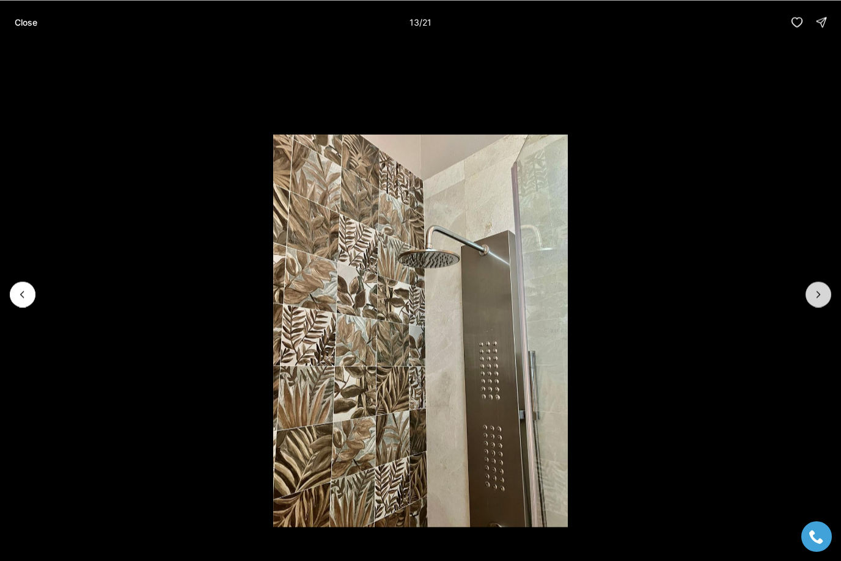
click at [822, 293] on icon "Next slide" at bounding box center [818, 294] width 12 height 12
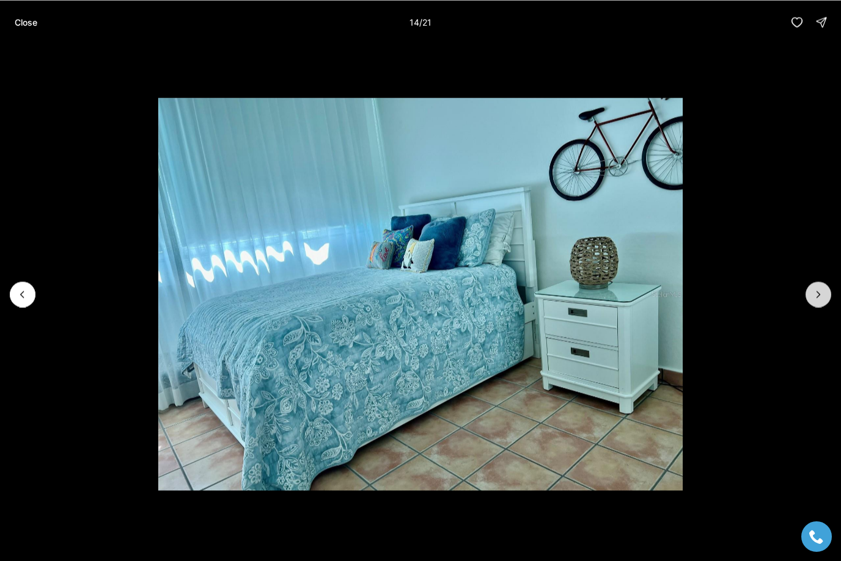
click at [822, 293] on icon "Next slide" at bounding box center [818, 294] width 12 height 12
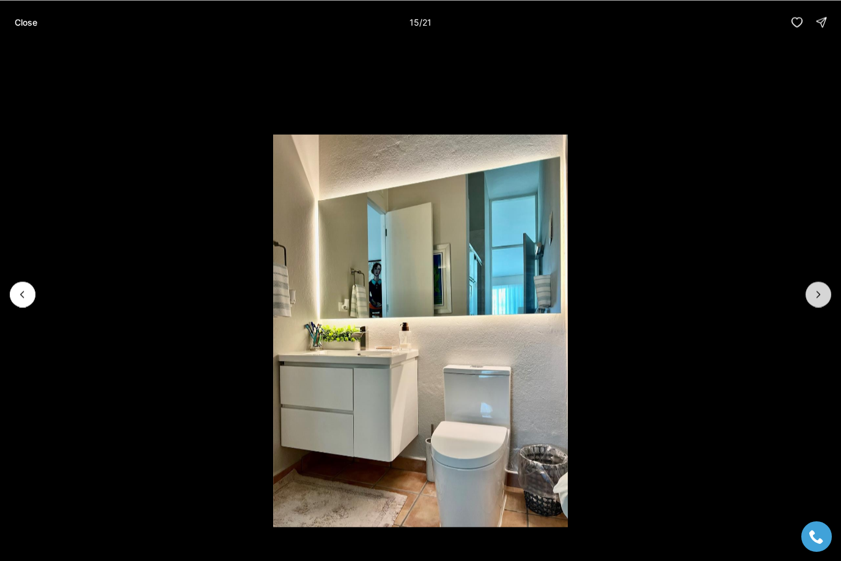
click at [822, 293] on icon "Next slide" at bounding box center [818, 294] width 12 height 12
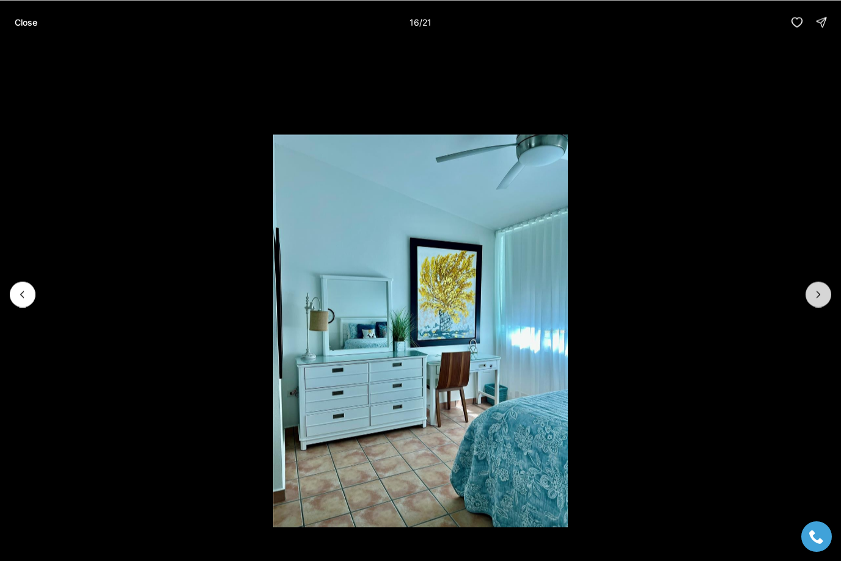
click at [823, 293] on icon "Next slide" at bounding box center [818, 294] width 12 height 12
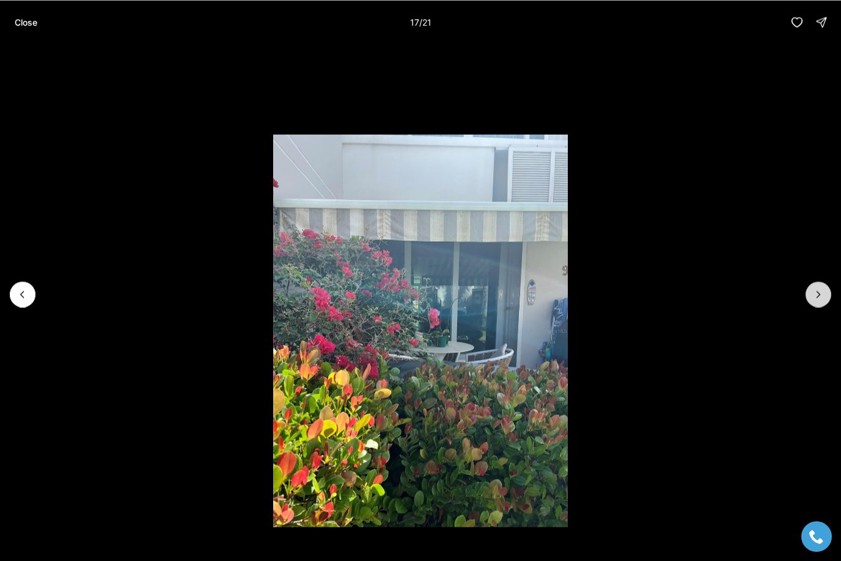
click at [823, 293] on icon "Next slide" at bounding box center [818, 294] width 12 height 12
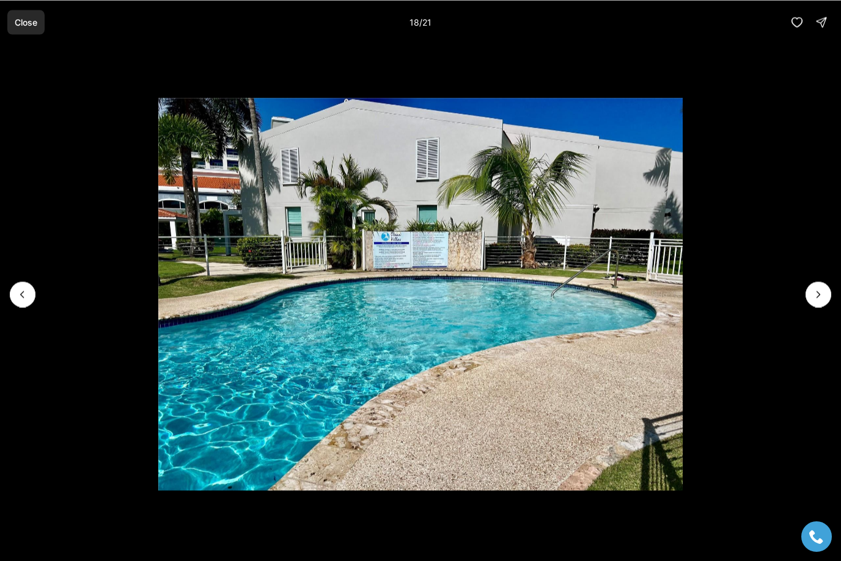
click at [34, 24] on p "Close" at bounding box center [26, 22] width 23 height 10
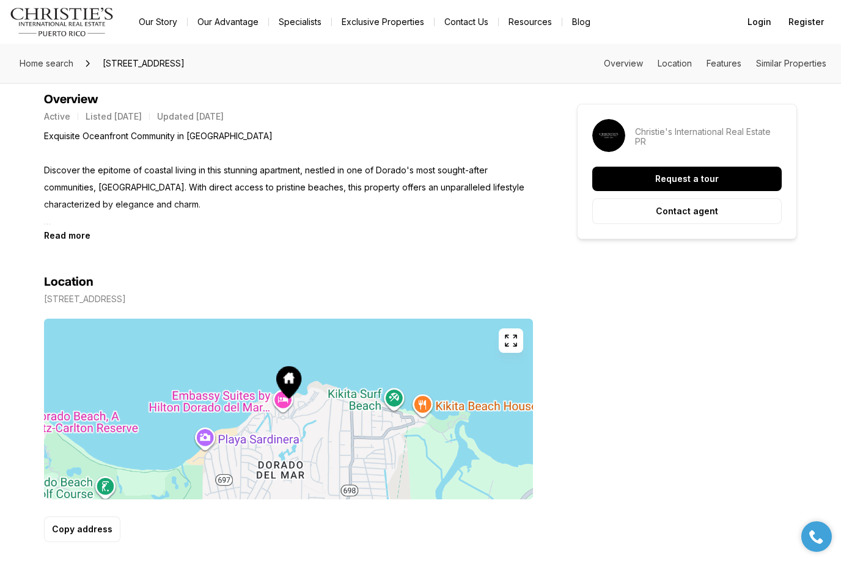
scroll to position [503, 0]
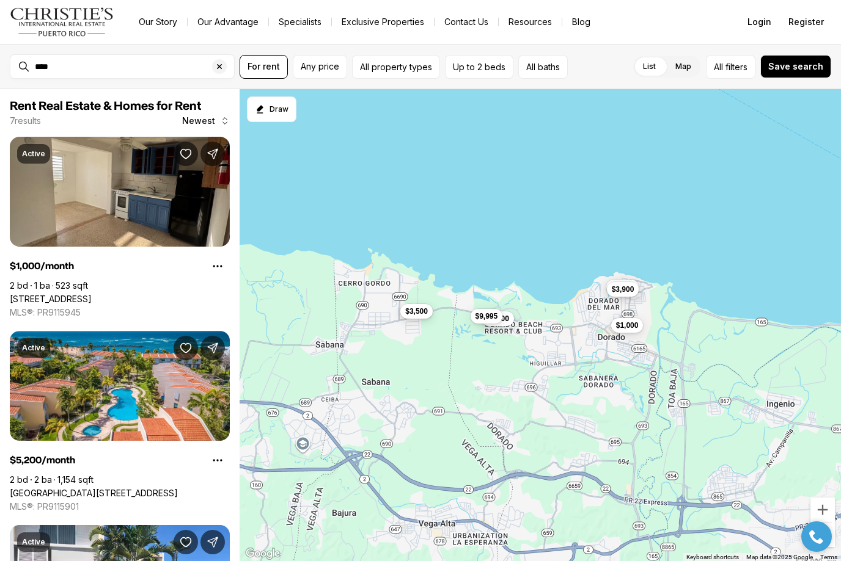
click at [421, 313] on span "$3,500" at bounding box center [416, 312] width 23 height 10
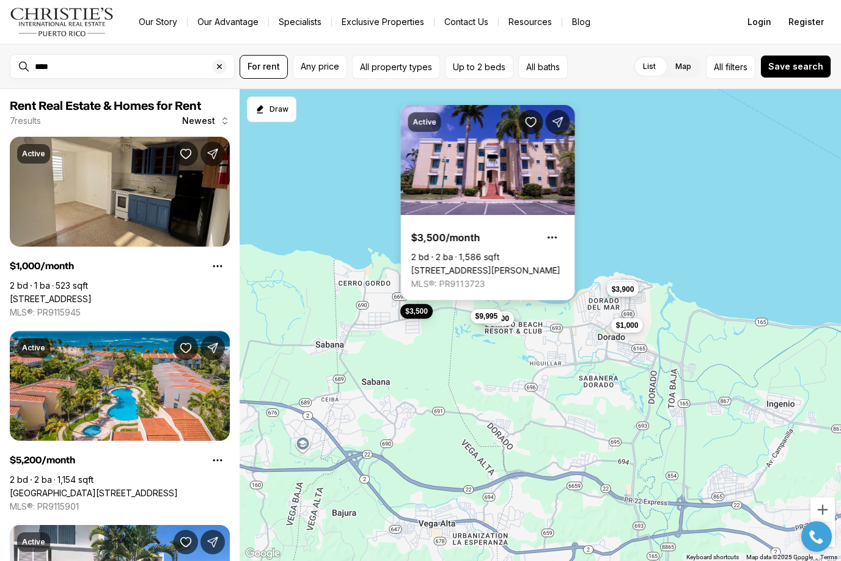
click at [517, 265] on link "[STREET_ADDRESS][PERSON_NAME]" at bounding box center [485, 270] width 149 height 11
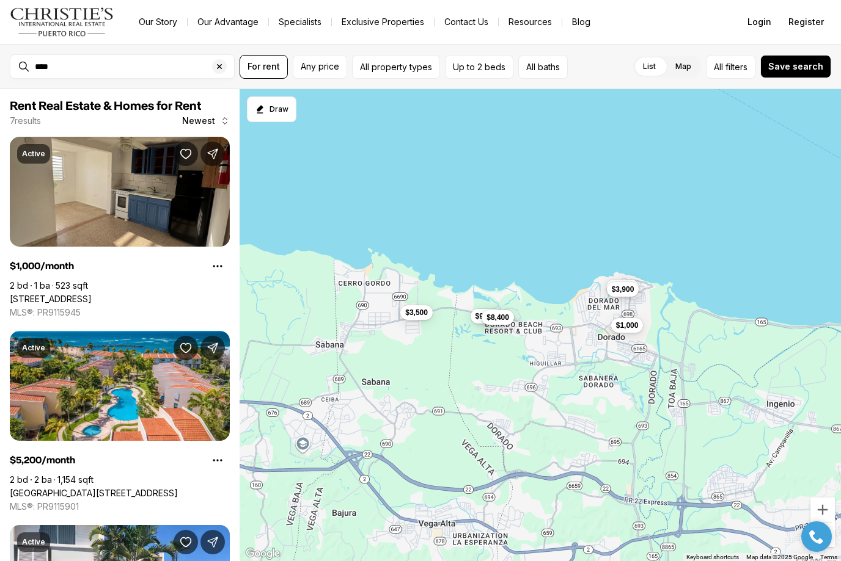
click at [509, 318] on span "$8,400" at bounding box center [497, 318] width 23 height 10
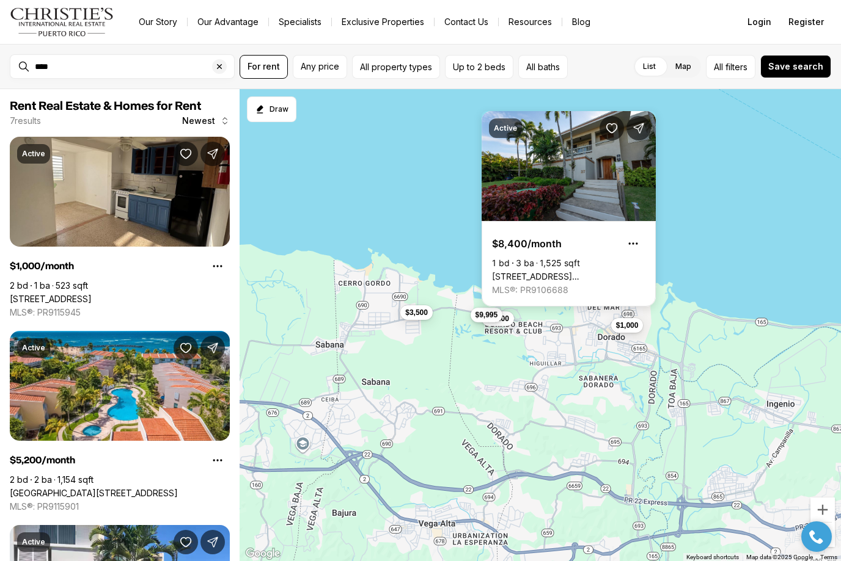
click at [477, 318] on span "$9,995" at bounding box center [486, 315] width 23 height 10
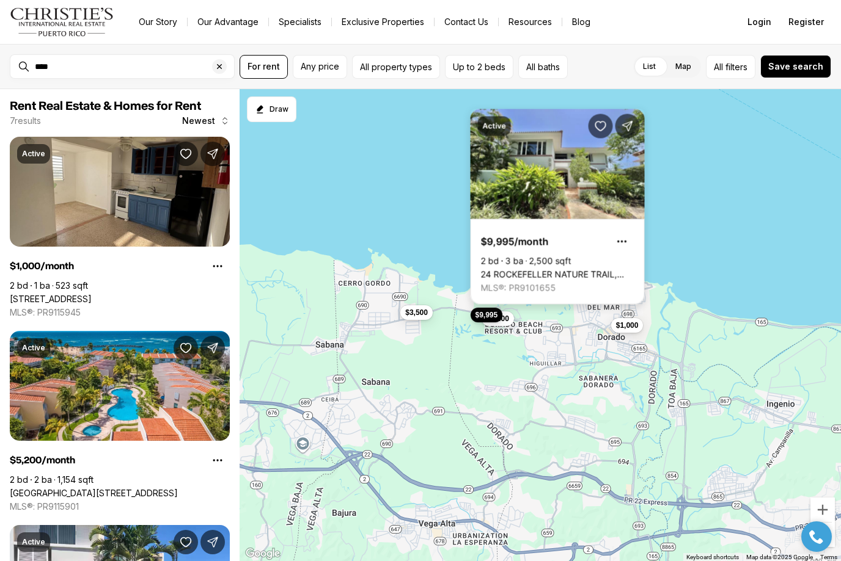
click at [564, 269] on link "24 ROCKEFELLER NATURE TRAIL, DORADO PR, 00646" at bounding box center [557, 274] width 153 height 11
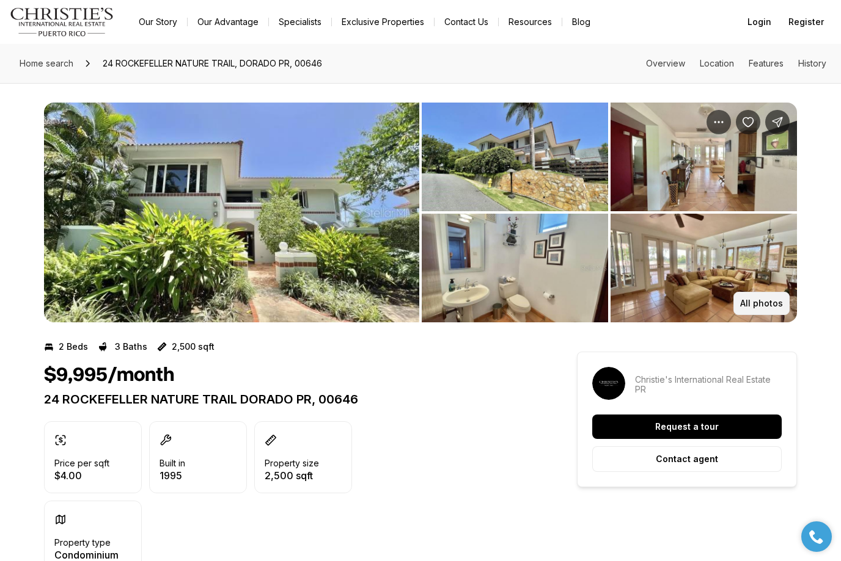
click at [763, 308] on p "All photos" at bounding box center [761, 304] width 43 height 10
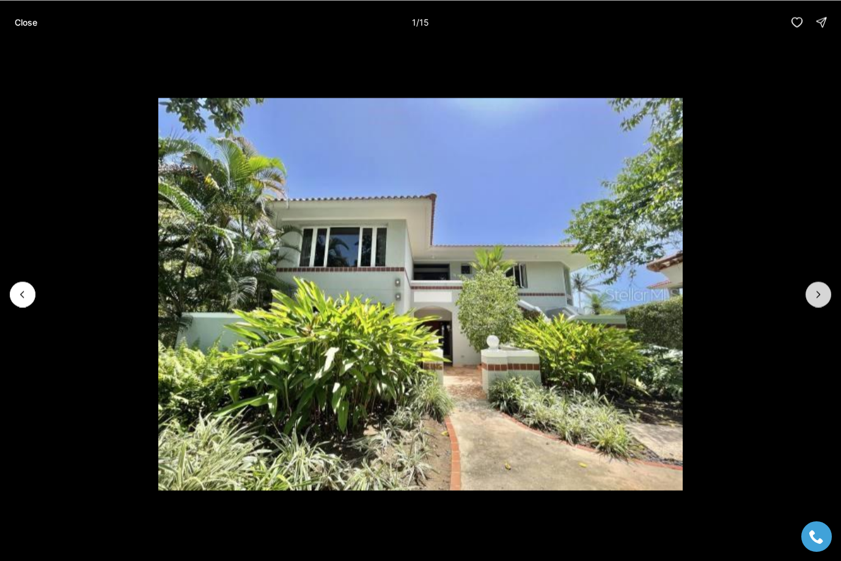
click at [819, 299] on icon "Next slide" at bounding box center [818, 294] width 12 height 12
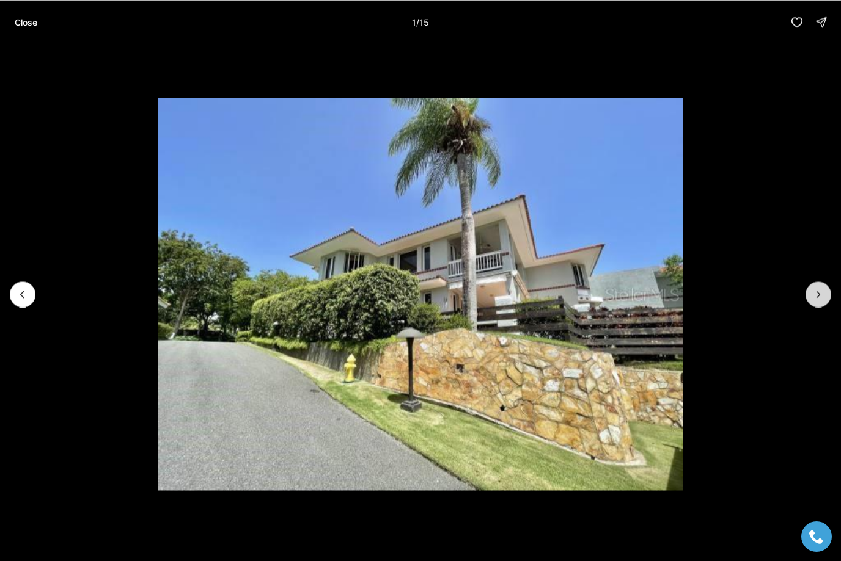
click at [819, 299] on icon "Next slide" at bounding box center [818, 294] width 12 height 12
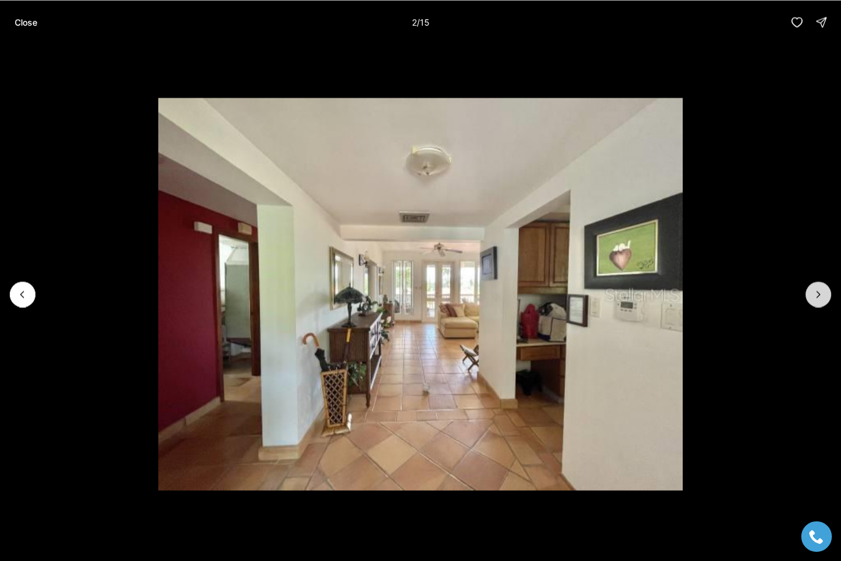
click at [819, 299] on icon "Next slide" at bounding box center [818, 294] width 12 height 12
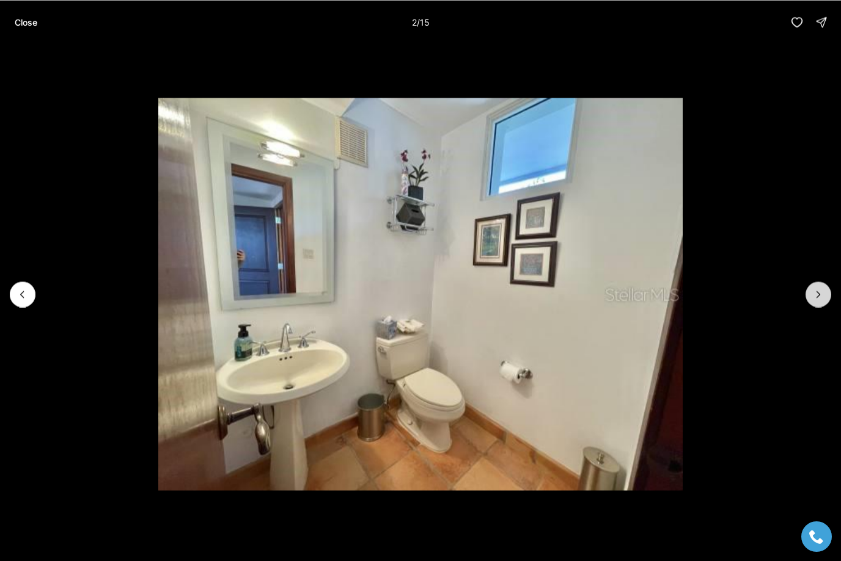
click at [819, 299] on icon "Next slide" at bounding box center [818, 294] width 12 height 12
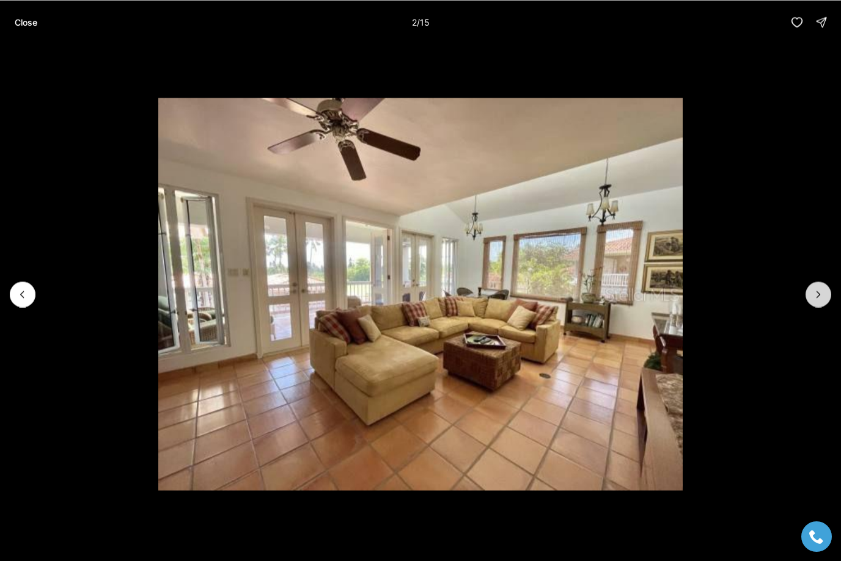
click at [819, 299] on icon "Next slide" at bounding box center [818, 294] width 12 height 12
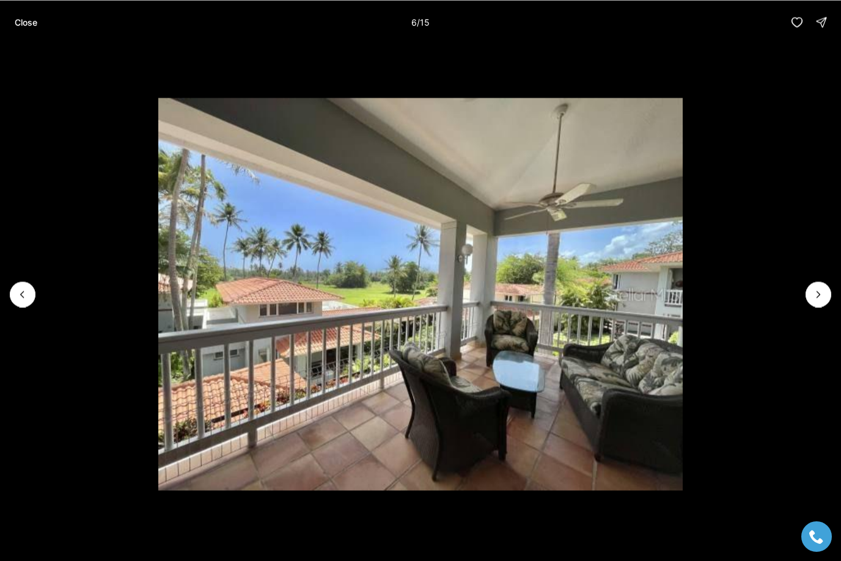
click at [27, 26] on p "Close" at bounding box center [26, 22] width 23 height 10
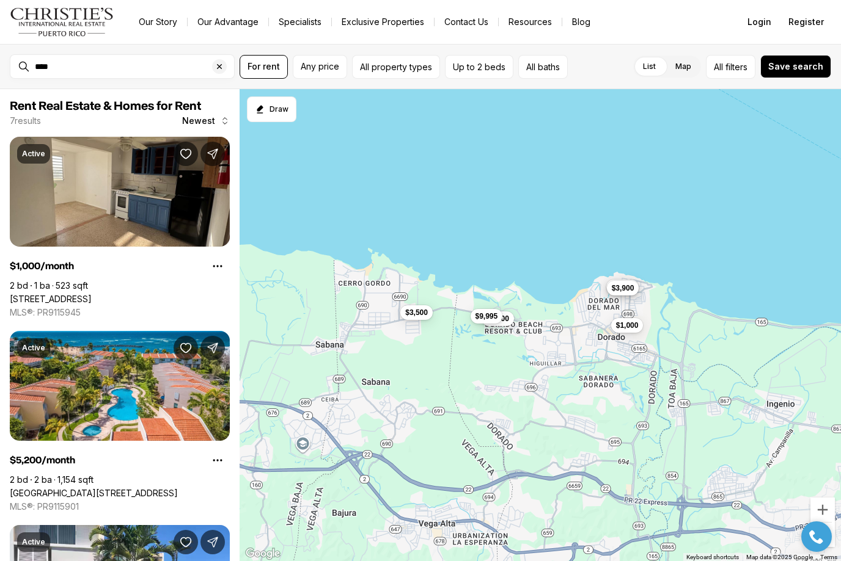
click at [629, 290] on span "$3,900" at bounding box center [622, 288] width 23 height 10
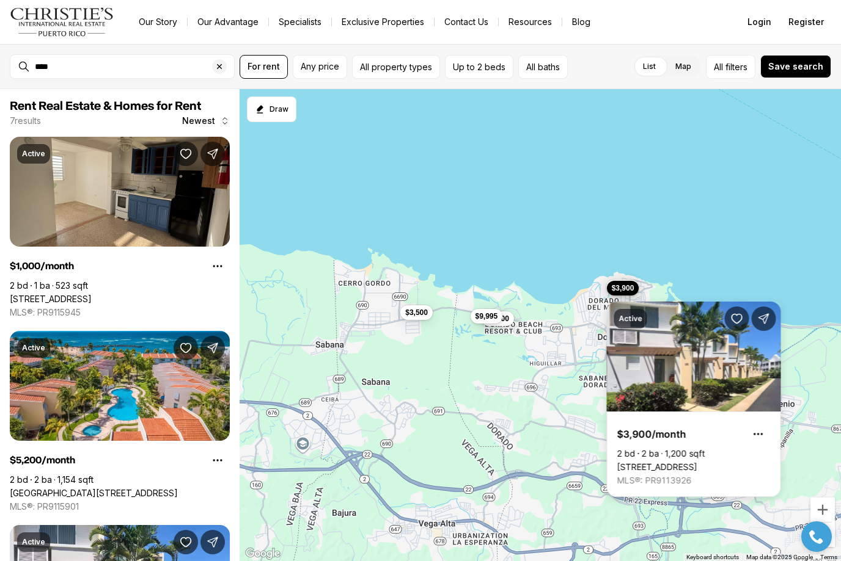
click at [577, 340] on div "$1,000 $5,200 $3,900 $3,500 $8,400 $9,995 $75,000" at bounding box center [539, 325] width 601 height 473
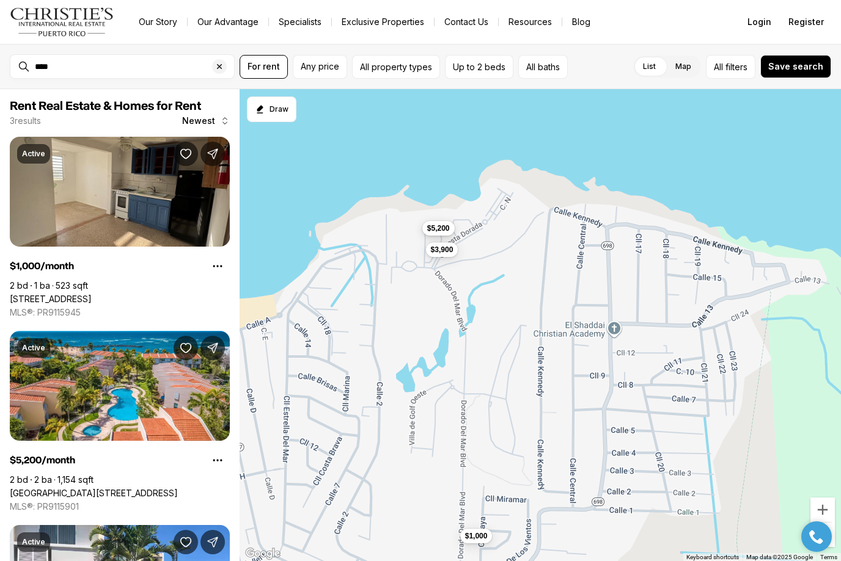
click at [448, 227] on span "$5,200" at bounding box center [438, 229] width 23 height 10
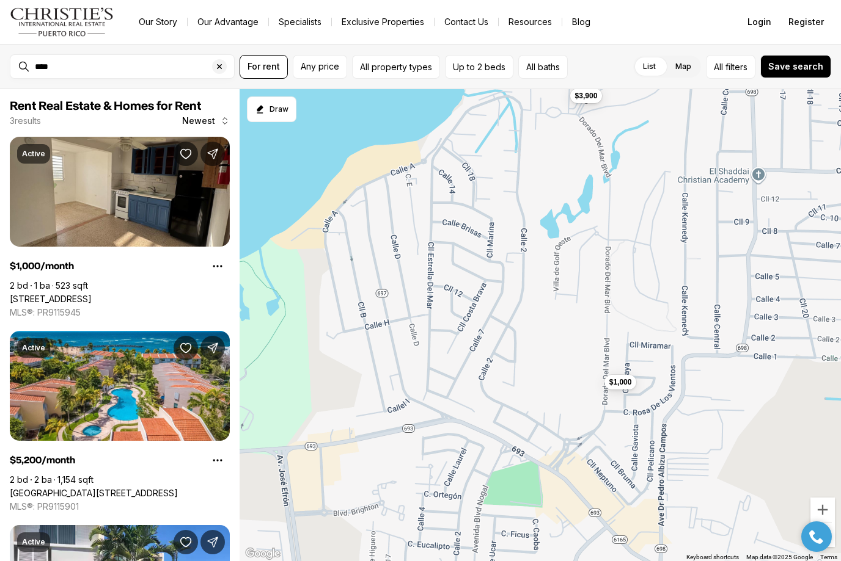
drag, startPoint x: 329, startPoint y: 382, endPoint x: 478, endPoint y: 221, distance: 219.2
click at [478, 221] on div "$1,000 $5,200 $3,900" at bounding box center [539, 325] width 601 height 473
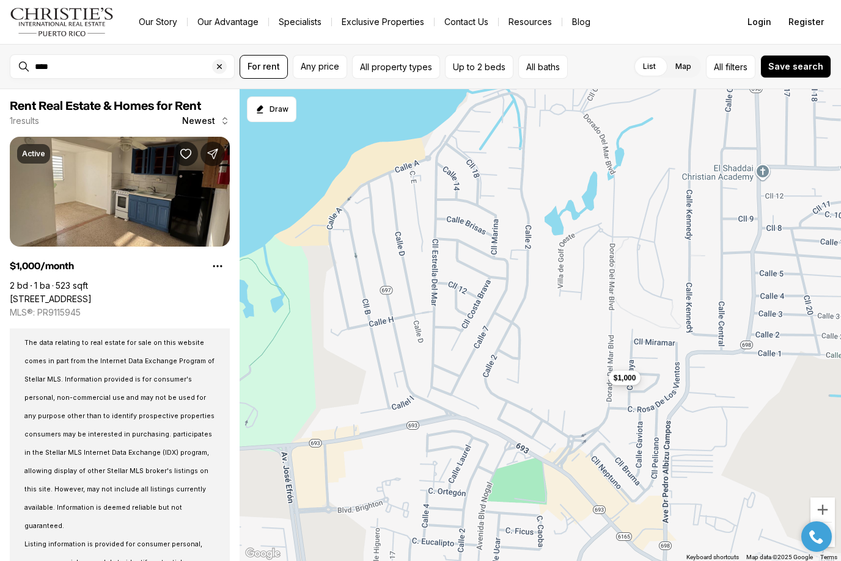
click at [626, 379] on span "$1,000" at bounding box center [624, 378] width 23 height 10
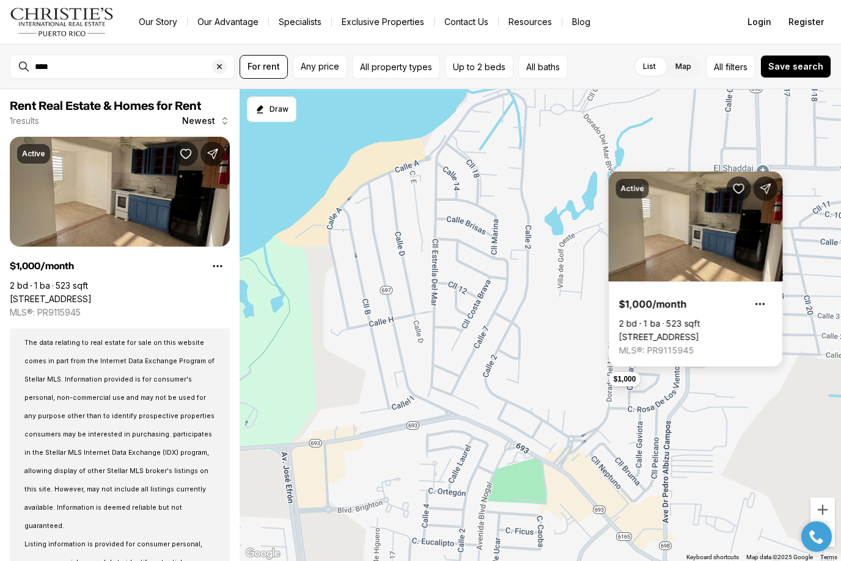
click at [523, 276] on div "$1,000" at bounding box center [539, 325] width 601 height 473
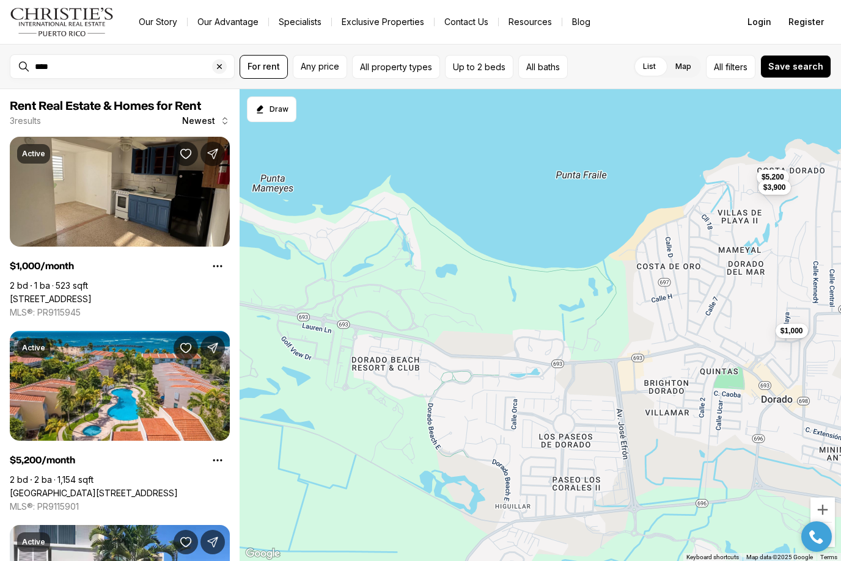
drag, startPoint x: 502, startPoint y: 276, endPoint x: 681, endPoint y: 249, distance: 181.0
click at [688, 249] on div "$1,000 $5,200 $3,900" at bounding box center [539, 325] width 601 height 473
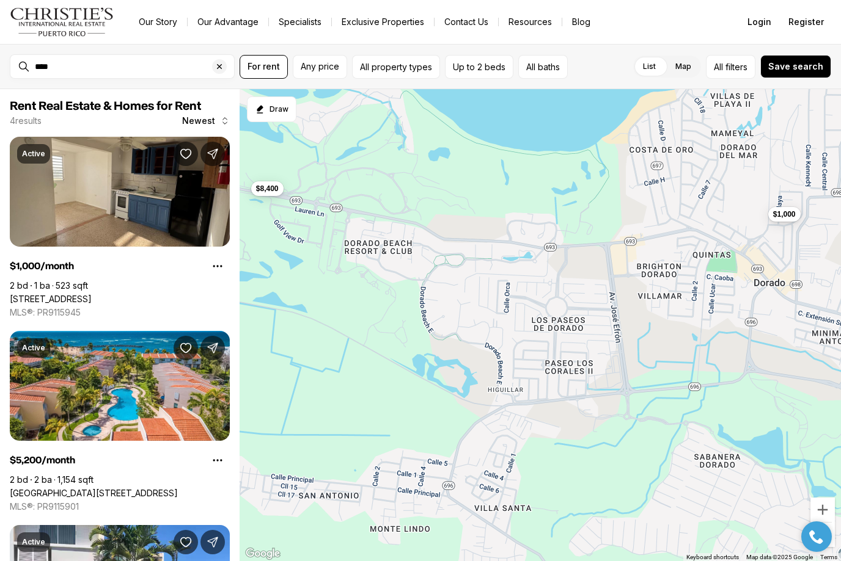
drag, startPoint x: 529, startPoint y: 395, endPoint x: 522, endPoint y: 275, distance: 120.0
click at [522, 275] on div "$1,000 $5,200 $3,900 $8,400" at bounding box center [539, 325] width 601 height 473
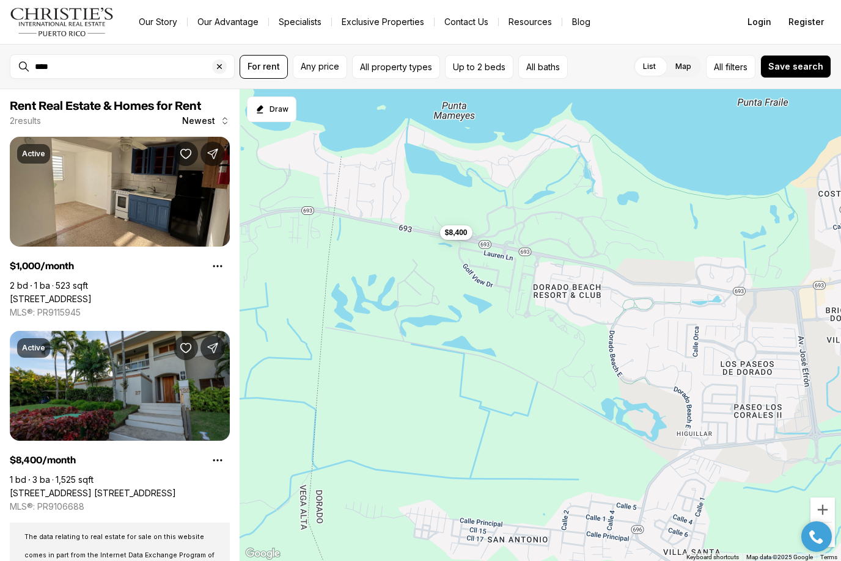
drag, startPoint x: 442, startPoint y: 252, endPoint x: 638, endPoint y: 296, distance: 200.5
click at [638, 296] on div "$1,000 $8,400" at bounding box center [539, 325] width 601 height 473
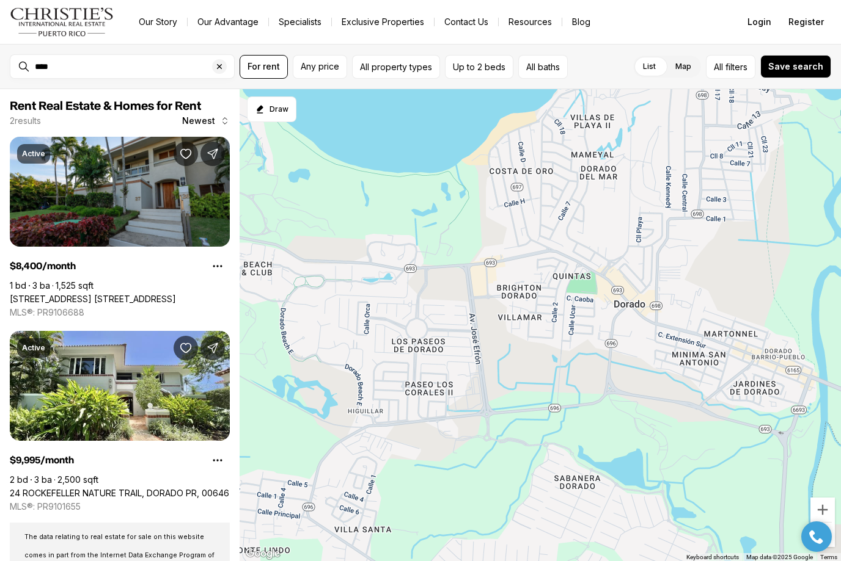
drag, startPoint x: 725, startPoint y: 287, endPoint x: 382, endPoint y: 258, distance: 343.9
click at [382, 258] on div "$8,400 $9,995" at bounding box center [539, 325] width 601 height 473
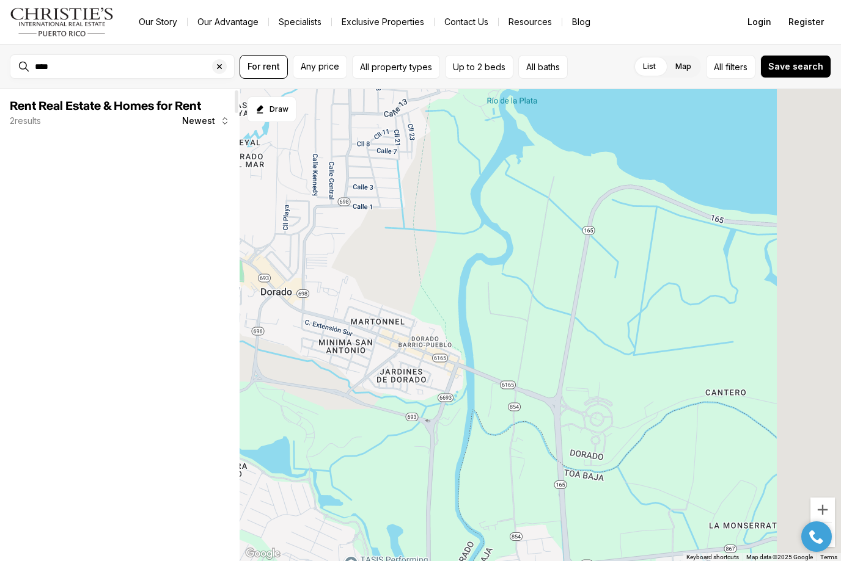
drag, startPoint x: 514, startPoint y: 284, endPoint x: 214, endPoint y: 282, distance: 300.0
click at [214, 282] on div "Rent Real Estate & Homes for Rent 2 results Newest The data relating to real es…" at bounding box center [420, 325] width 841 height 472
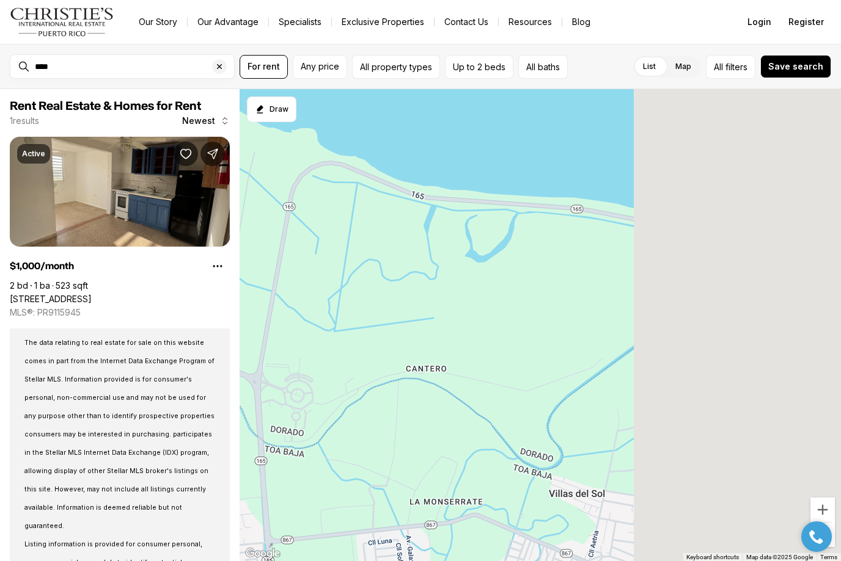
drag, startPoint x: 613, startPoint y: 298, endPoint x: 296, endPoint y: 265, distance: 318.8
click at [296, 265] on div "$1,000" at bounding box center [539, 325] width 601 height 473
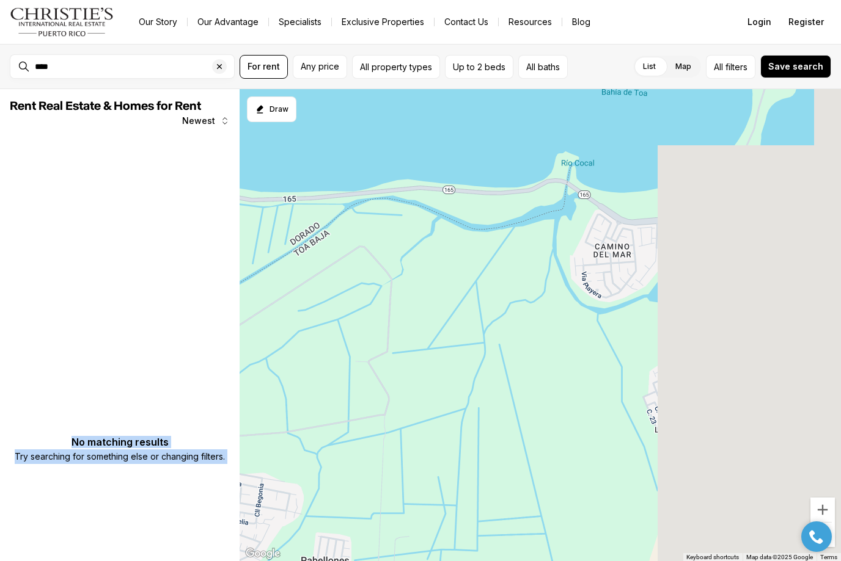
drag, startPoint x: 546, startPoint y: 266, endPoint x: 122, endPoint y: 243, distance: 424.0
click at [122, 247] on div "Rent Real Estate & Homes for Rent Newest No matching results Try searching for …" at bounding box center [420, 325] width 841 height 472
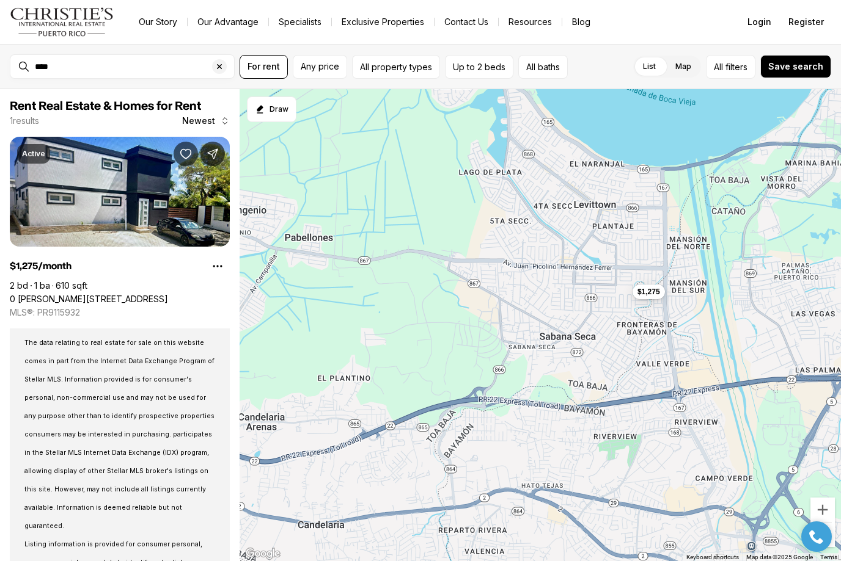
drag, startPoint x: 687, startPoint y: 357, endPoint x: 552, endPoint y: 283, distance: 154.2
click at [552, 283] on div "$1,275" at bounding box center [539, 325] width 601 height 473
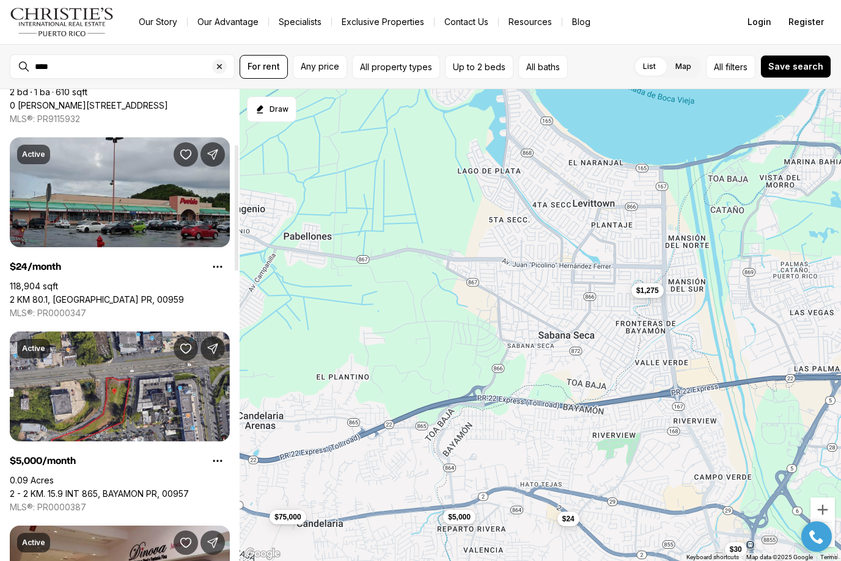
scroll to position [205, 0]
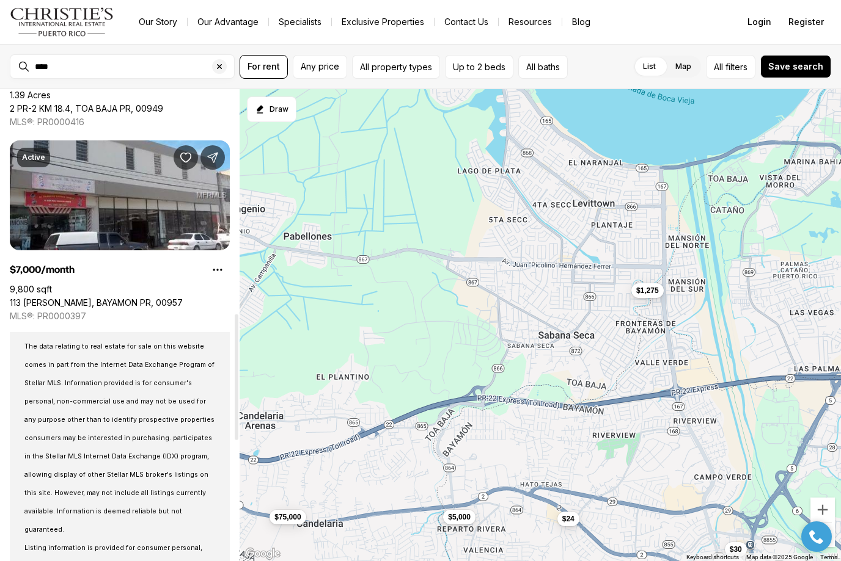
scroll to position [1037, 0]
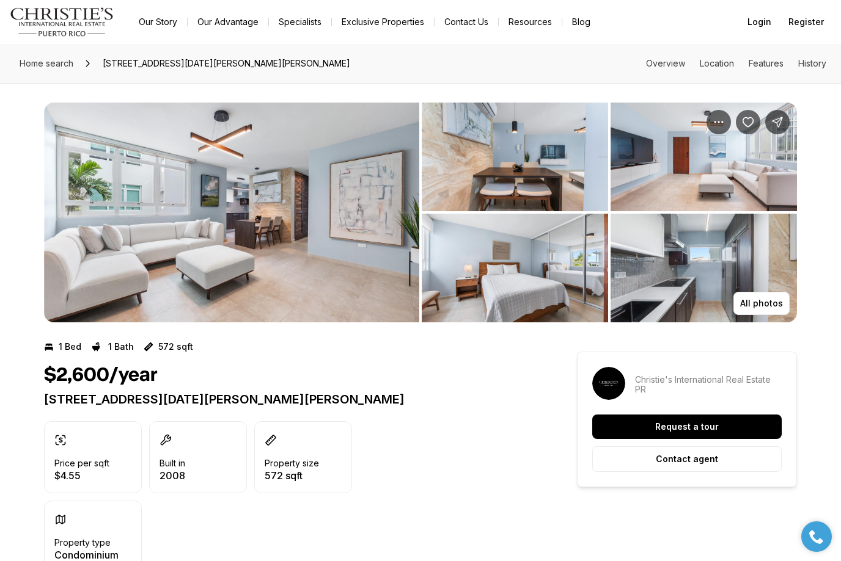
click at [351, 258] on img "View image gallery" at bounding box center [231, 213] width 375 height 220
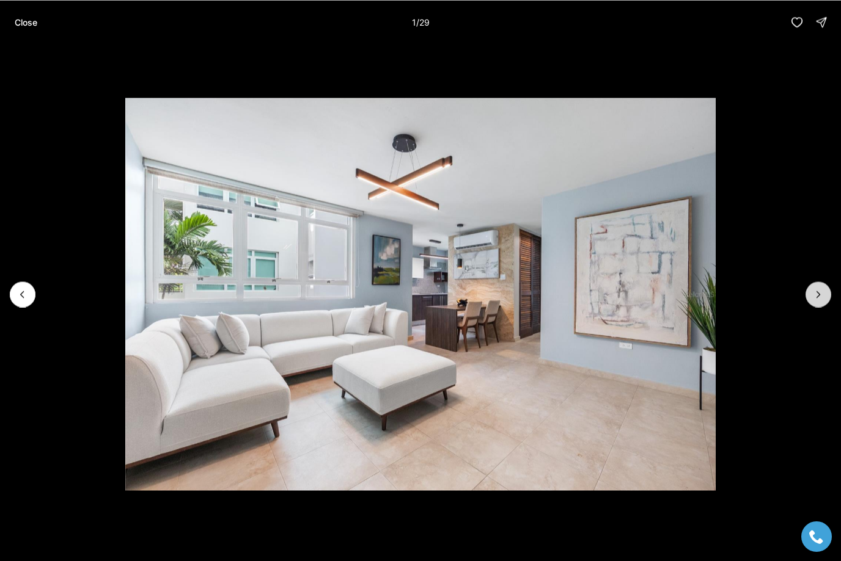
click at [816, 299] on icon "Next slide" at bounding box center [818, 294] width 12 height 12
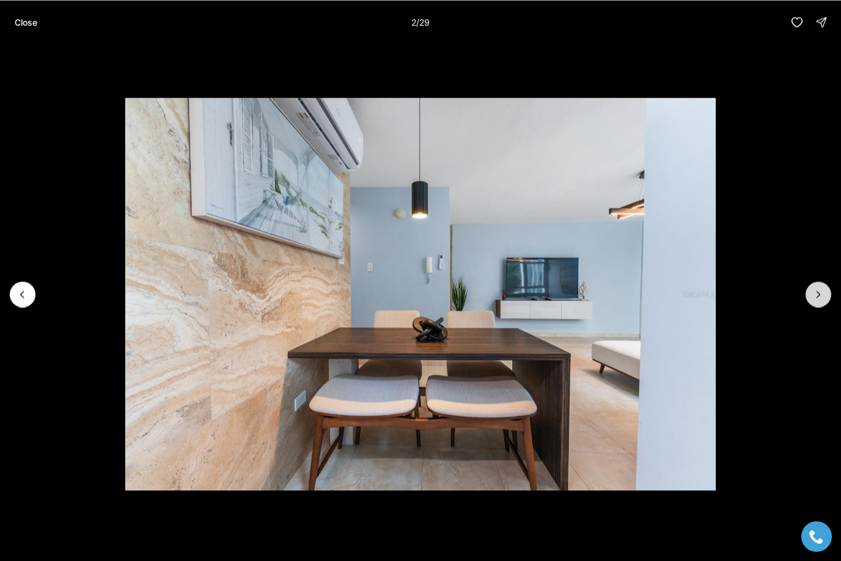
click at [816, 299] on icon "Next slide" at bounding box center [818, 294] width 12 height 12
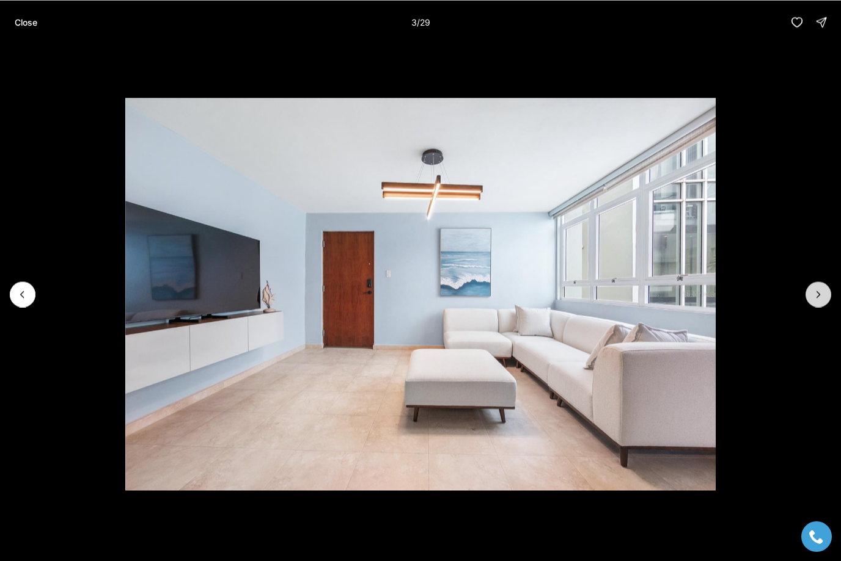
click at [816, 299] on icon "Next slide" at bounding box center [818, 294] width 12 height 12
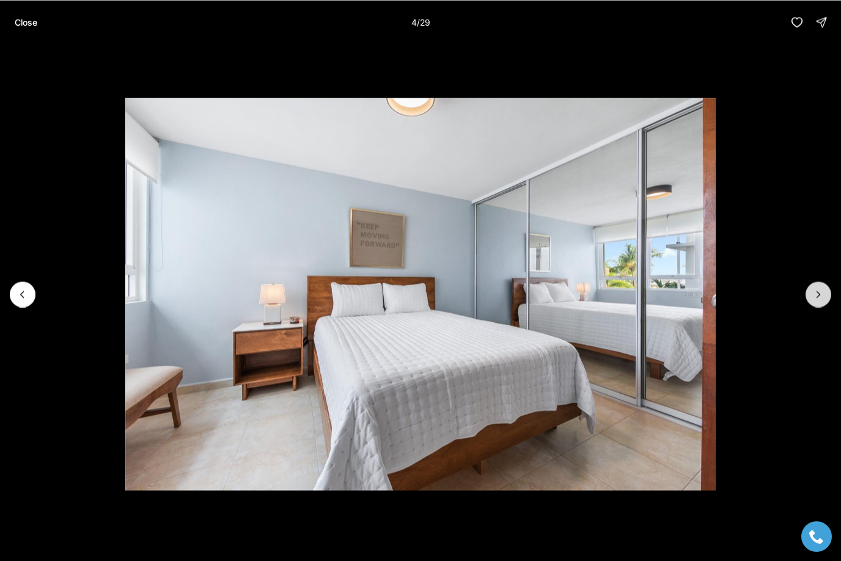
click at [816, 299] on icon "Next slide" at bounding box center [818, 294] width 12 height 12
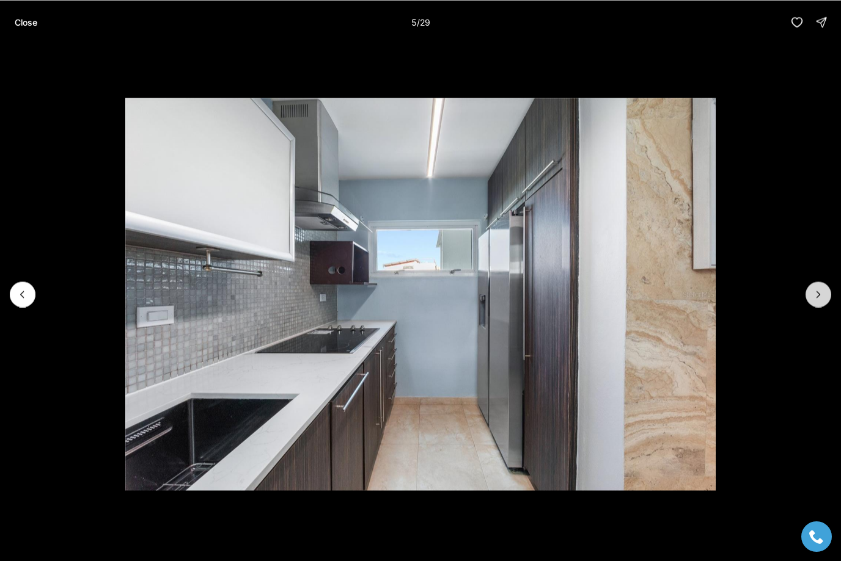
click at [816, 299] on icon "Next slide" at bounding box center [818, 294] width 12 height 12
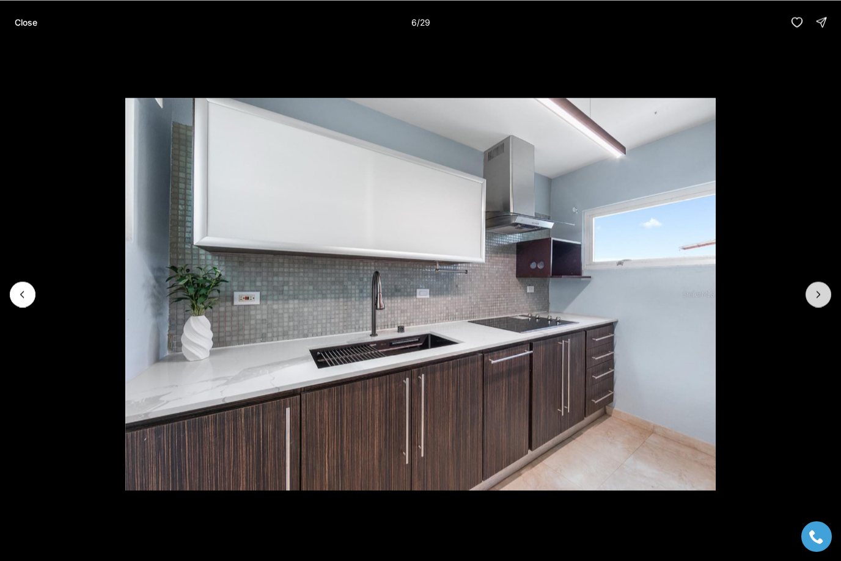
click at [816, 299] on icon "Next slide" at bounding box center [818, 294] width 12 height 12
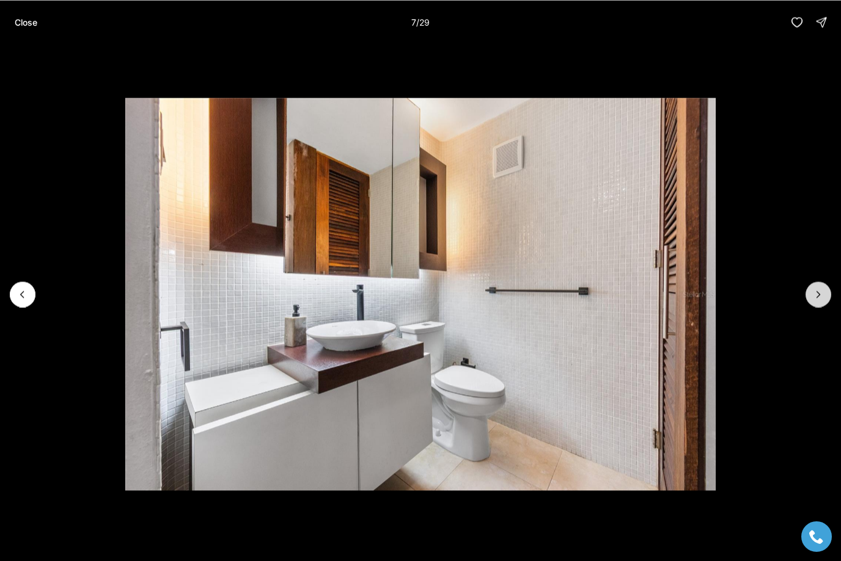
click at [816, 299] on icon "Next slide" at bounding box center [818, 294] width 12 height 12
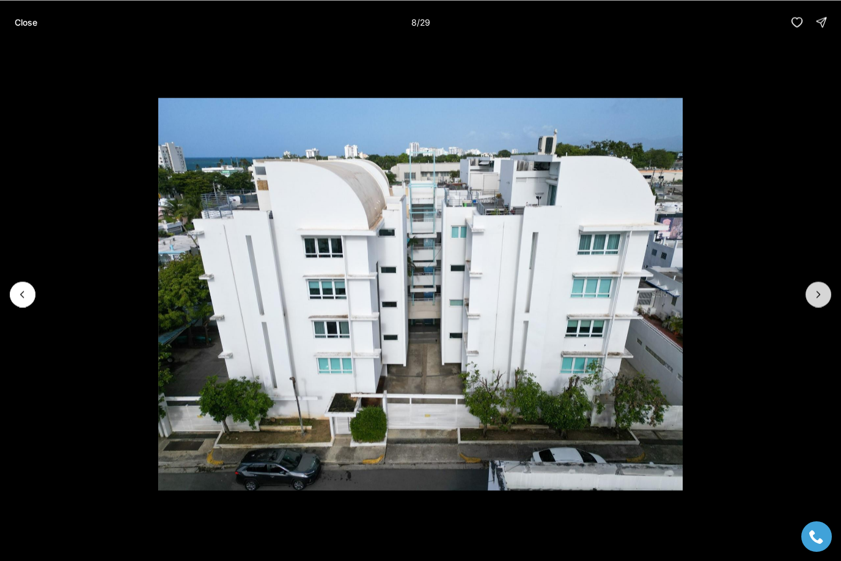
click at [816, 299] on icon "Next slide" at bounding box center [818, 294] width 12 height 12
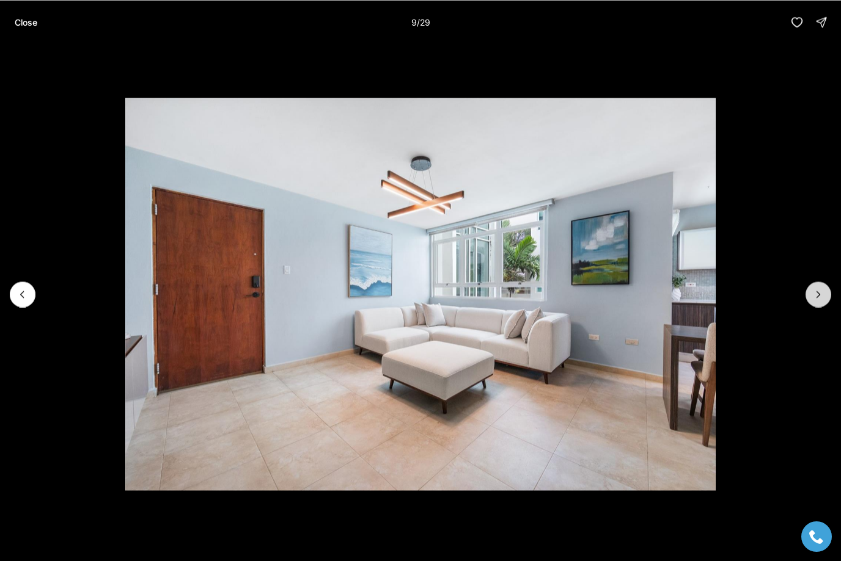
click at [816, 299] on icon "Next slide" at bounding box center [818, 294] width 12 height 12
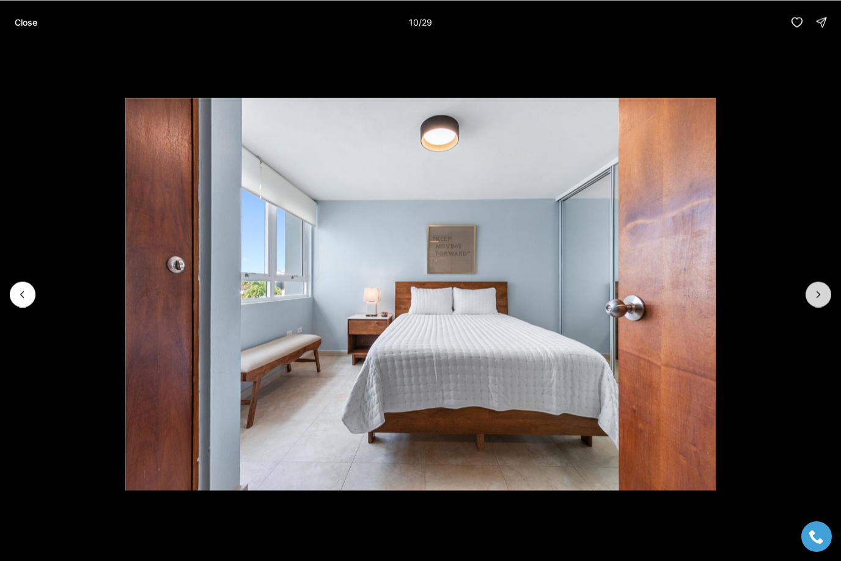
click at [816, 299] on icon "Next slide" at bounding box center [818, 294] width 12 height 12
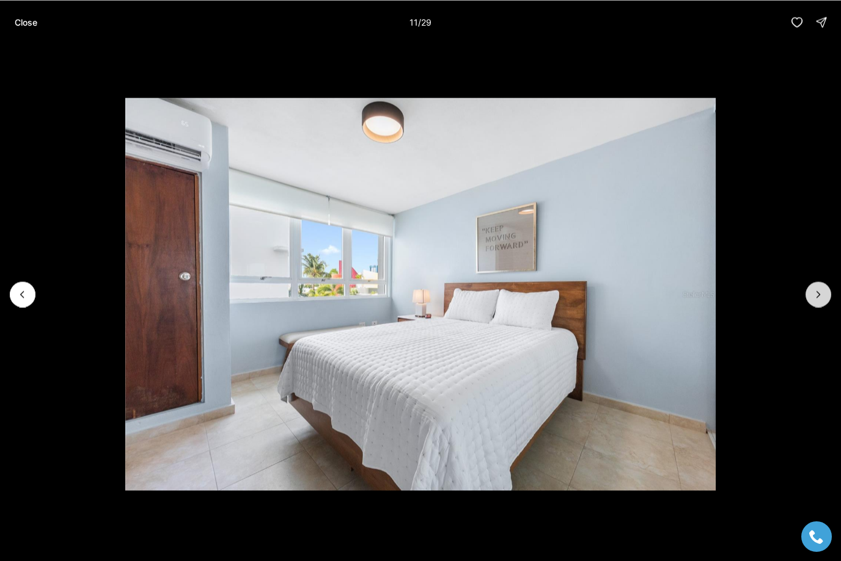
click at [816, 300] on icon "Next slide" at bounding box center [818, 294] width 12 height 12
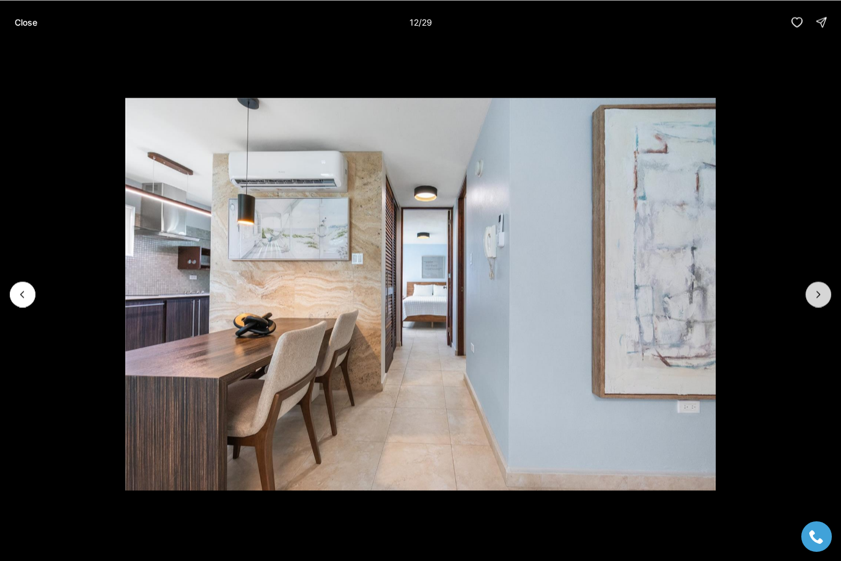
click at [816, 301] on button "Next slide" at bounding box center [818, 295] width 26 height 26
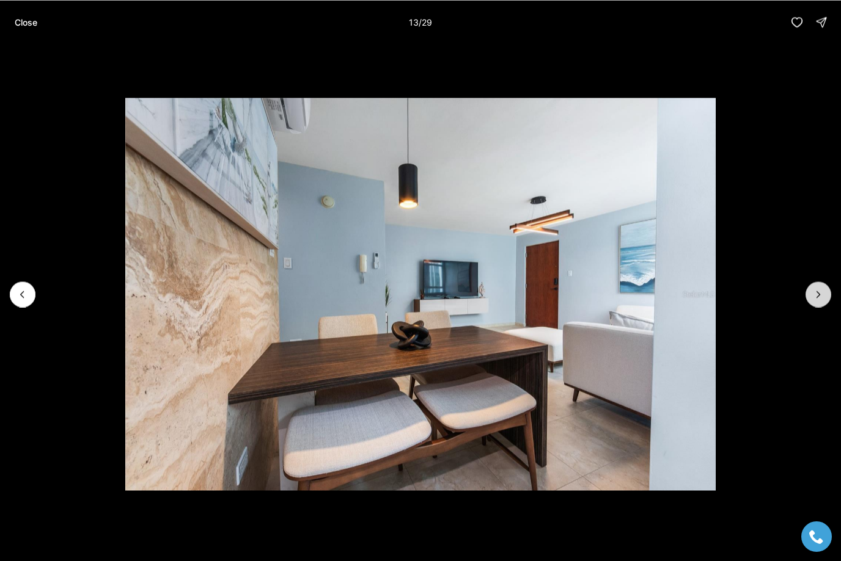
click at [816, 301] on button "Next slide" at bounding box center [818, 295] width 26 height 26
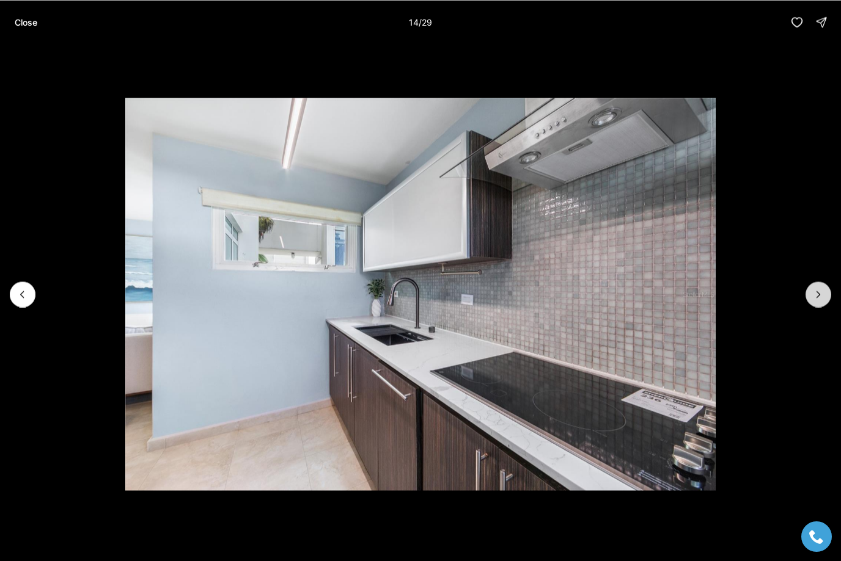
click at [816, 301] on button "Next slide" at bounding box center [818, 295] width 26 height 26
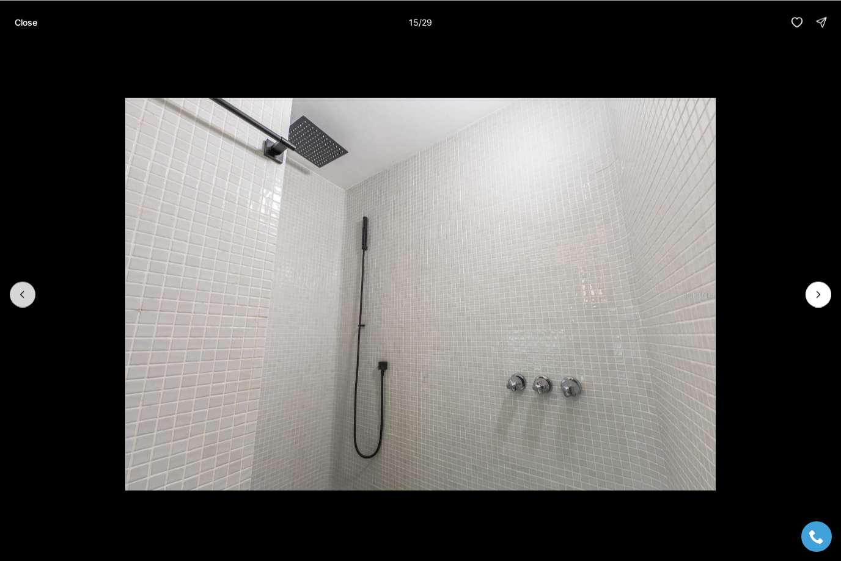
click at [23, 295] on icon "Previous slide" at bounding box center [22, 294] width 12 height 12
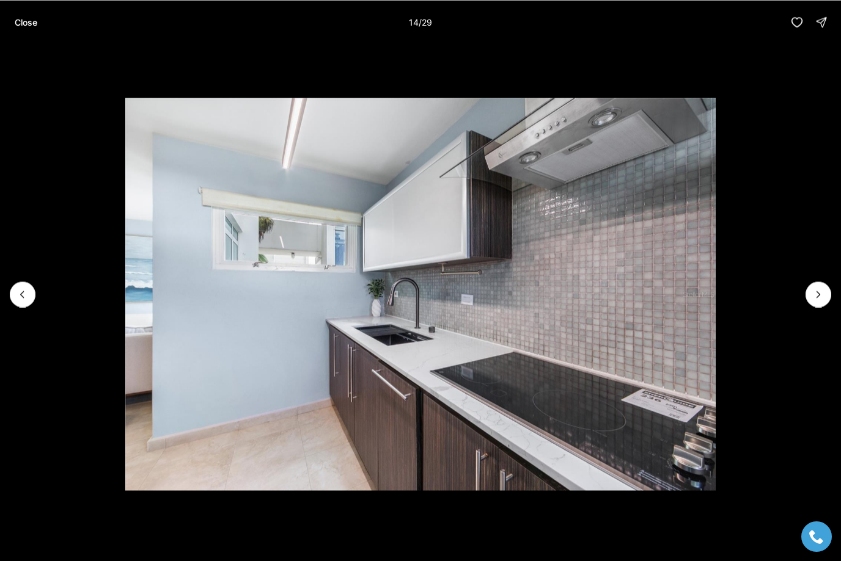
click at [715, 305] on img "14 of 29" at bounding box center [420, 294] width 590 height 393
click at [823, 295] on icon "Next slide" at bounding box center [818, 294] width 12 height 12
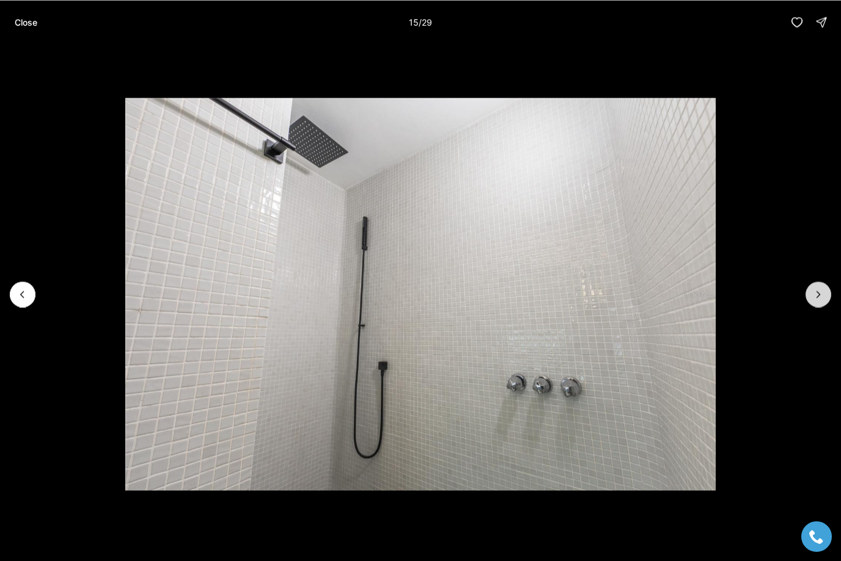
click at [823, 296] on icon "Next slide" at bounding box center [818, 294] width 12 height 12
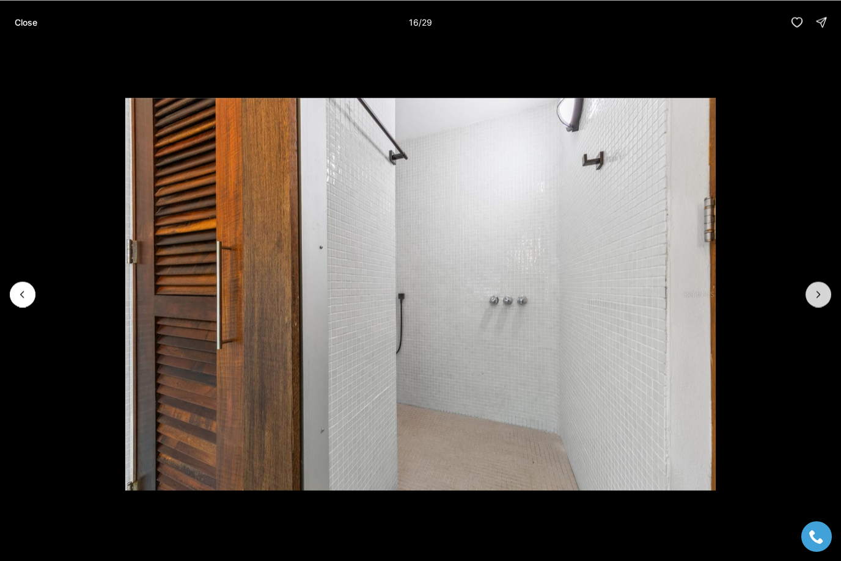
click at [823, 296] on icon "Next slide" at bounding box center [818, 294] width 12 height 12
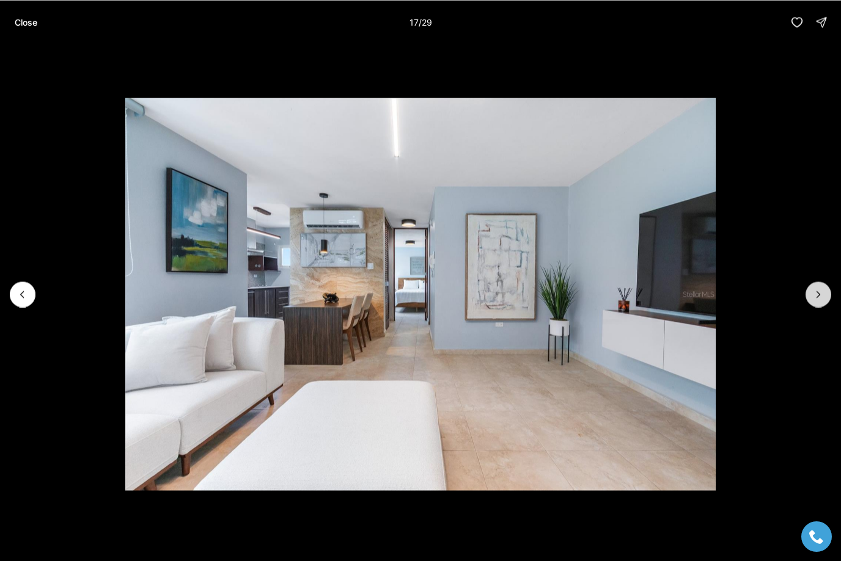
click at [823, 297] on icon "Next slide" at bounding box center [818, 294] width 12 height 12
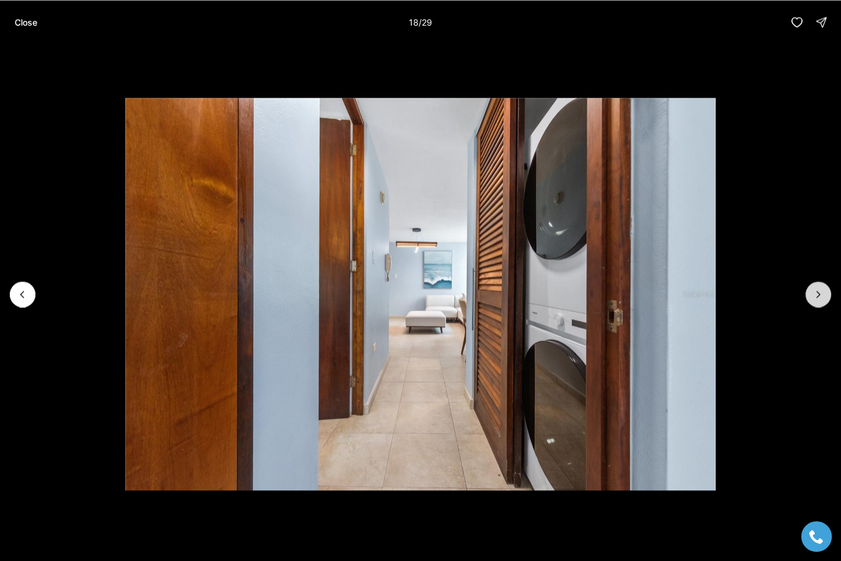
click at [811, 293] on button "Next slide" at bounding box center [818, 295] width 26 height 26
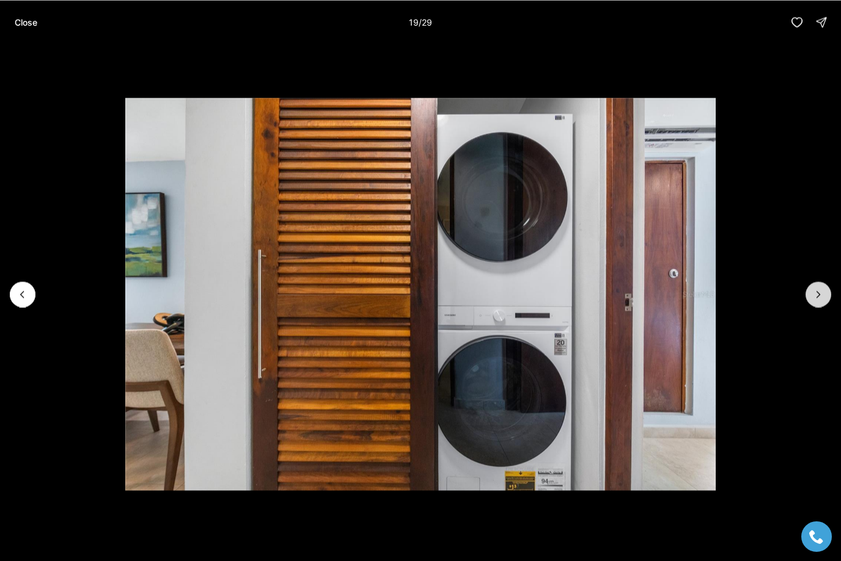
click at [816, 295] on icon "Next slide" at bounding box center [818, 294] width 12 height 12
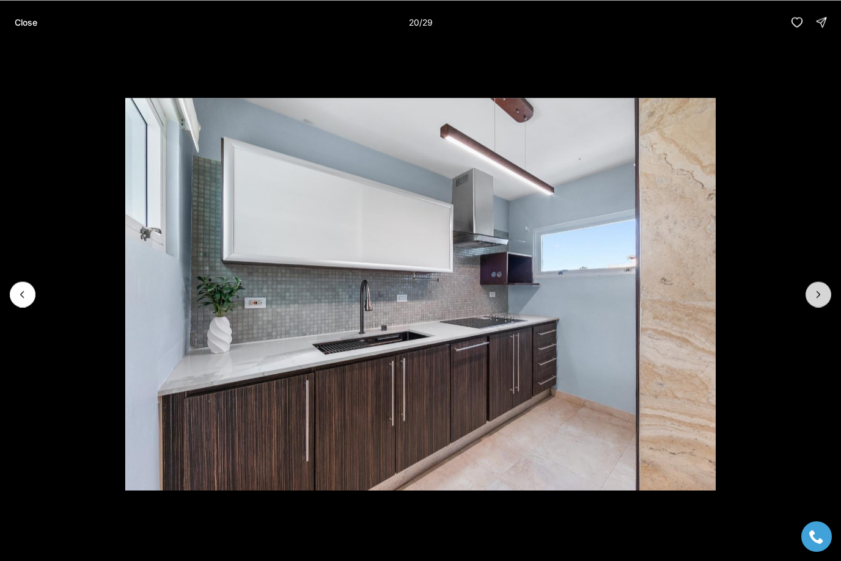
click at [816, 295] on icon "Next slide" at bounding box center [818, 294] width 12 height 12
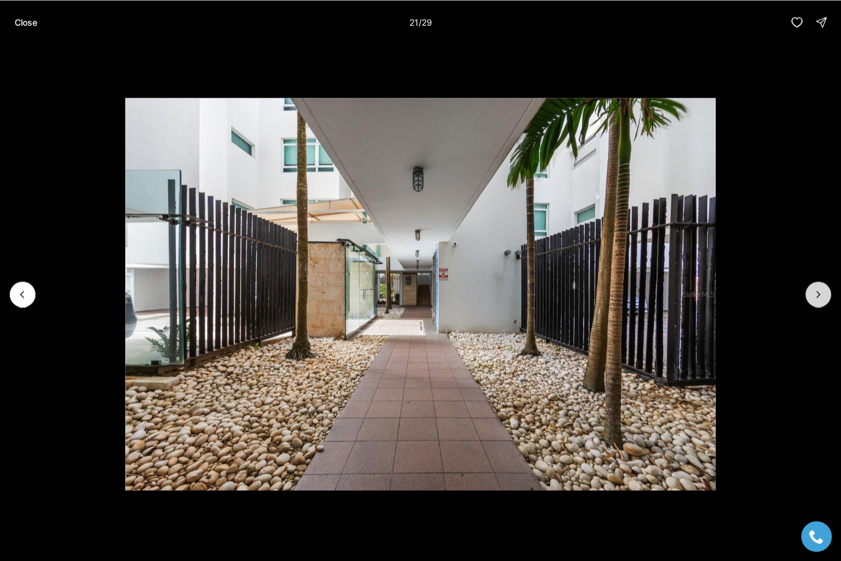
click at [816, 295] on icon "Next slide" at bounding box center [818, 294] width 12 height 12
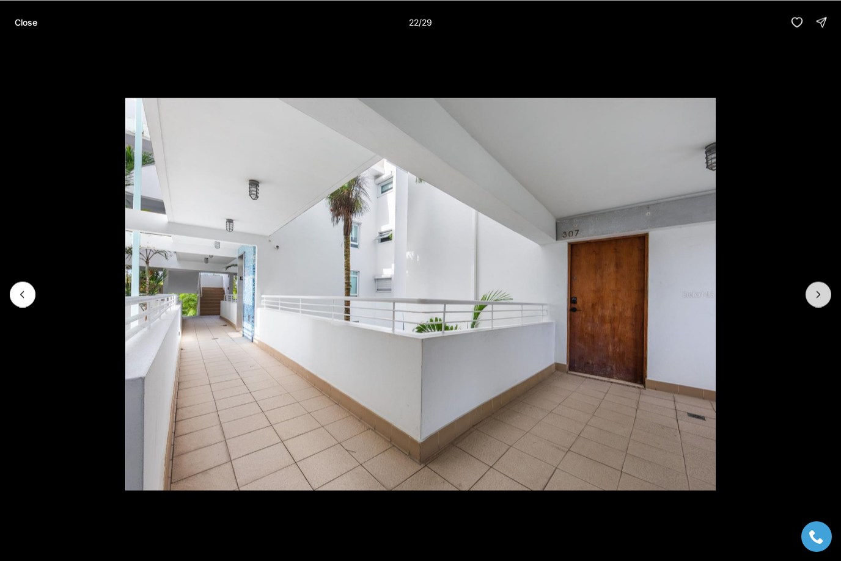
click at [816, 295] on icon "Next slide" at bounding box center [818, 294] width 12 height 12
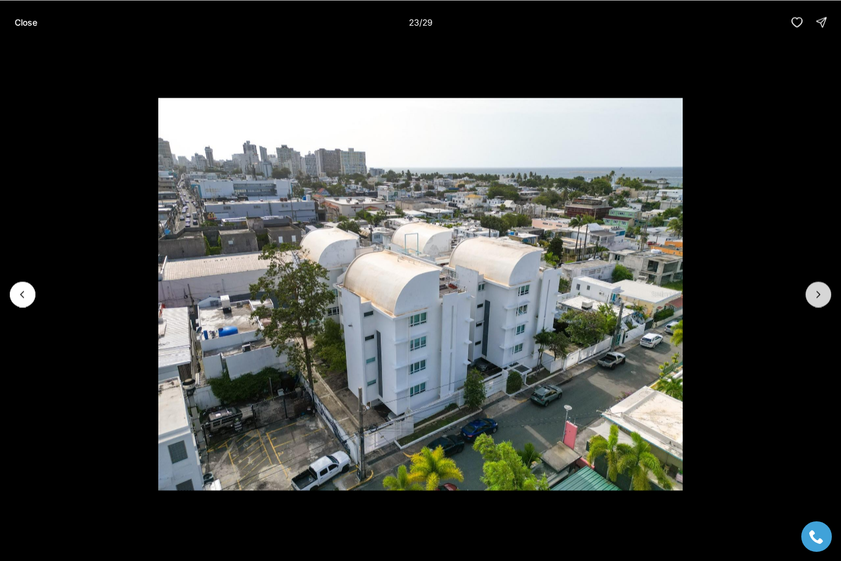
click at [816, 295] on icon "Next slide" at bounding box center [818, 294] width 12 height 12
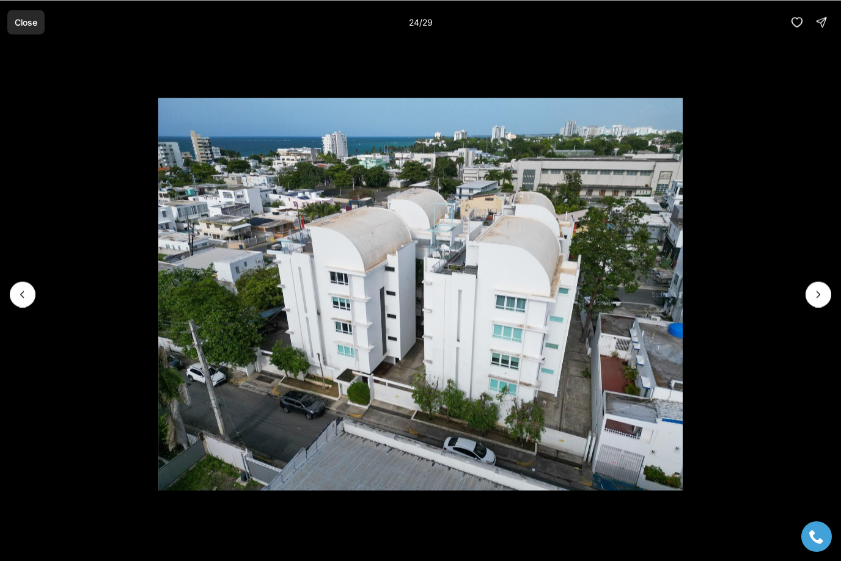
click at [27, 21] on p "Close" at bounding box center [26, 22] width 23 height 10
